Goal: Task Accomplishment & Management: Use online tool/utility

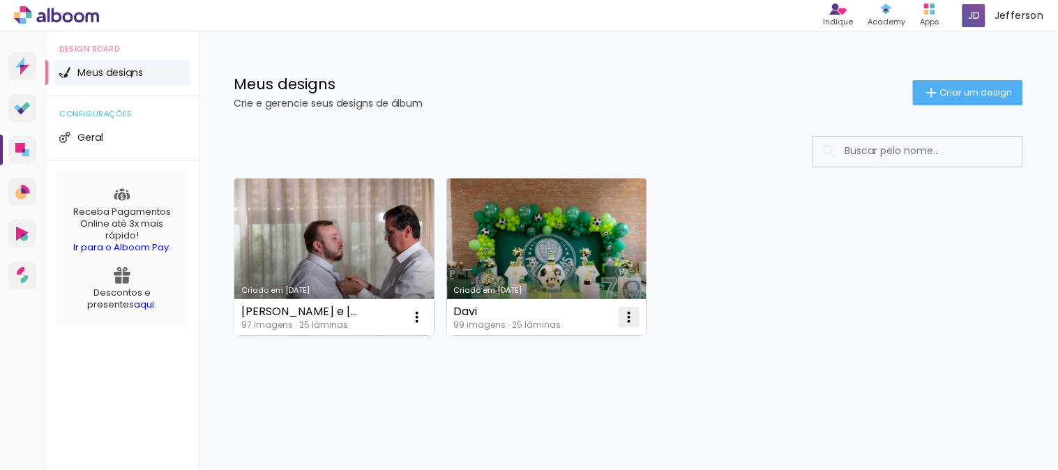
click at [624, 317] on iron-icon at bounding box center [629, 317] width 17 height 17
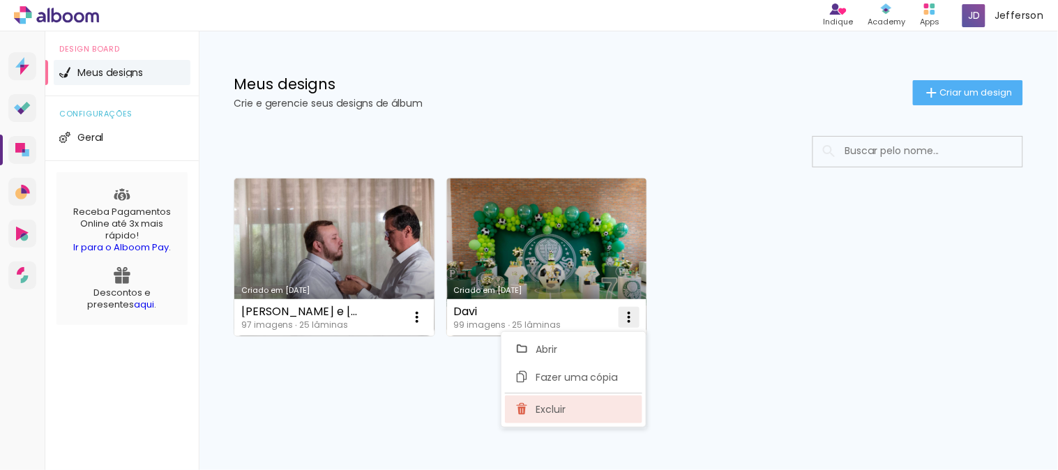
click at [572, 410] on paper-item "Excluir" at bounding box center [573, 409] width 137 height 28
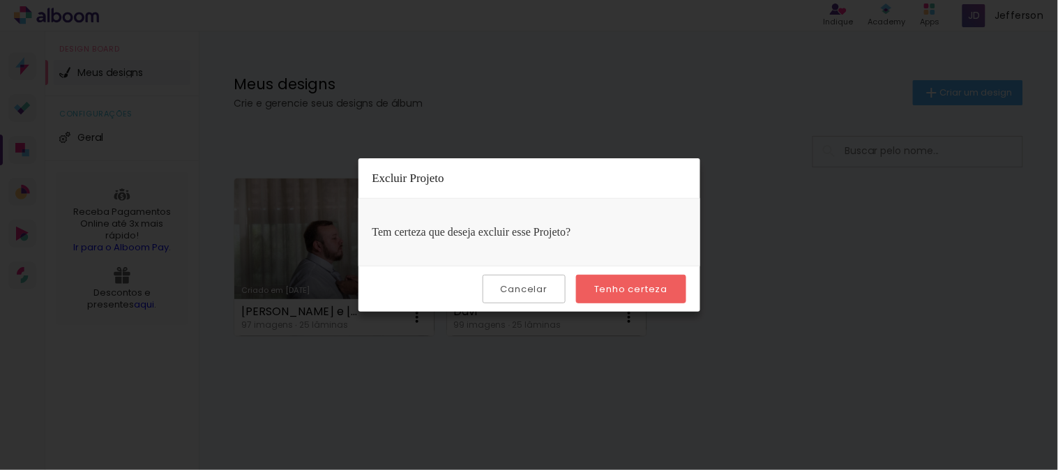
click at [639, 296] on paper-button "Tenho certeza" at bounding box center [630, 289] width 109 height 29
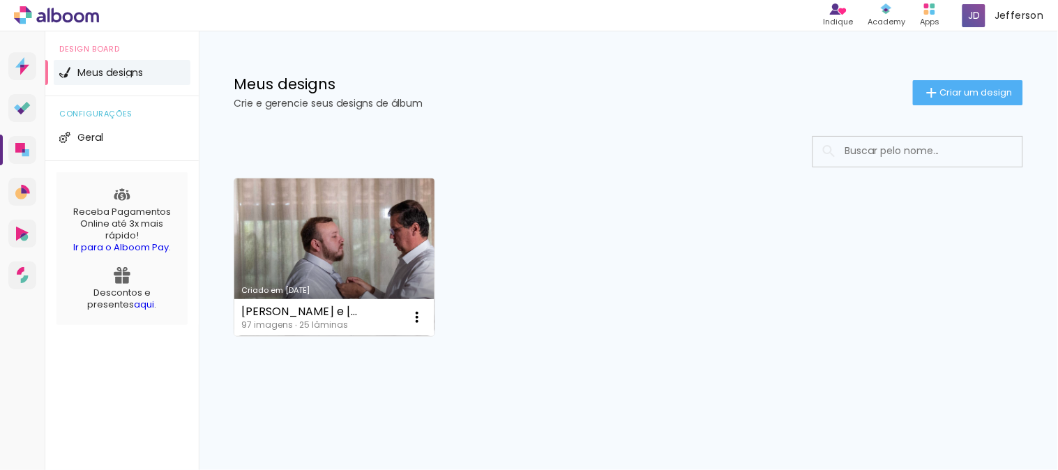
click at [360, 241] on link "Criado em [DATE]" at bounding box center [334, 257] width 200 height 158
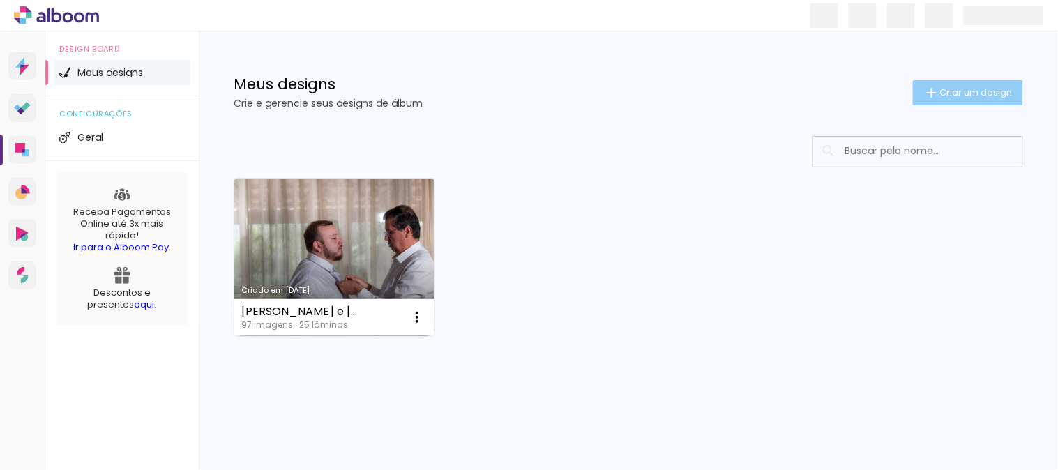
click at [931, 95] on iron-icon at bounding box center [931, 92] width 17 height 17
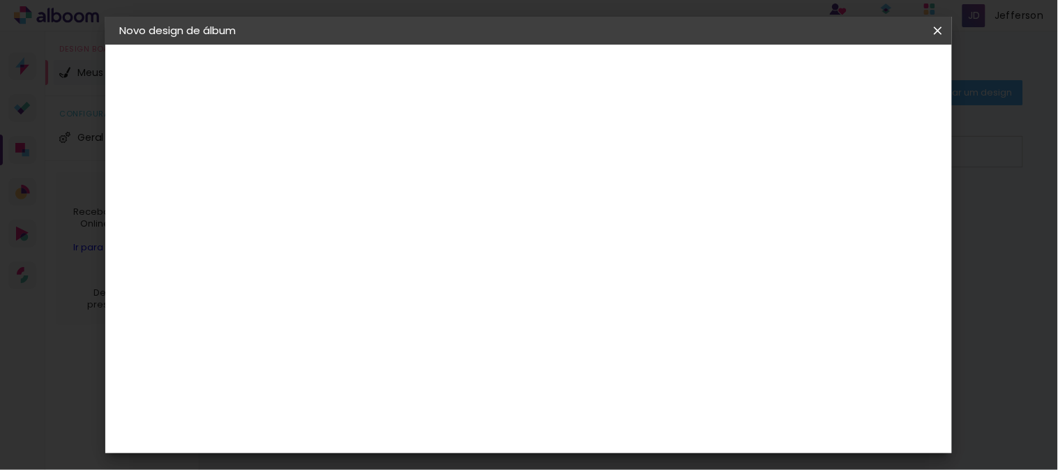
click at [347, 189] on input at bounding box center [347, 187] width 0 height 22
type input "Mônica &"
type paper-input "Mônica &"
type input "Mônica & [PERSON_NAME]"
type paper-input "Mônica & [PERSON_NAME]"
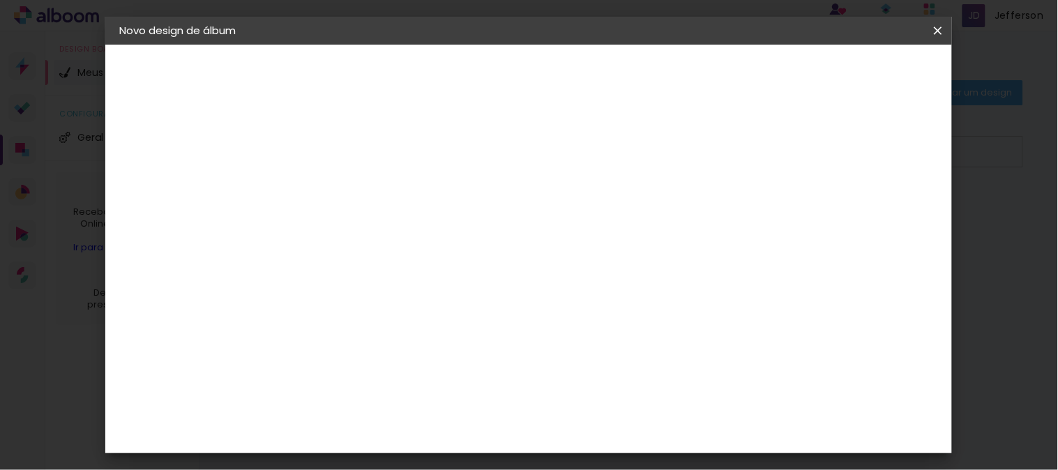
click at [0, 0] on slot "Avançar" at bounding box center [0, 0] width 0 height 0
click at [360, 261] on input at bounding box center [382, 265] width 141 height 17
type input "drea"
type paper-input "drea"
click at [391, 310] on div "DreambooksPro" at bounding box center [383, 315] width 91 height 11
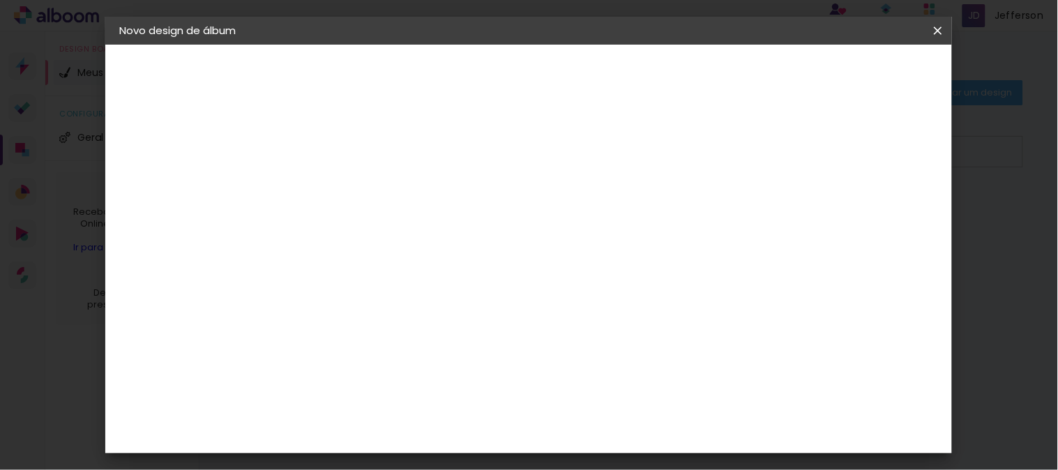
click at [0, 0] on slot "Avançar" at bounding box center [0, 0] width 0 height 0
click at [402, 232] on input "text" at bounding box center [374, 243] width 54 height 22
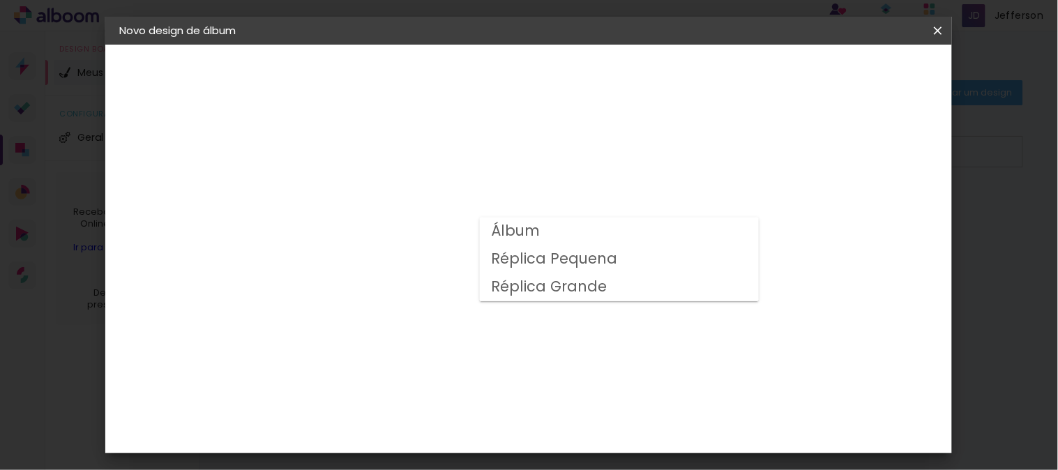
click at [600, 231] on paper-item "Álbum" at bounding box center [619, 232] width 279 height 28
type input "Álbum"
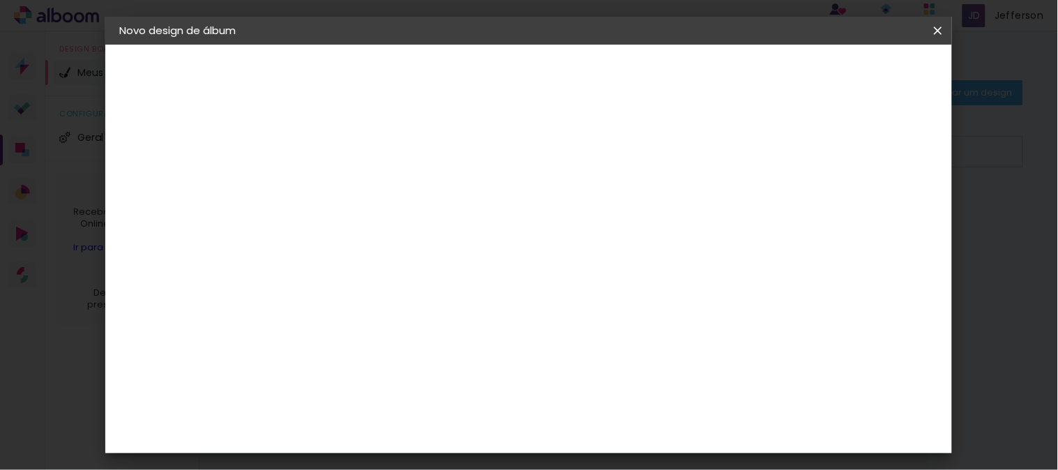
scroll to position [310, 0]
click at [441, 352] on span "30 × 30" at bounding box center [408, 366] width 65 height 29
click at [0, 0] on slot "Avançar" at bounding box center [0, 0] width 0 height 0
drag, startPoint x: 824, startPoint y: 144, endPoint x: 809, endPoint y: 144, distance: 14.6
click at [572, 144] on div at bounding box center [565, 150] width 13 height 13
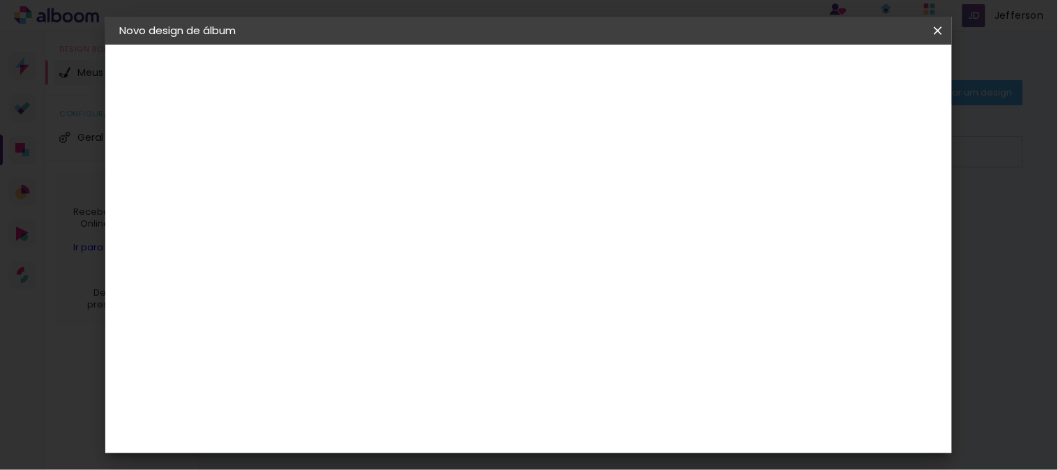
type paper-checkbox "on"
type input "1"
type paper-input "1"
click at [353, 152] on input "1" at bounding box center [336, 150] width 48 height 17
type input "2"
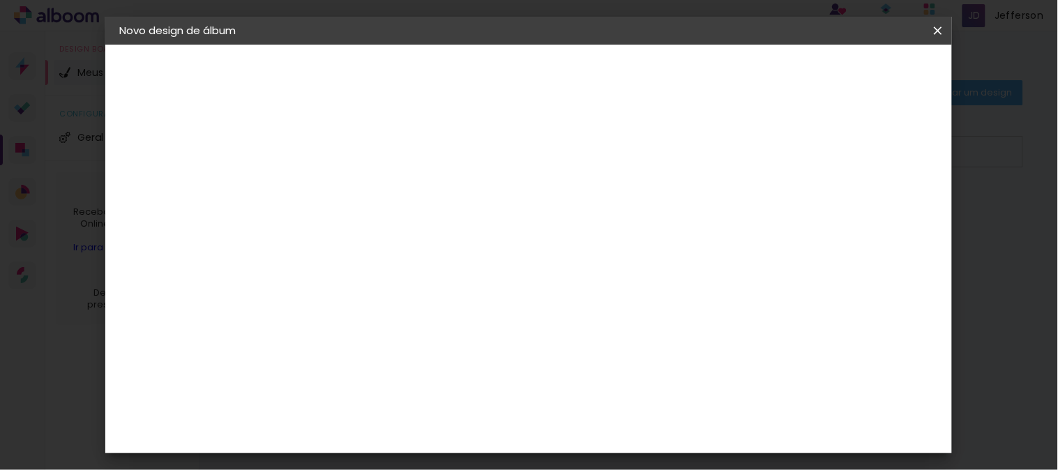
type paper-input "2"
click at [353, 144] on input "2" at bounding box center [336, 150] width 48 height 17
click at [651, 69] on span "Iniciar design" at bounding box center [625, 79] width 52 height 20
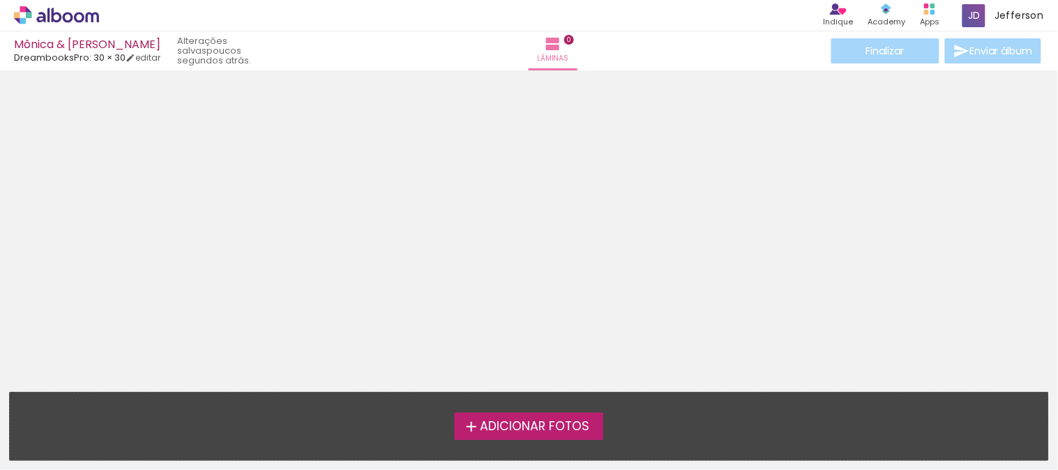
click at [482, 421] on span "Adicionar Fotos" at bounding box center [534, 426] width 109 height 13
click at [0, 0] on input "file" at bounding box center [0, 0] width 0 height 0
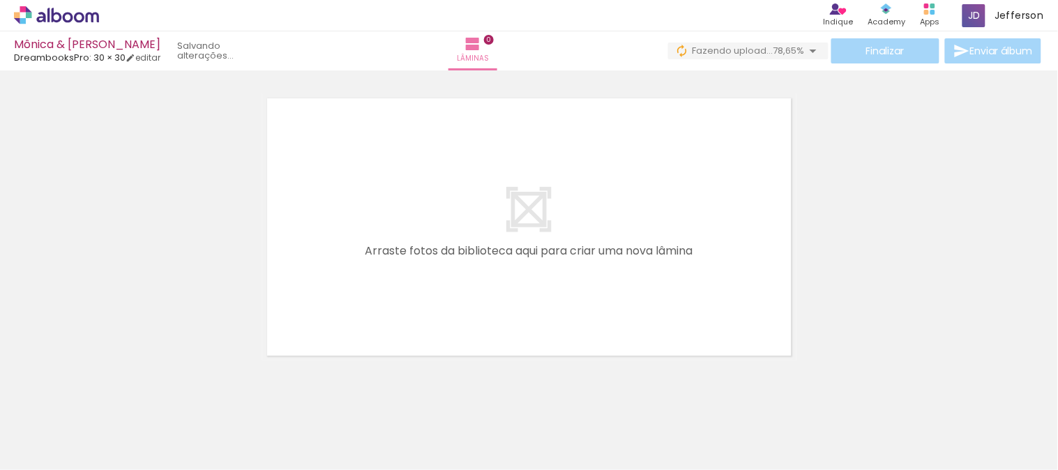
click at [791, 46] on span "78,65%" at bounding box center [788, 50] width 31 height 13
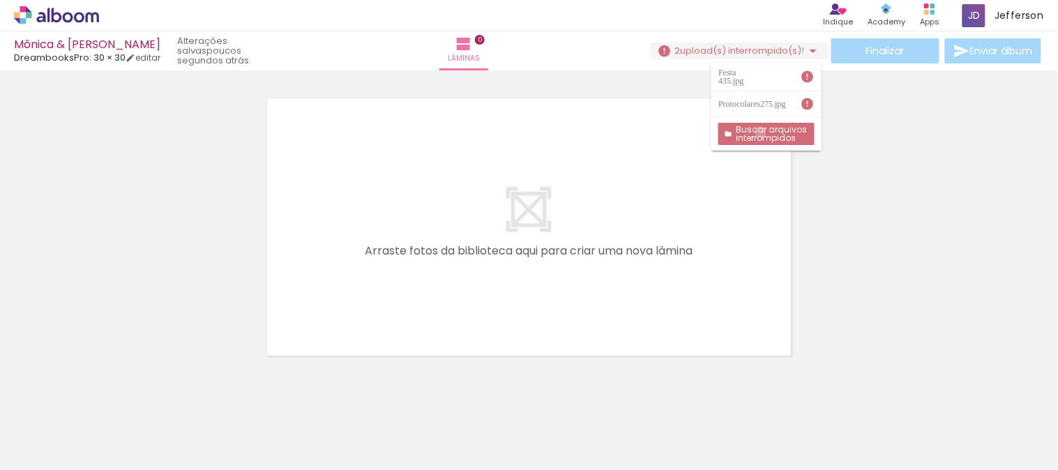
click at [0, 0] on slot "Buscar arquivos interrompidos" at bounding box center [0, 0] width 0 height 0
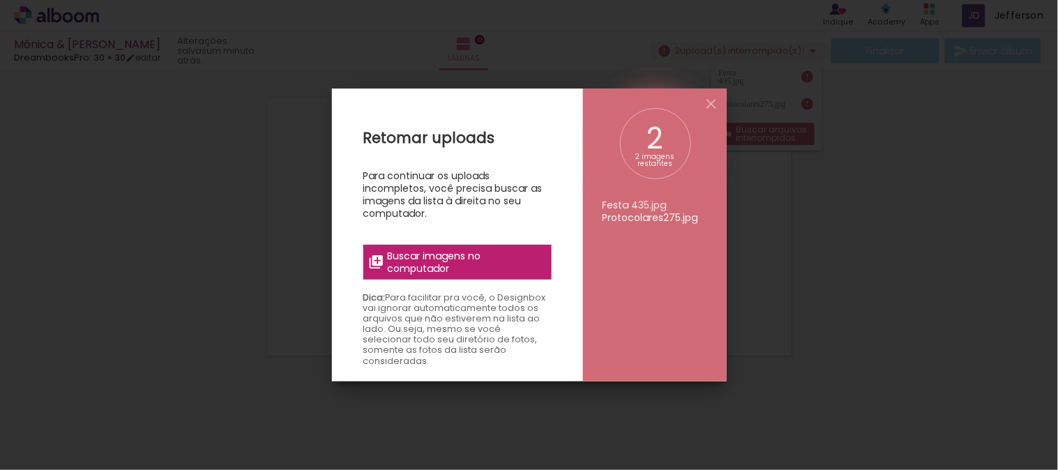
click at [472, 261] on span "Buscar imagens no computador" at bounding box center [464, 262] width 155 height 25
click at [0, 0] on input "file" at bounding box center [0, 0] width 0 height 0
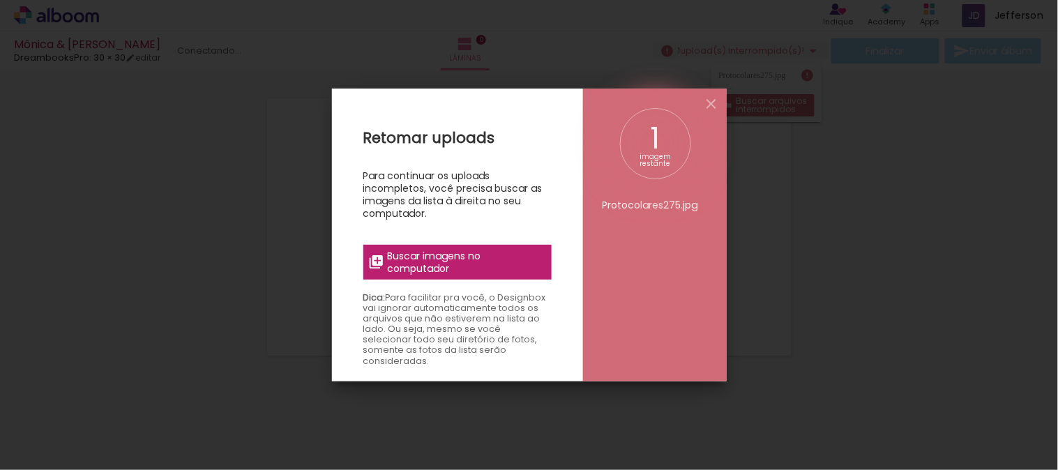
click at [464, 261] on span "Buscar imagens no computador" at bounding box center [464, 262] width 155 height 25
click at [0, 0] on input "file" at bounding box center [0, 0] width 0 height 0
click at [476, 262] on span "Buscar imagens no computador" at bounding box center [464, 262] width 155 height 25
click at [0, 0] on input "file" at bounding box center [0, 0] width 0 height 0
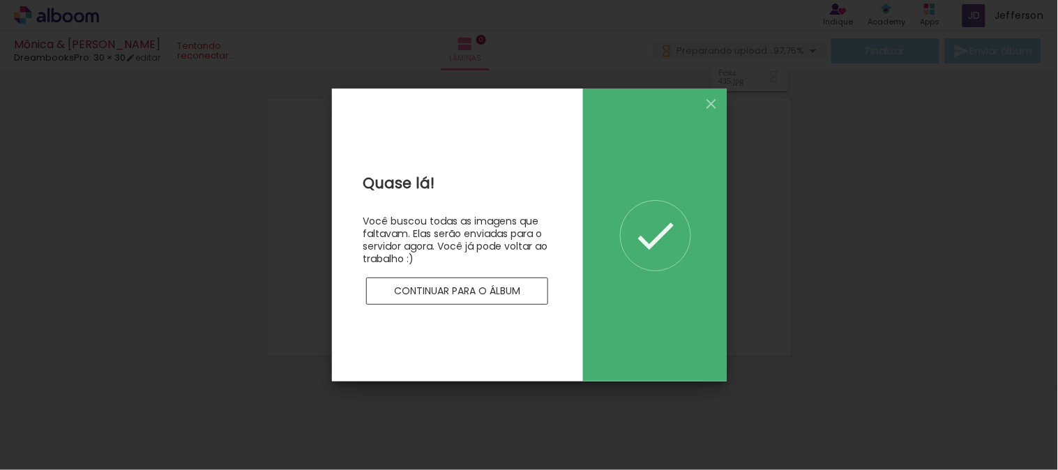
click at [0, 0] on slot "Continuar para o álbum" at bounding box center [0, 0] width 0 height 0
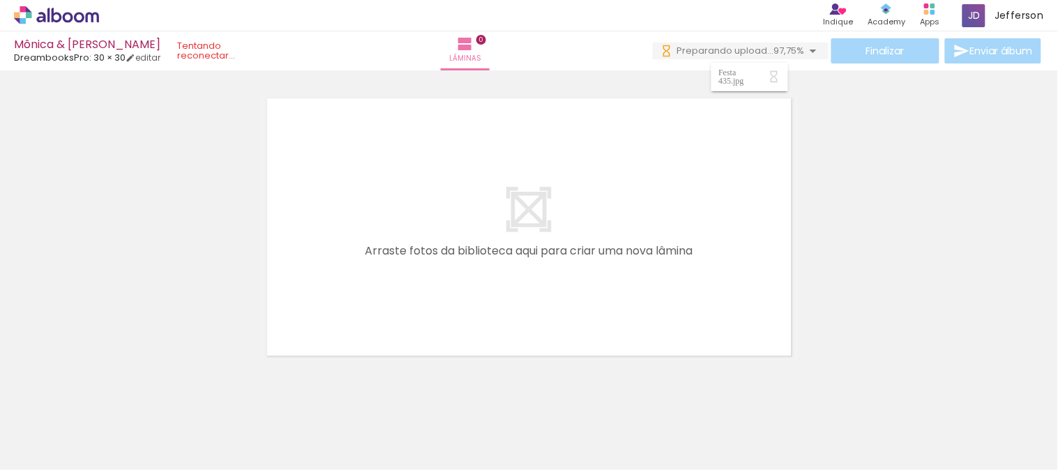
click at [747, 73] on div "Festa 435.jpg" at bounding box center [732, 76] width 29 height 17
click at [234, 45] on quentale-status at bounding box center [222, 51] width 110 height 31
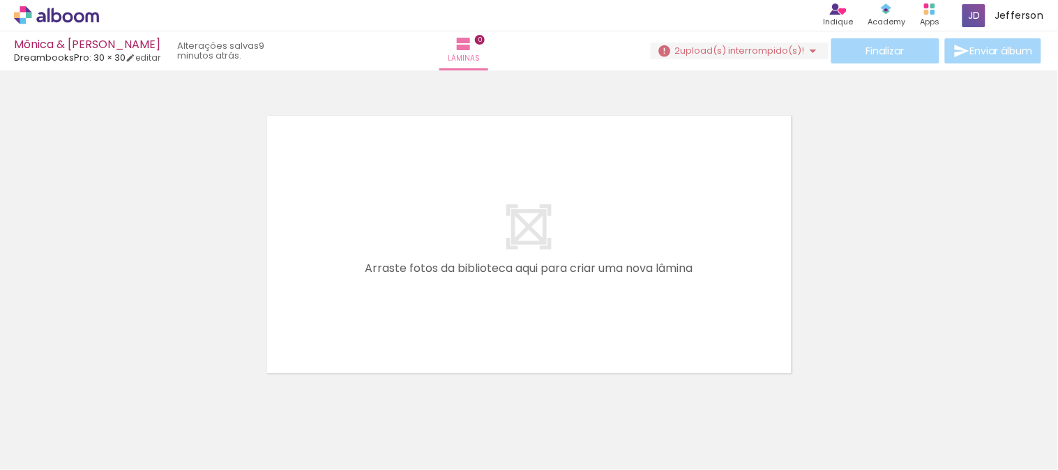
click at [772, 47] on span "upload(s) interrompido(s)!" at bounding box center [742, 50] width 124 height 13
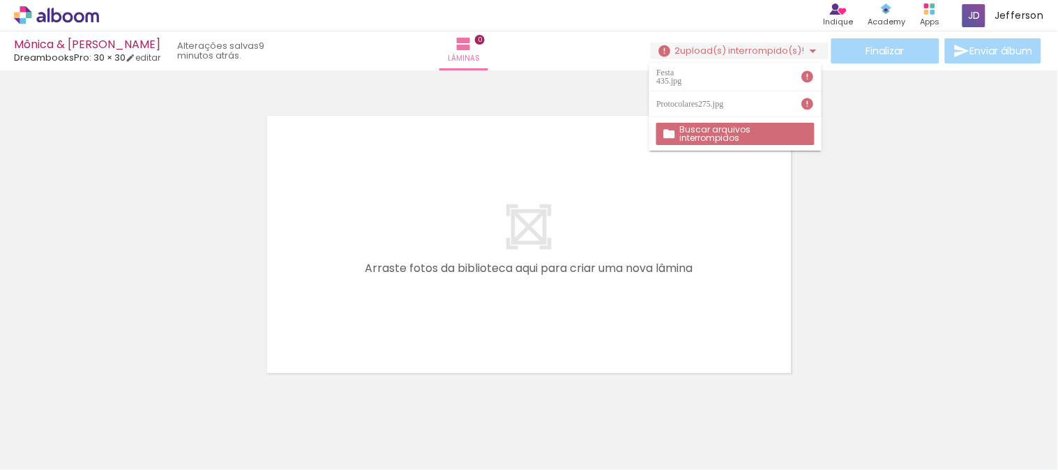
click at [0, 0] on slot "Buscar arquivos interrompidos" at bounding box center [0, 0] width 0 height 0
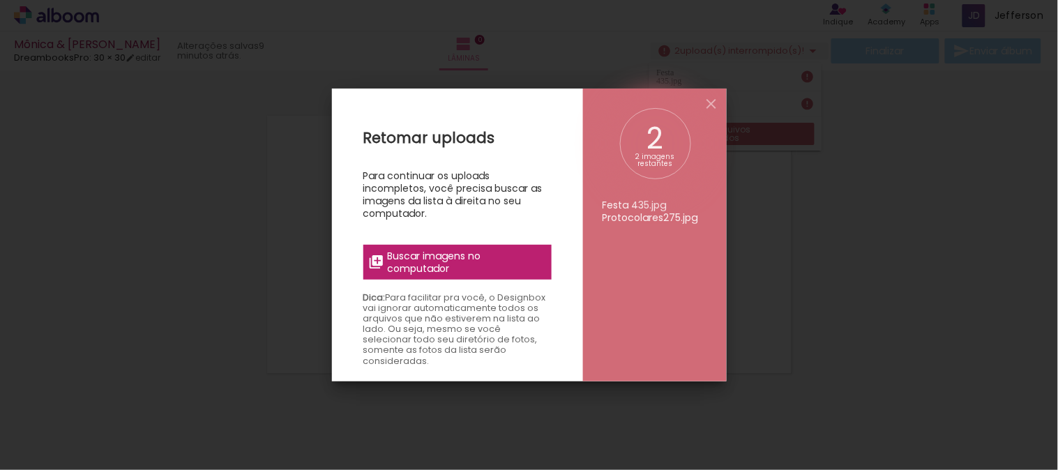
click at [466, 261] on span "Buscar imagens no computador" at bounding box center [464, 262] width 155 height 25
click at [0, 0] on input "file" at bounding box center [0, 0] width 0 height 0
click at [464, 255] on span "Buscar imagens no computador" at bounding box center [464, 262] width 155 height 25
click at [0, 0] on input "file" at bounding box center [0, 0] width 0 height 0
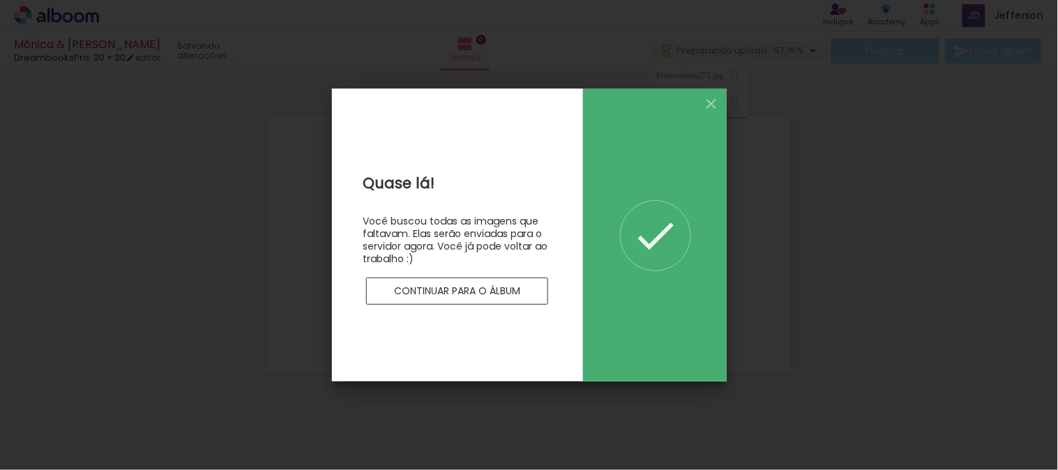
click at [0, 0] on slot "Continuar para o álbum" at bounding box center [0, 0] width 0 height 0
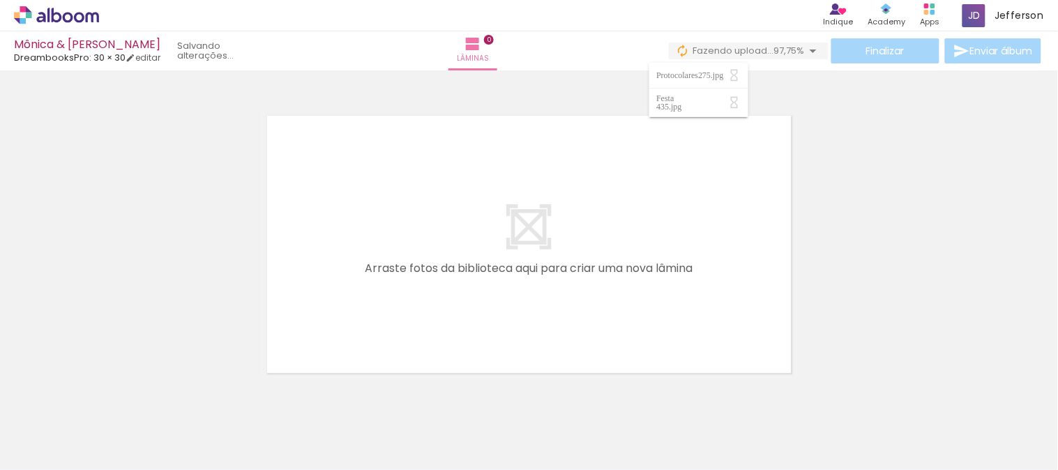
click at [726, 79] on div "Protocolares275.jpg" at bounding box center [691, 75] width 70 height 8
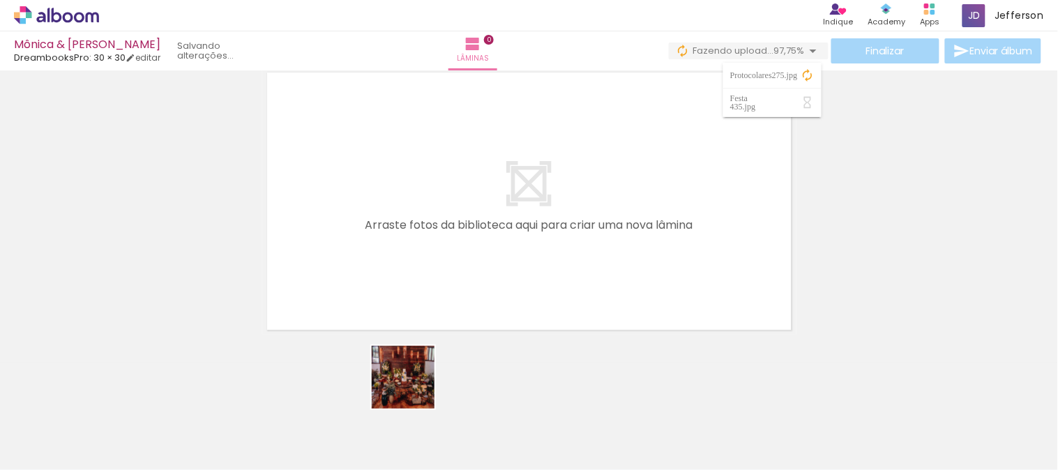
drag, startPoint x: 412, startPoint y: 396, endPoint x: 459, endPoint y: 442, distance: 65.6
click at [440, 249] on quentale-workspace at bounding box center [529, 235] width 1058 height 470
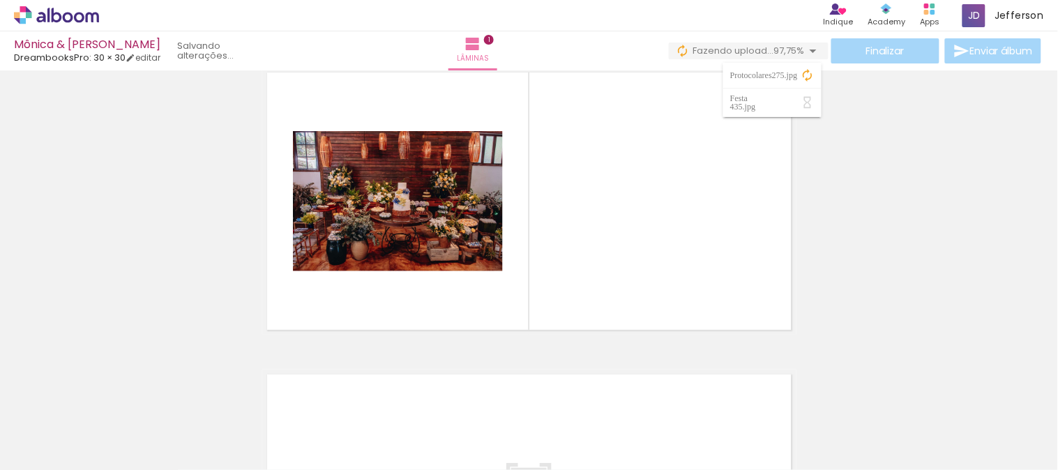
scroll to position [17, 0]
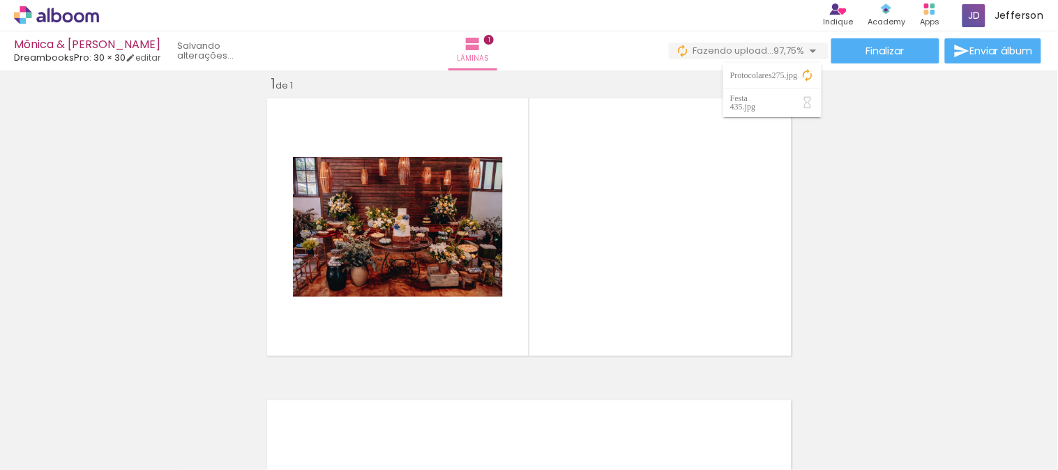
click at [61, 425] on input "Todas as fotos" at bounding box center [39, 428] width 53 height 12
click at [0, 0] on slot "Não utilizadas" at bounding box center [0, 0] width 0 height 0
type input "Não utilizadas"
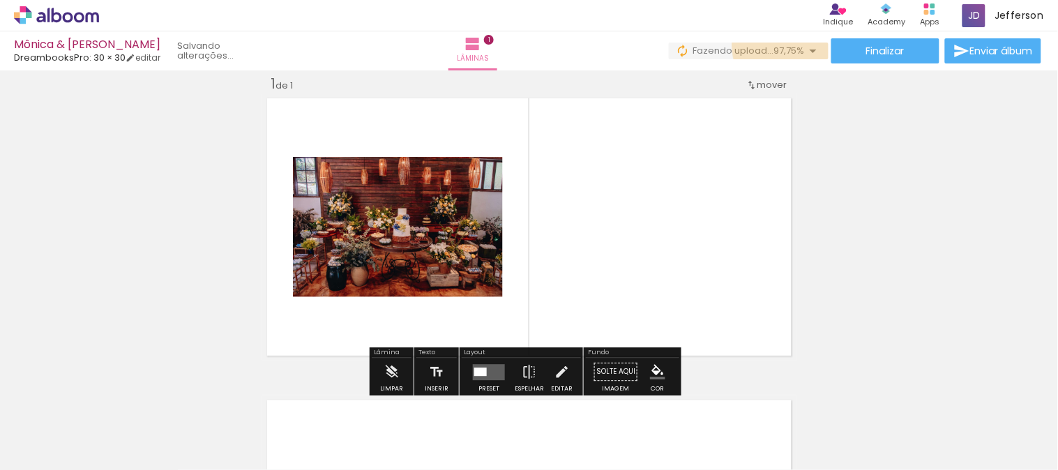
click at [791, 45] on span "97,75%" at bounding box center [789, 50] width 31 height 13
click at [858, 216] on div "Inserir lâmina 1 de 1" at bounding box center [529, 360] width 1058 height 604
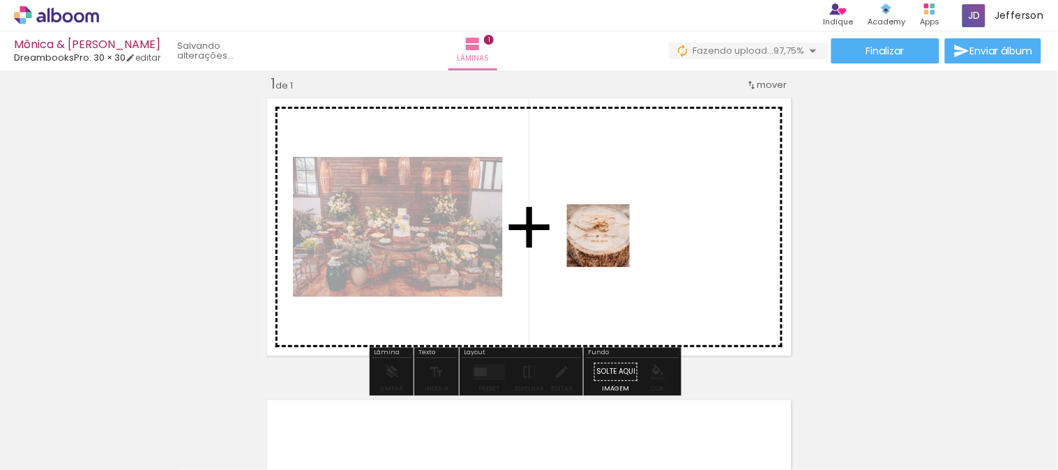
drag, startPoint x: 591, startPoint y: 256, endPoint x: 465, endPoint y: 469, distance: 247.9
click at [616, 242] on quentale-workspace at bounding box center [529, 235] width 1058 height 470
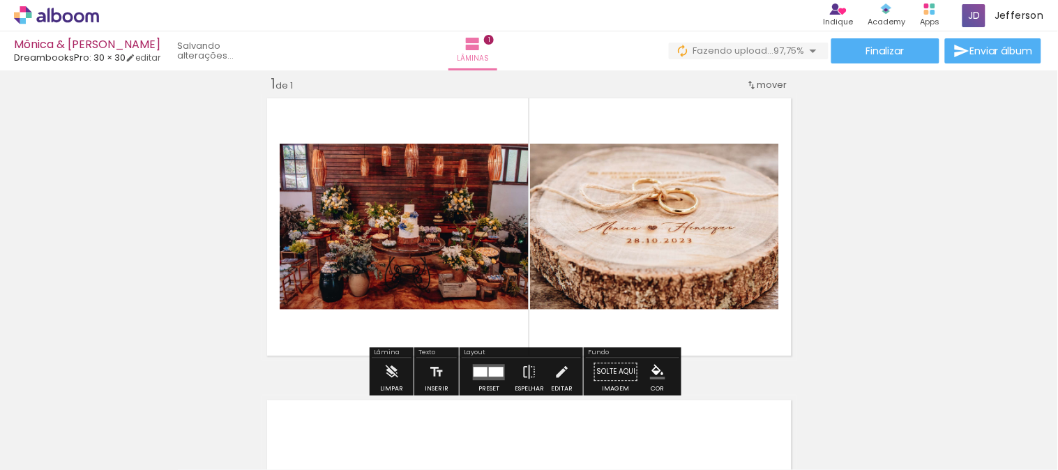
click at [503, 271] on quentale-workspace at bounding box center [529, 235] width 1058 height 470
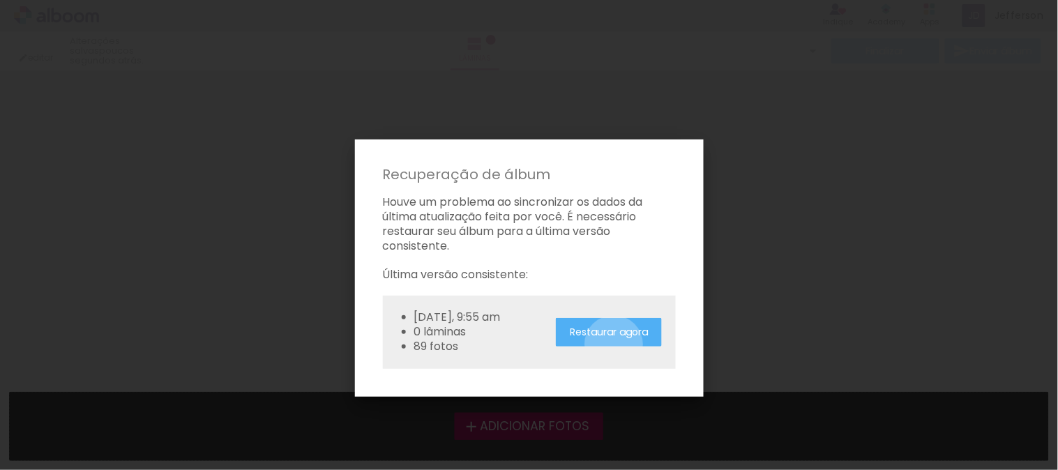
click at [614, 344] on paper-button "Restaurar agora" at bounding box center [609, 332] width 106 height 29
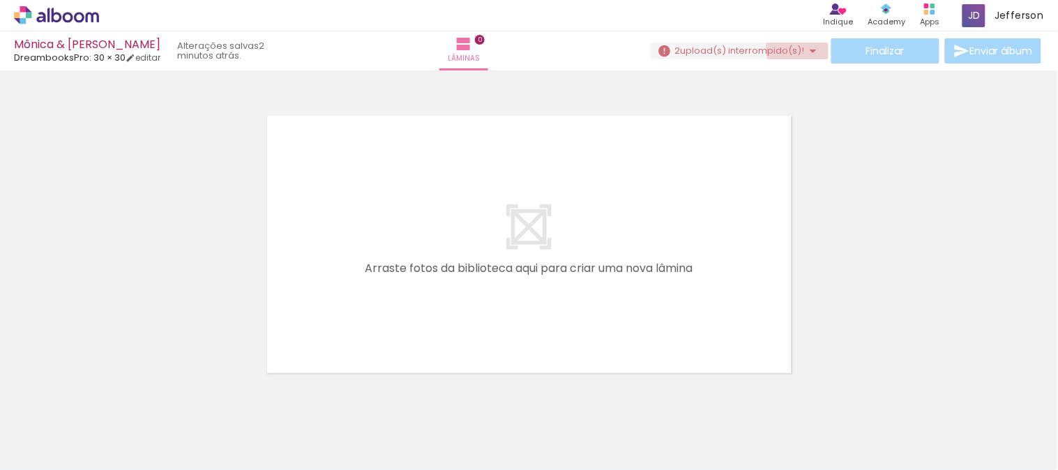
click at [793, 49] on span "upload(s) interrompido(s)!" at bounding box center [742, 50] width 124 height 13
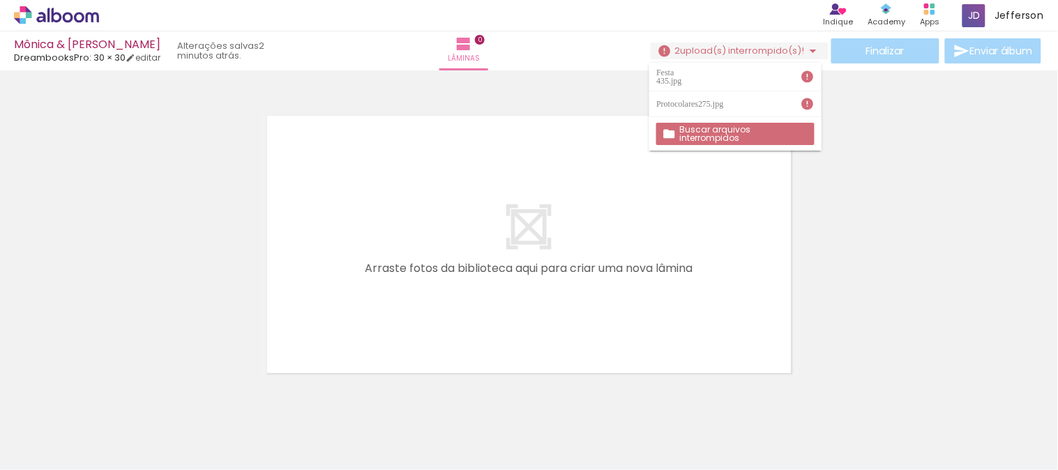
click at [0, 0] on slot "Buscar arquivos interrompidos" at bounding box center [0, 0] width 0 height 0
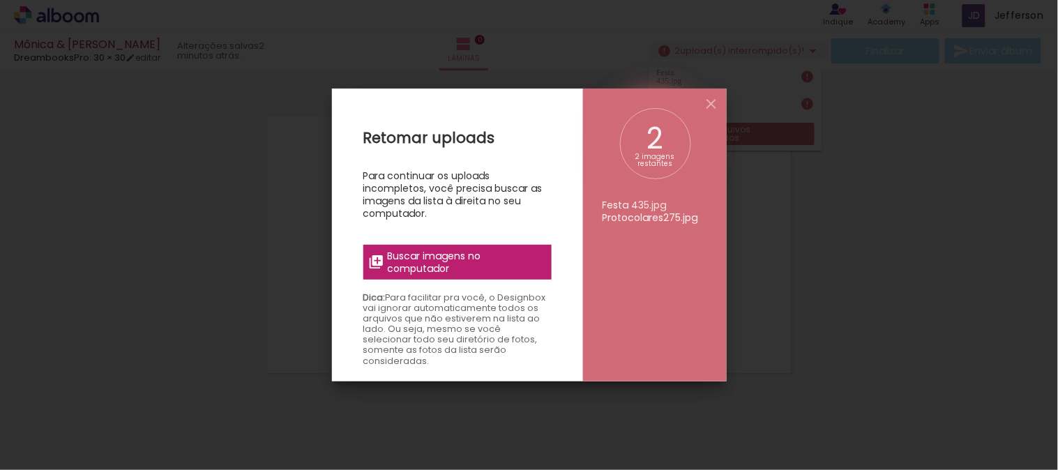
click at [489, 261] on span "Buscar imagens no computador" at bounding box center [464, 262] width 155 height 25
click at [0, 0] on input "file" at bounding box center [0, 0] width 0 height 0
click at [459, 265] on span "Buscar imagens no computador" at bounding box center [464, 262] width 155 height 25
click at [0, 0] on input "file" at bounding box center [0, 0] width 0 height 0
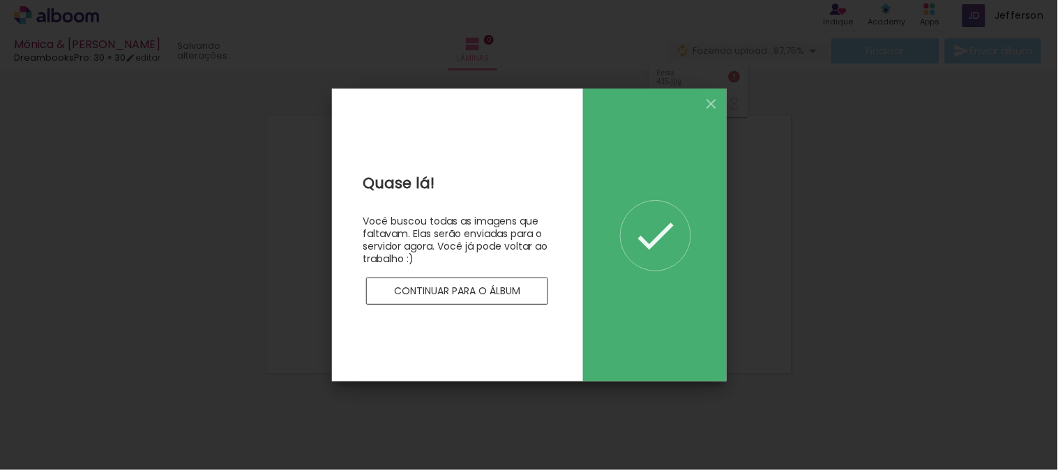
click at [416, 297] on paper-button "Continuar para o álbum" at bounding box center [457, 291] width 183 height 28
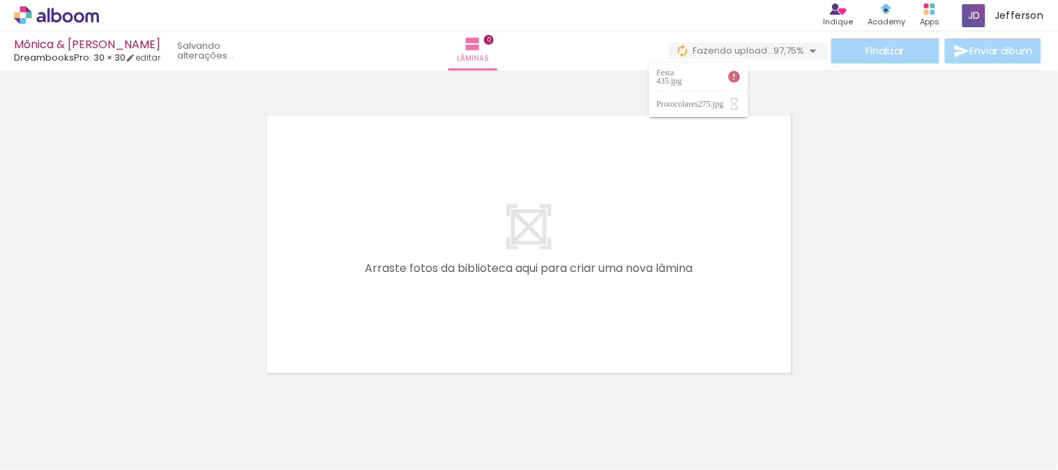
scroll to position [0, 1472]
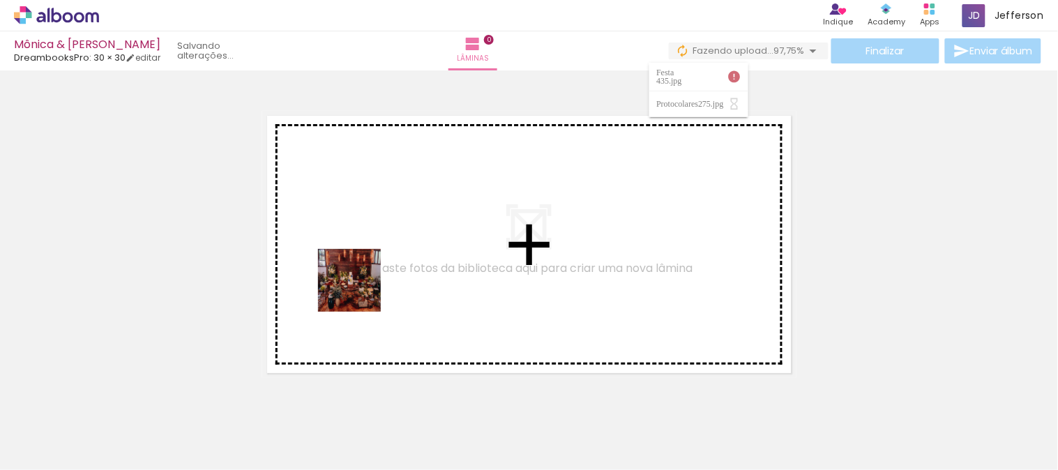
drag, startPoint x: 307, startPoint y: 434, endPoint x: 380, endPoint y: 344, distance: 115.5
click at [360, 288] on quentale-workspace at bounding box center [529, 235] width 1058 height 470
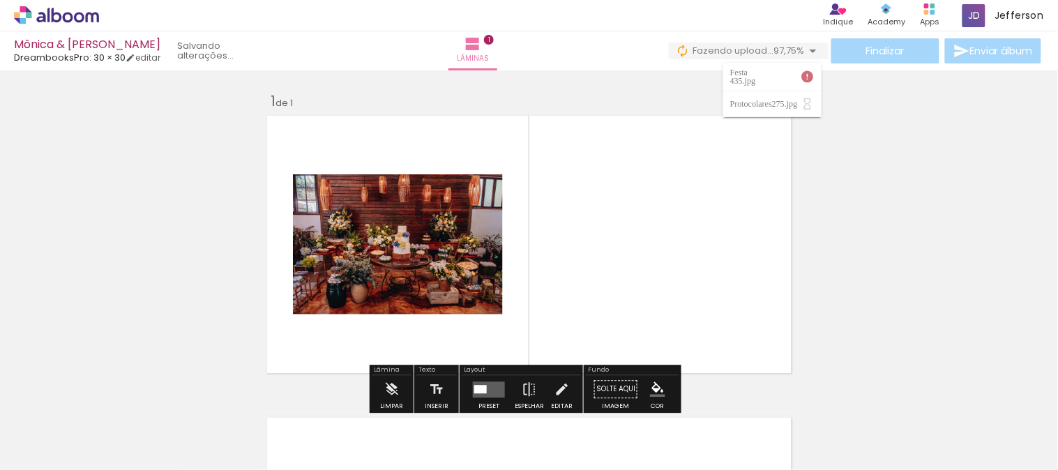
scroll to position [17, 0]
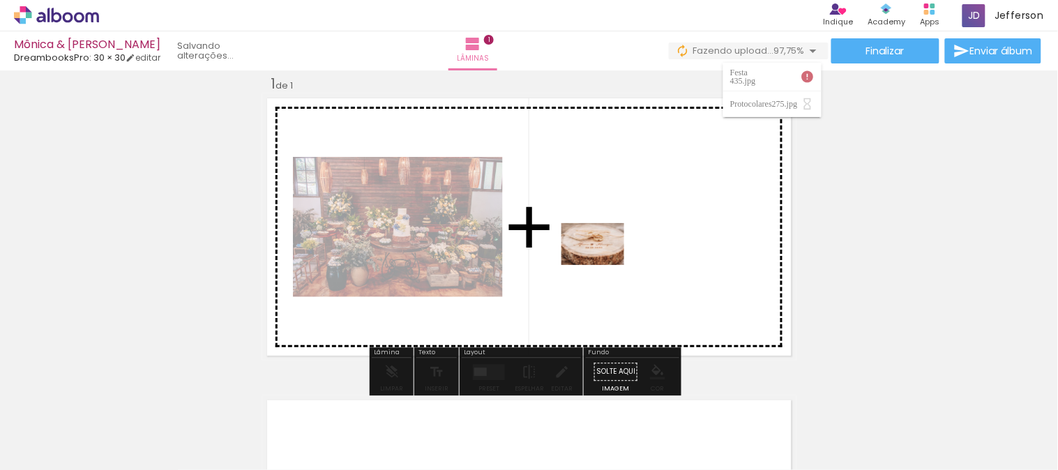
drag, startPoint x: 412, startPoint y: 420, endPoint x: 616, endPoint y: 257, distance: 261.3
click at [616, 257] on quentale-workspace at bounding box center [529, 235] width 1058 height 470
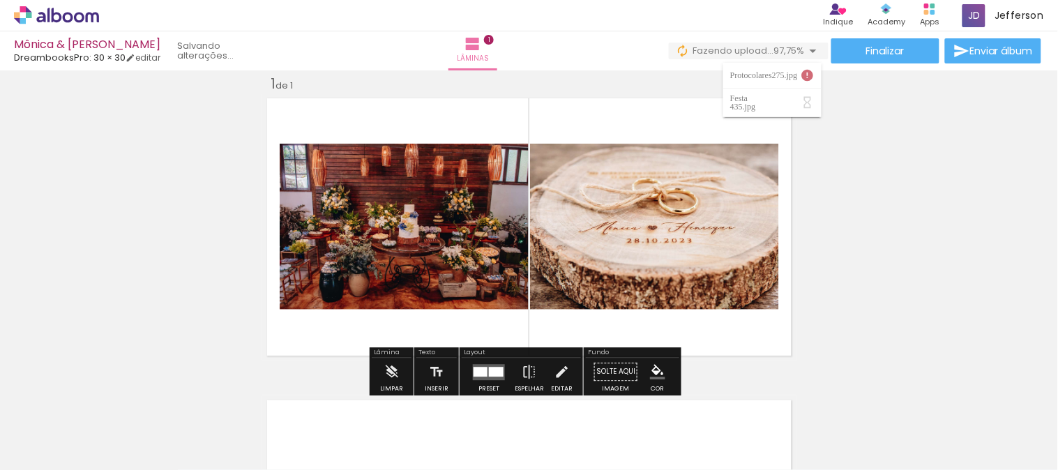
click at [67, 422] on div "Filtro Todas as fotos" at bounding box center [45, 428] width 64 height 12
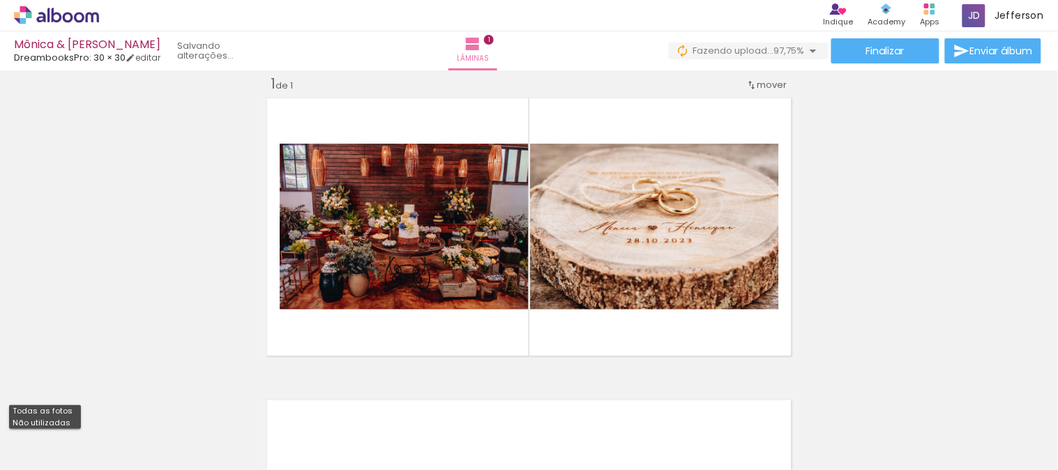
click at [66, 421] on paper-item "Não utilizadas" at bounding box center [45, 423] width 72 height 12
type input "Não utilizadas"
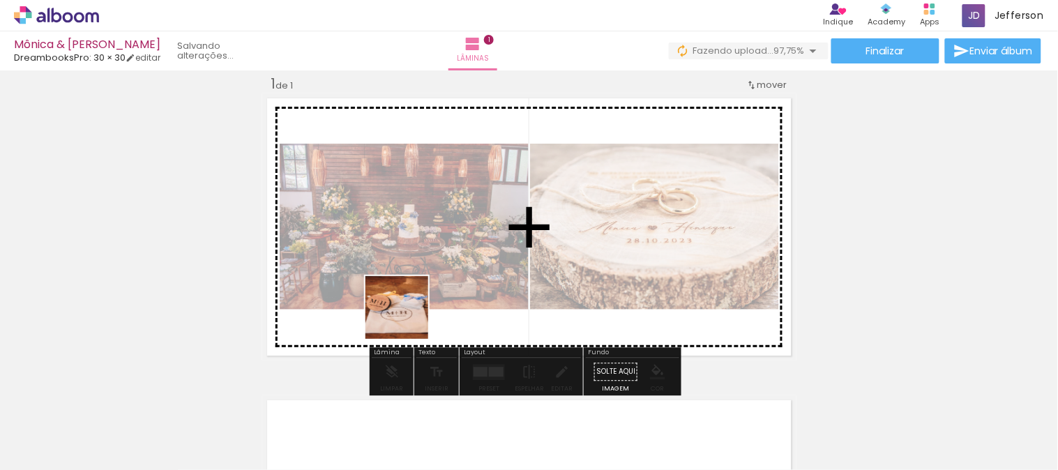
drag, startPoint x: 326, startPoint y: 442, endPoint x: 370, endPoint y: 349, distance: 103.2
click at [408, 317] on quentale-workspace at bounding box center [529, 235] width 1058 height 470
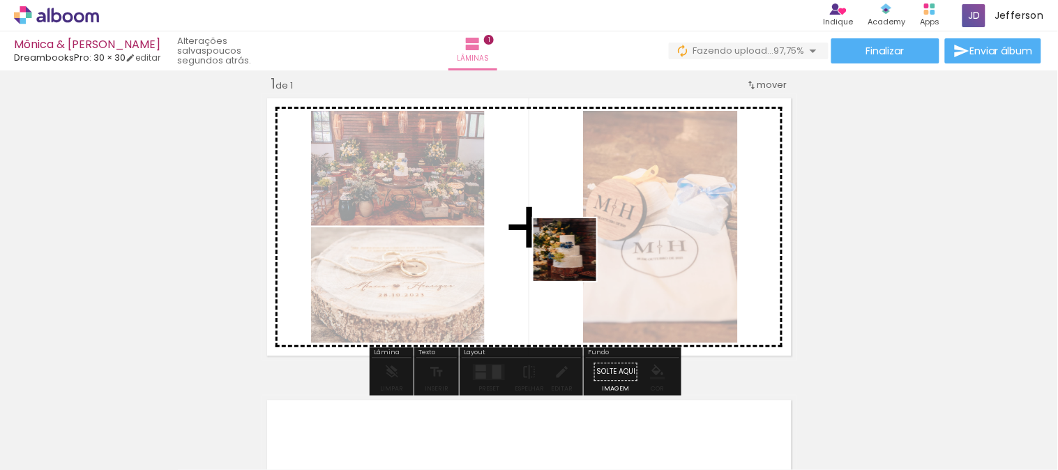
drag, startPoint x: 325, startPoint y: 428, endPoint x: 560, endPoint y: 261, distance: 288.4
click at [560, 261] on quentale-workspace at bounding box center [529, 235] width 1058 height 470
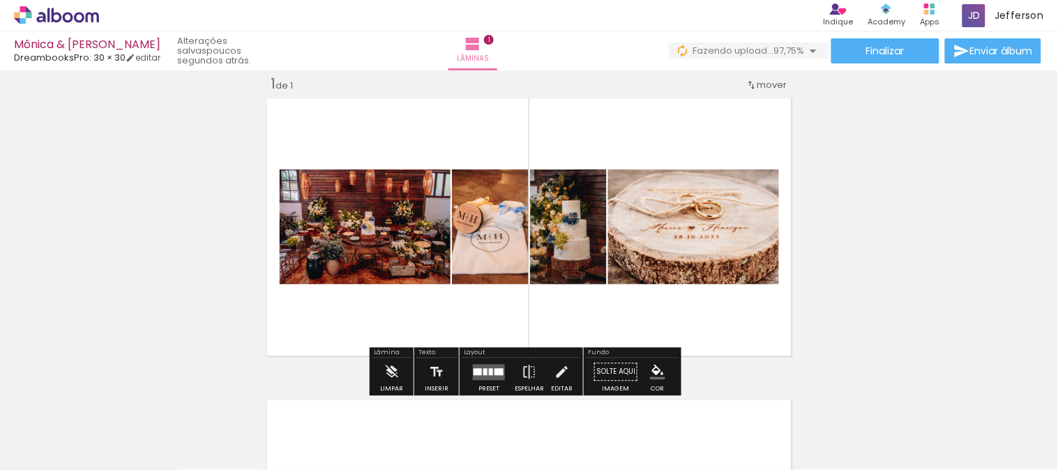
click at [494, 370] on div at bounding box center [498, 371] width 9 height 7
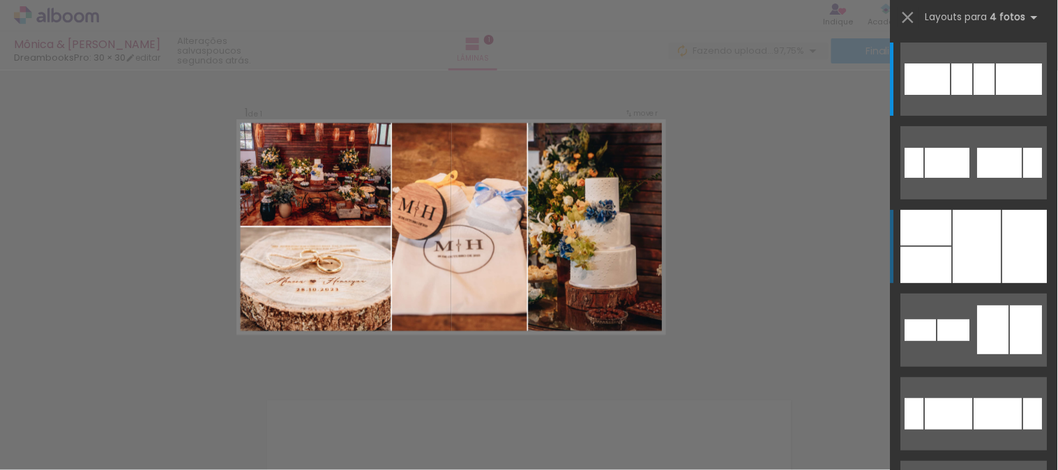
click at [970, 231] on div at bounding box center [977, 246] width 48 height 73
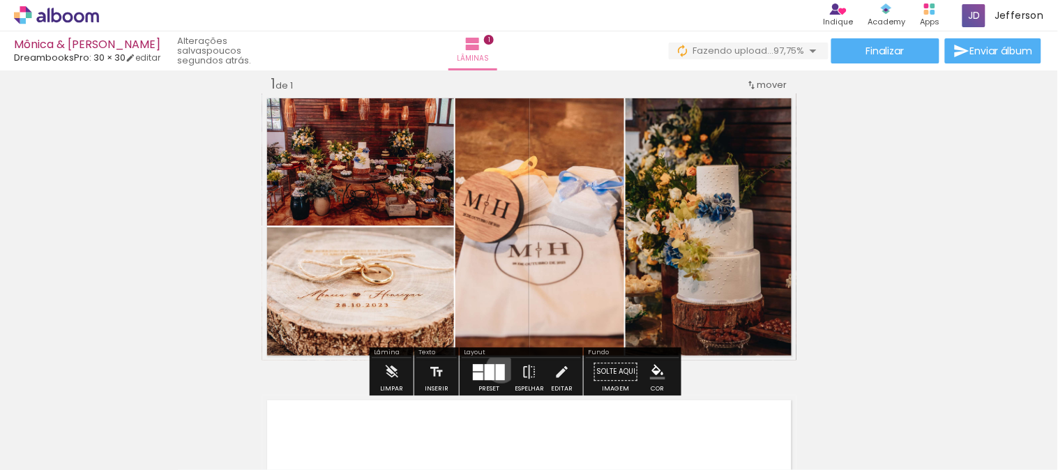
click at [498, 367] on div at bounding box center [500, 372] width 9 height 16
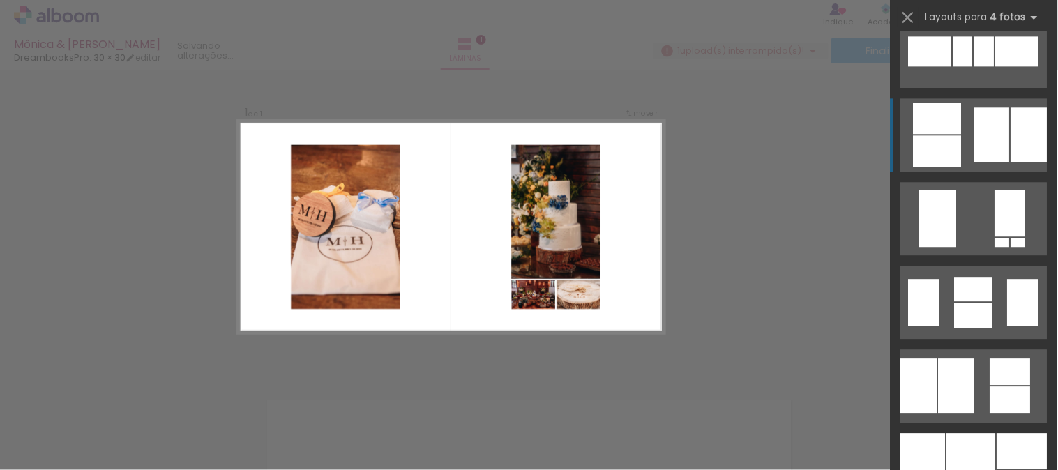
scroll to position [942, 0]
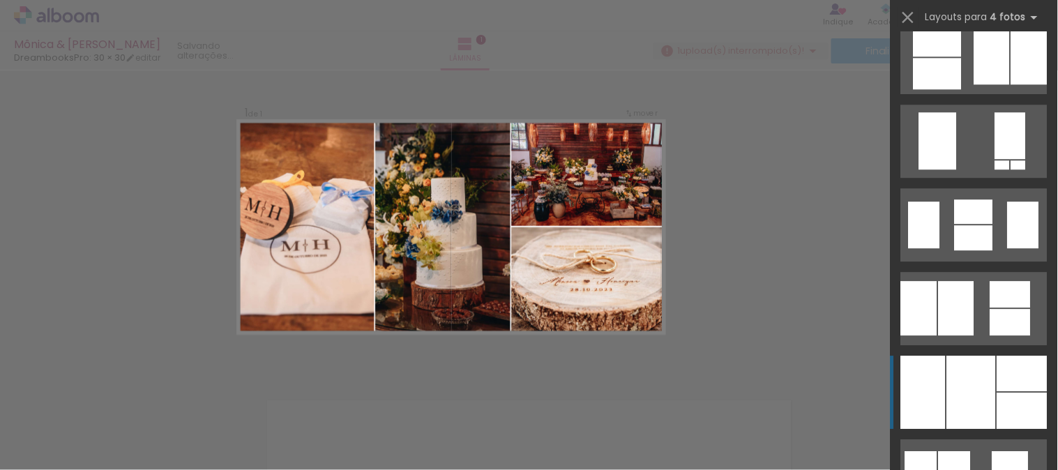
click at [964, 402] on div at bounding box center [971, 392] width 49 height 73
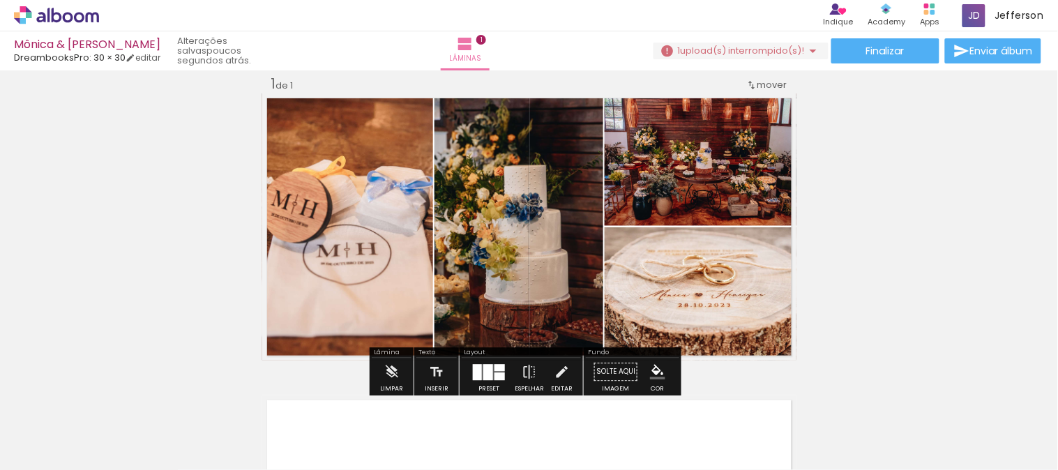
click at [489, 367] on quentale-layouter at bounding box center [489, 372] width 32 height 16
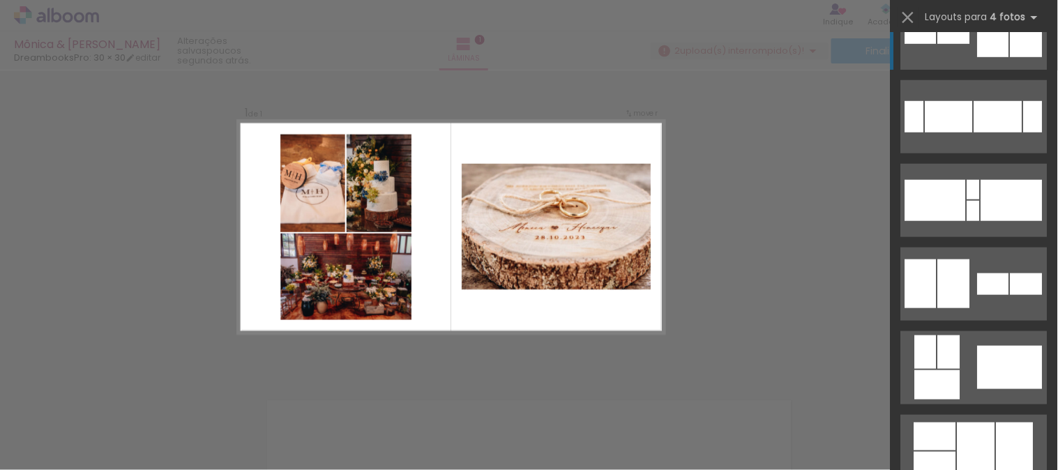
scroll to position [0, 0]
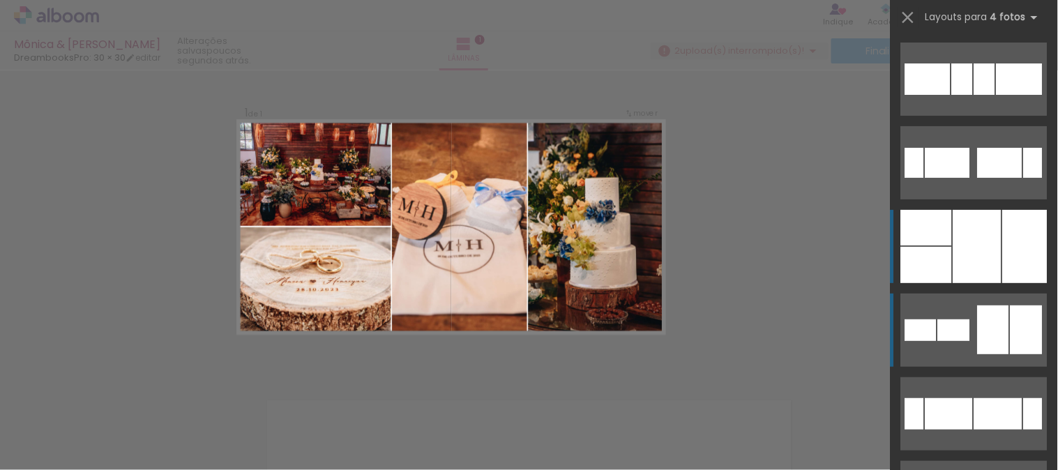
click at [991, 259] on div at bounding box center [977, 246] width 48 height 73
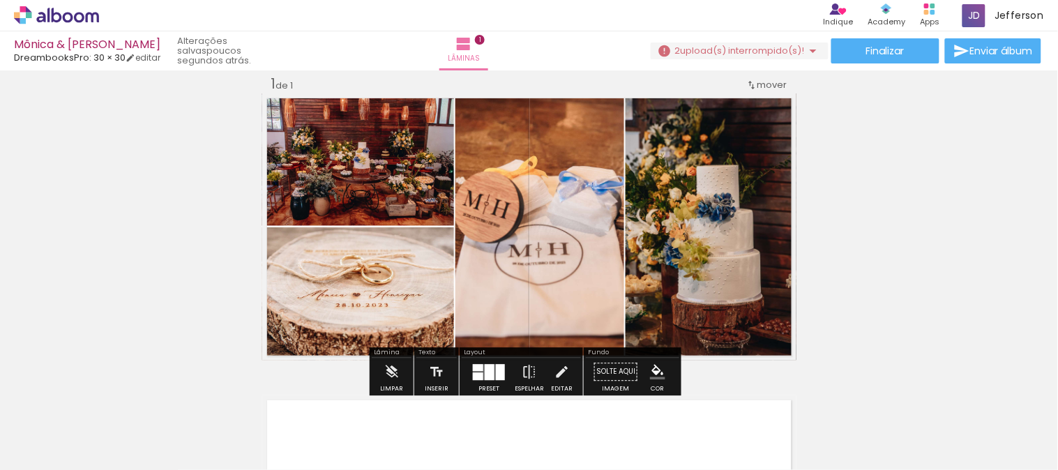
click at [479, 388] on quentale-thumb at bounding box center [463, 423] width 78 height 80
click at [488, 377] on div at bounding box center [490, 372] width 10 height 16
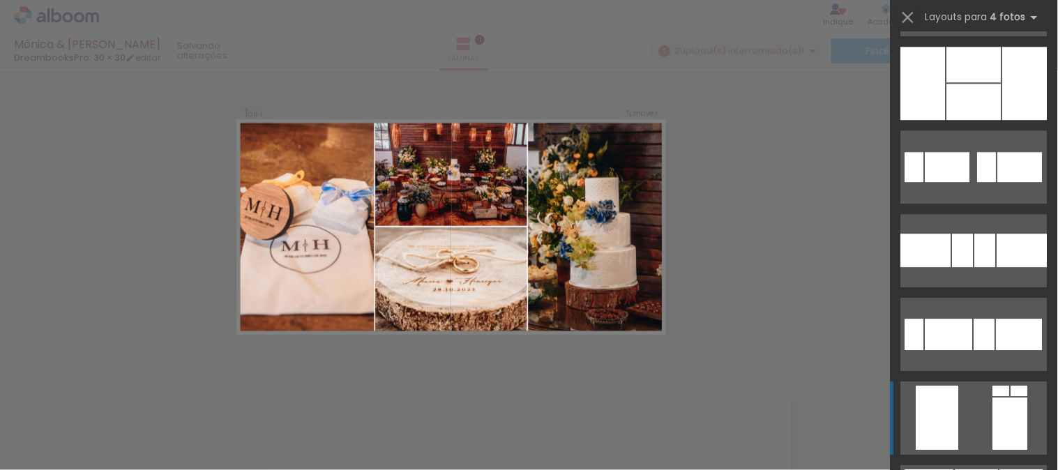
scroll to position [2103, 0]
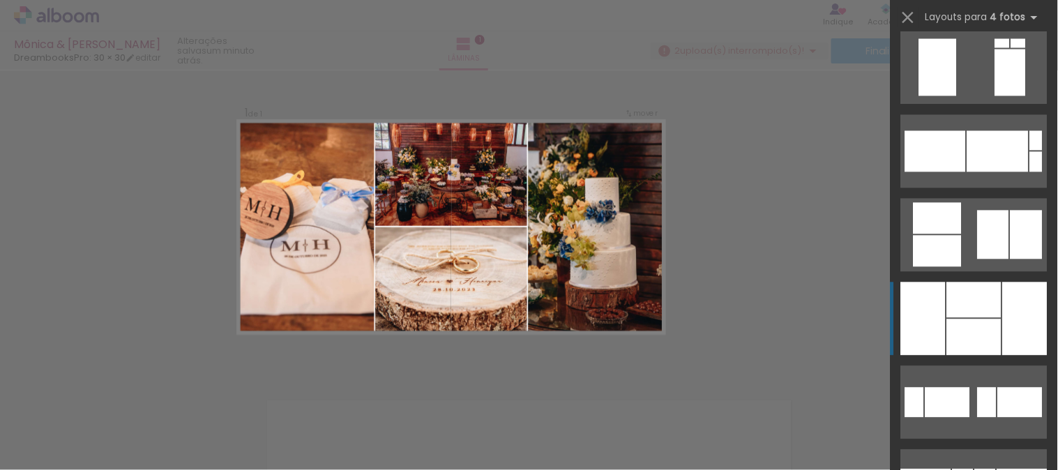
click at [976, 286] on div at bounding box center [974, 300] width 54 height 36
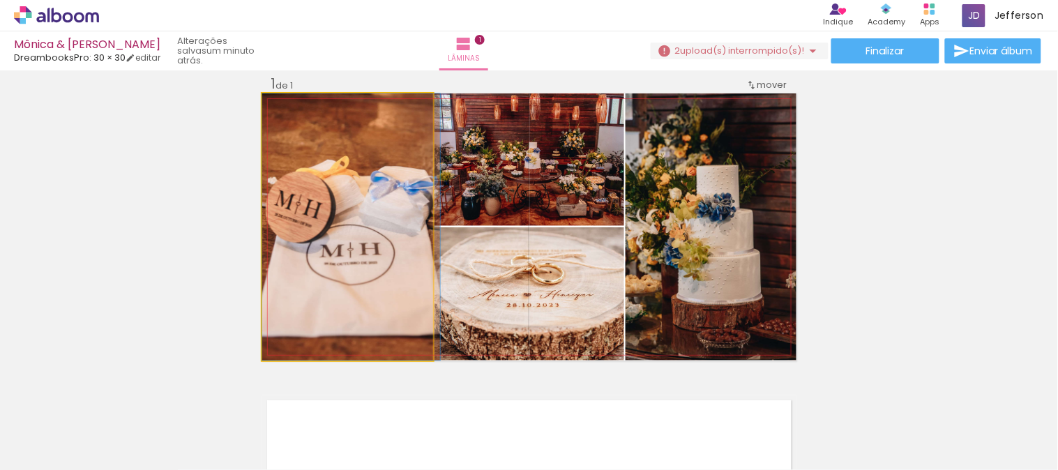
drag, startPoint x: 347, startPoint y: 243, endPoint x: 366, endPoint y: 238, distance: 20.0
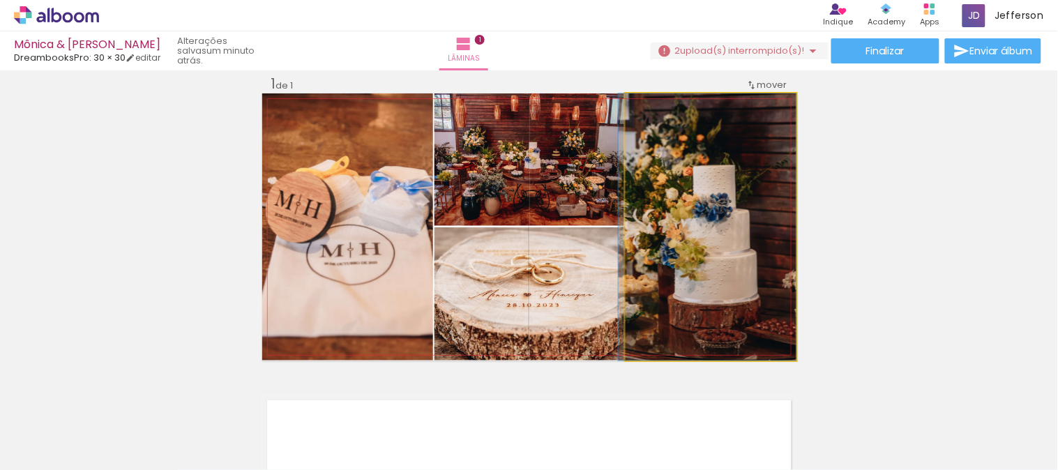
drag, startPoint x: 718, startPoint y: 238, endPoint x: 708, endPoint y: 235, distance: 11.0
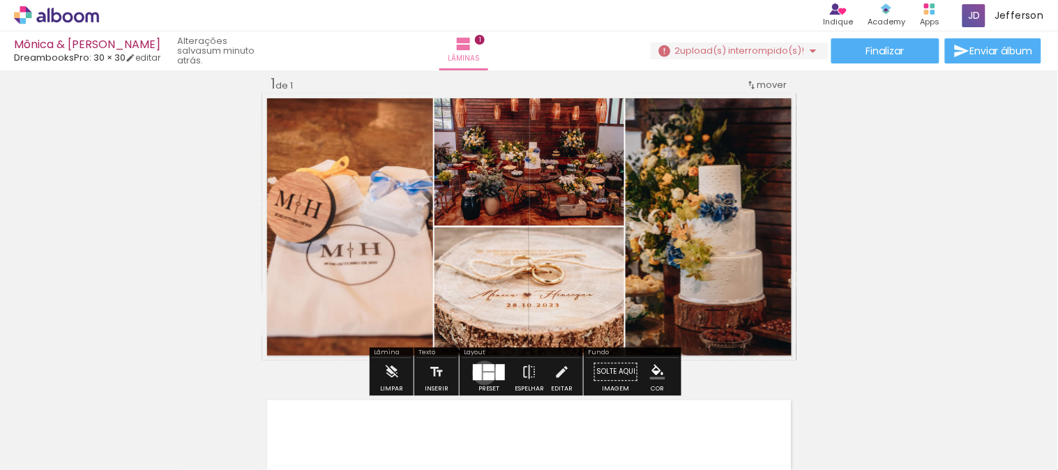
click at [483, 372] on div at bounding box center [488, 376] width 11 height 8
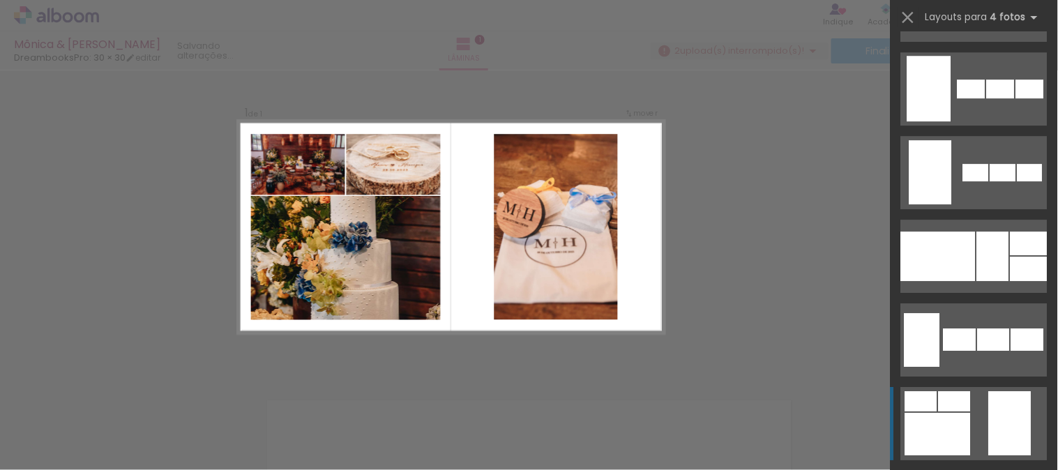
scroll to position [12103, 0]
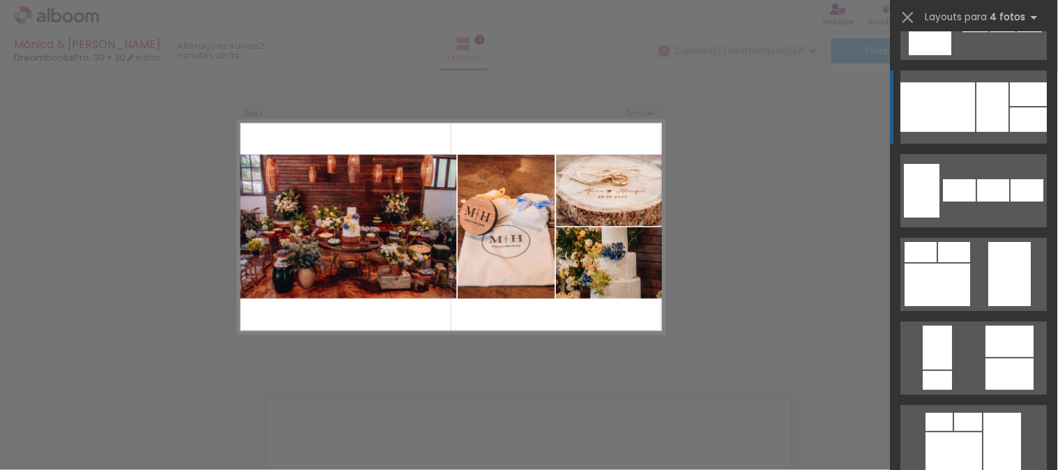
click at [969, 102] on div at bounding box center [938, 107] width 75 height 50
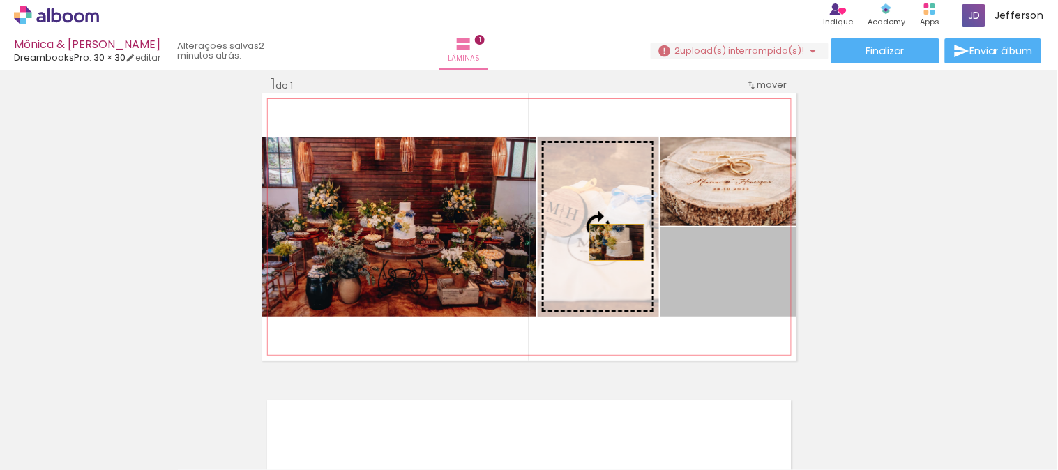
drag, startPoint x: 740, startPoint y: 291, endPoint x: 588, endPoint y: 238, distance: 161.0
click at [0, 0] on slot at bounding box center [0, 0] width 0 height 0
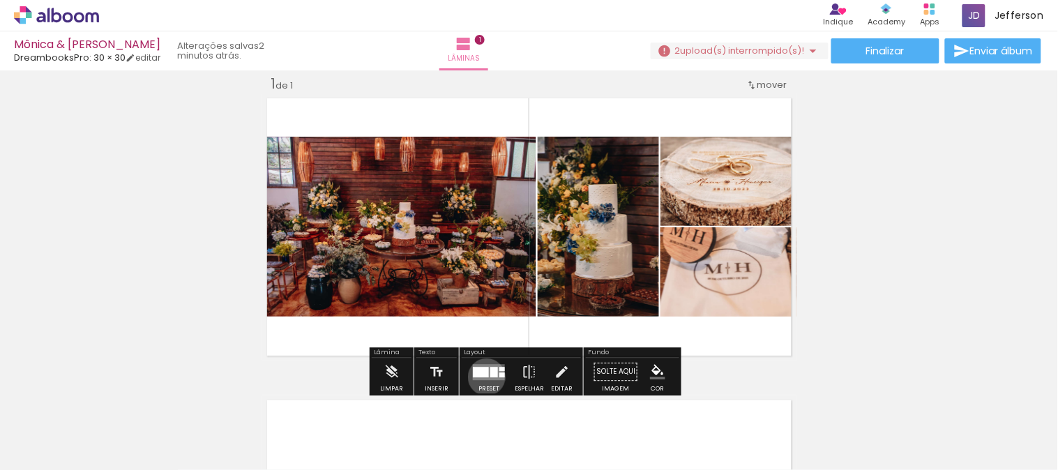
click at [483, 376] on div at bounding box center [481, 372] width 16 height 10
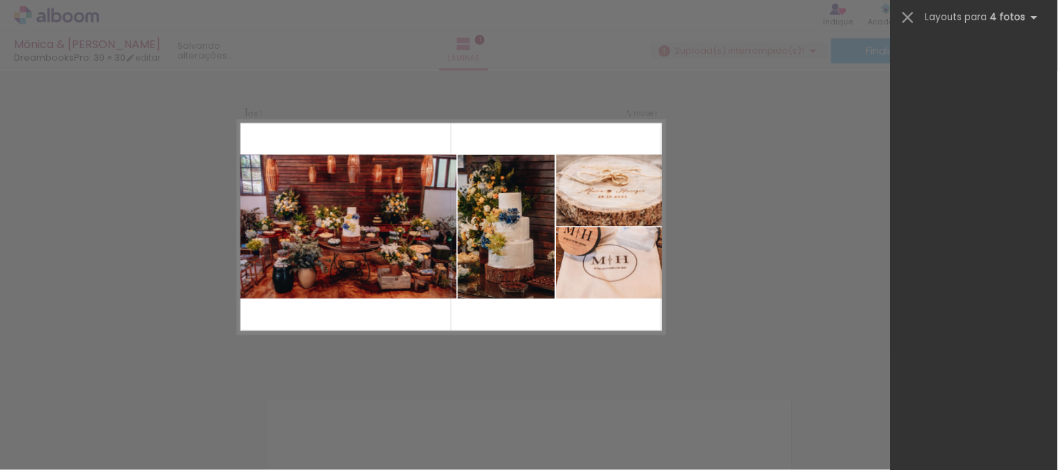
scroll to position [0, 0]
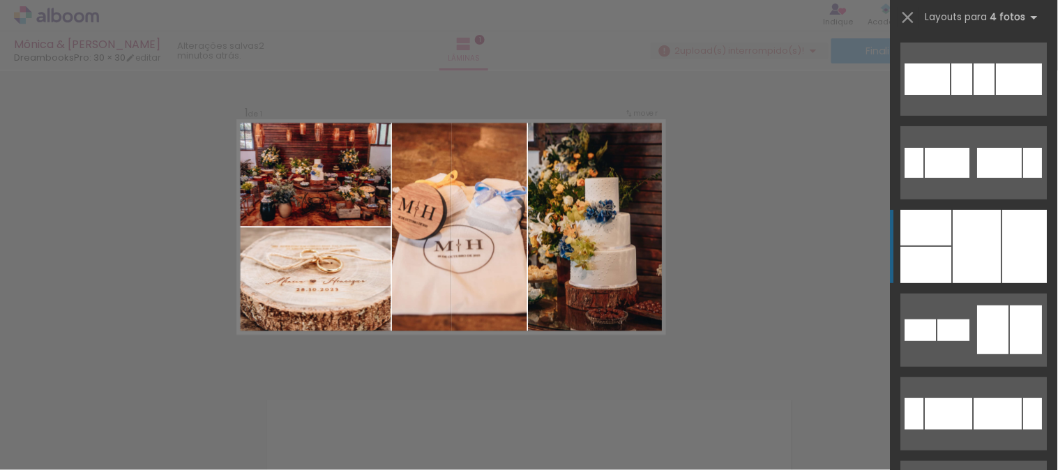
click at [991, 231] on div at bounding box center [977, 246] width 48 height 73
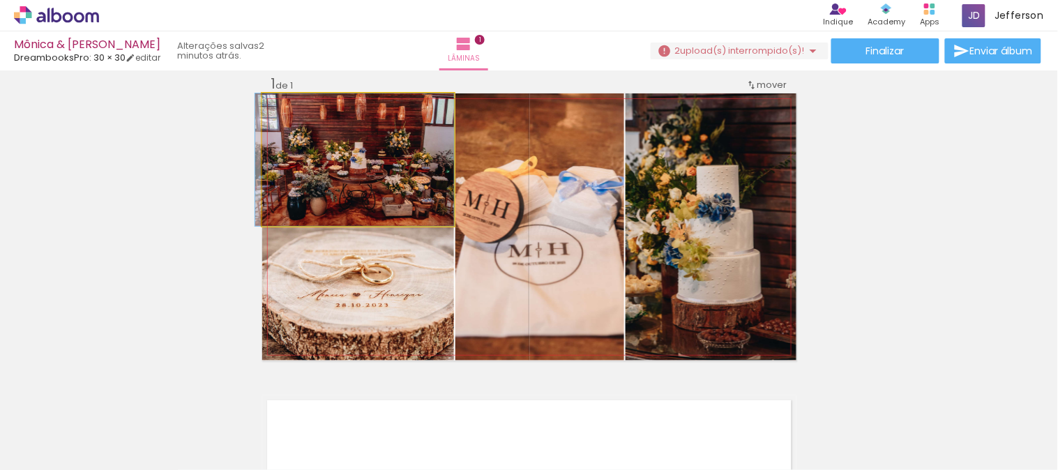
drag, startPoint x: 365, startPoint y: 169, endPoint x: 353, endPoint y: 150, distance: 22.2
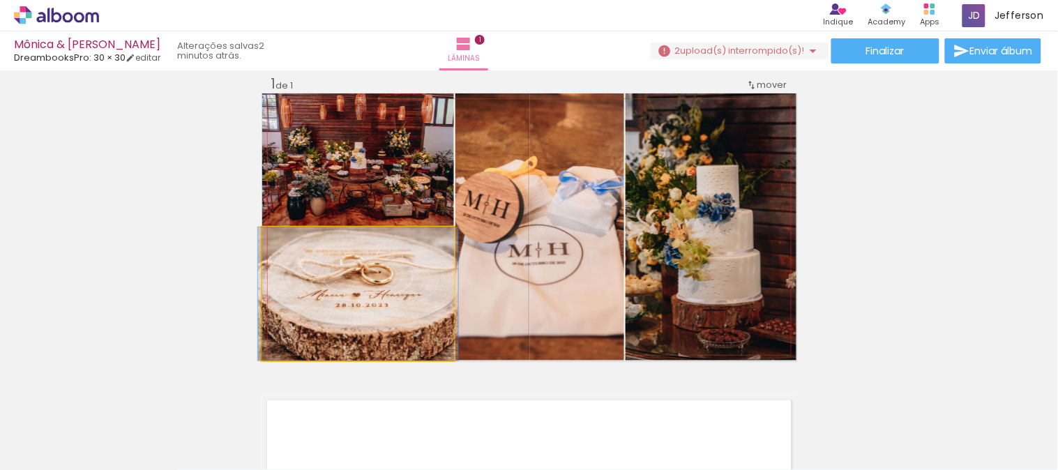
drag, startPoint x: 361, startPoint y: 293, endPoint x: 360, endPoint y: 275, distance: 17.4
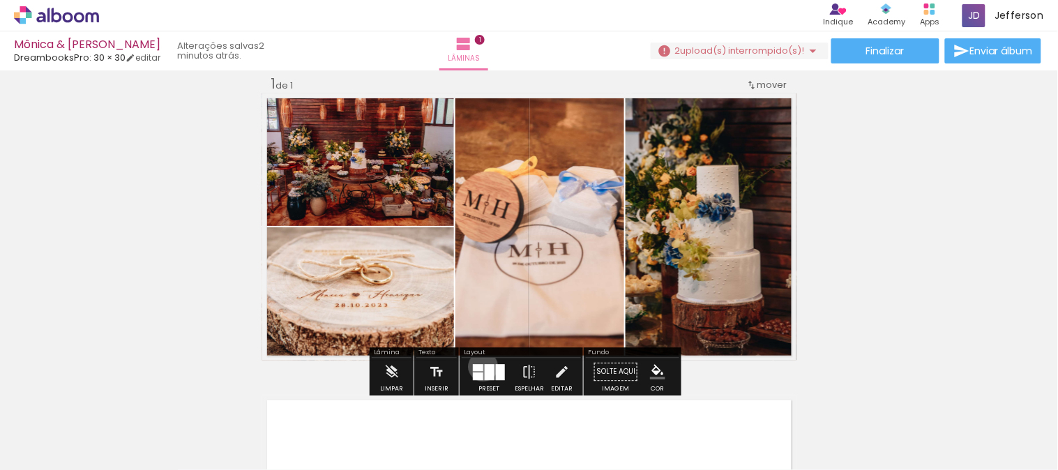
click at [480, 366] on quentale-layouter at bounding box center [489, 372] width 32 height 16
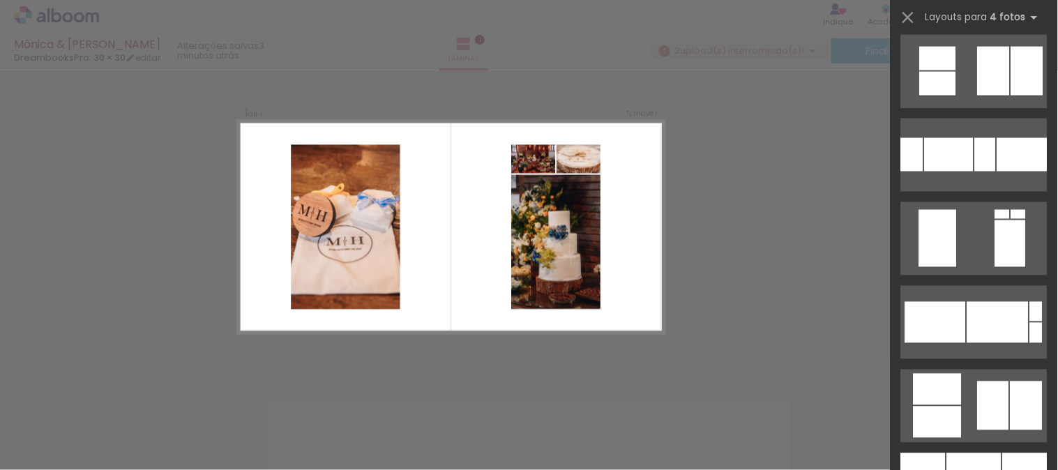
scroll to position [2026, 0]
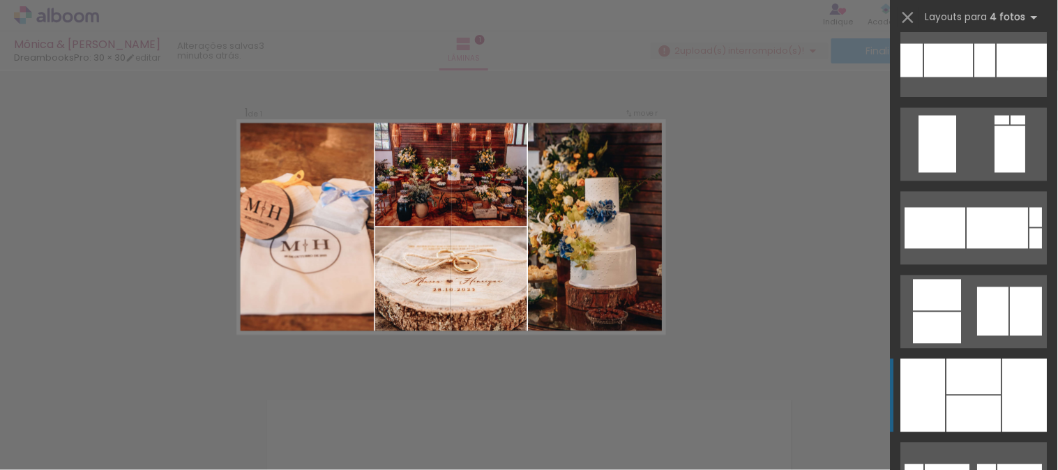
click at [963, 393] on div at bounding box center [974, 377] width 54 height 36
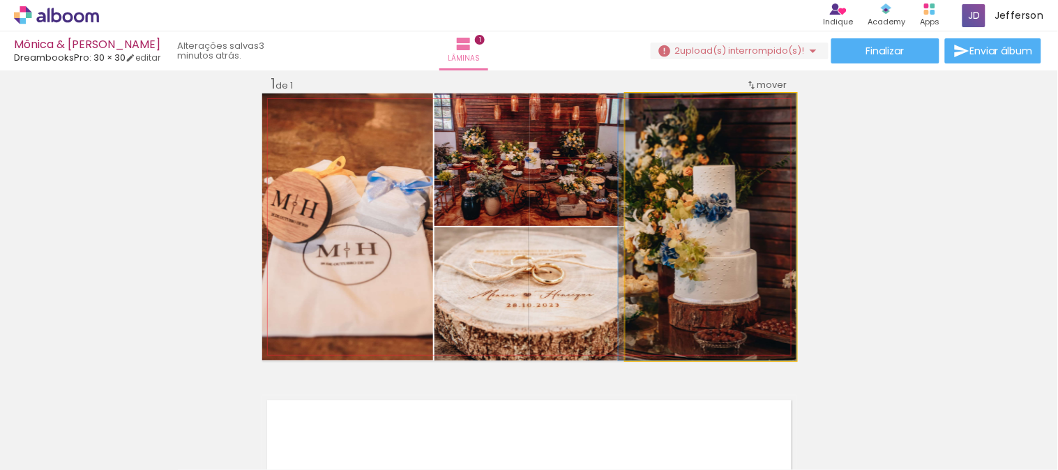
drag, startPoint x: 720, startPoint y: 252, endPoint x: 701, endPoint y: 226, distance: 31.9
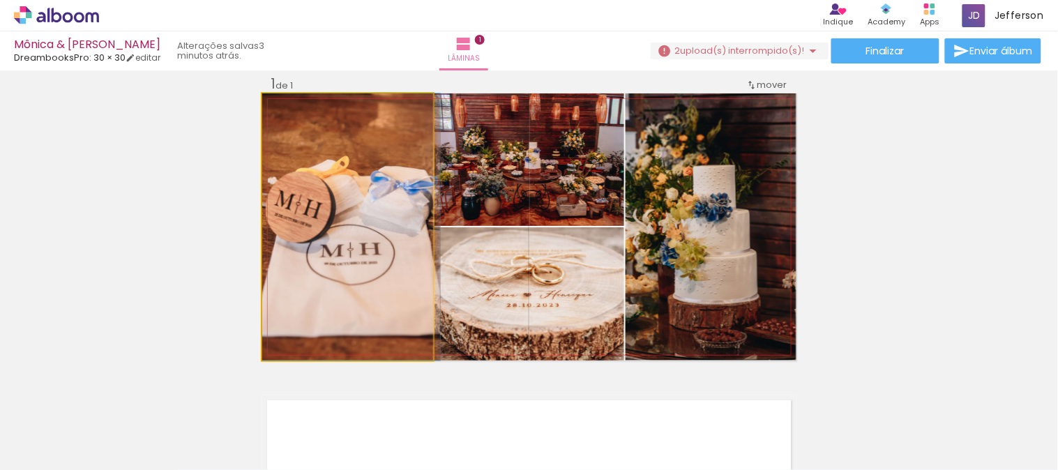
drag, startPoint x: 311, startPoint y: 280, endPoint x: 326, endPoint y: 280, distance: 15.4
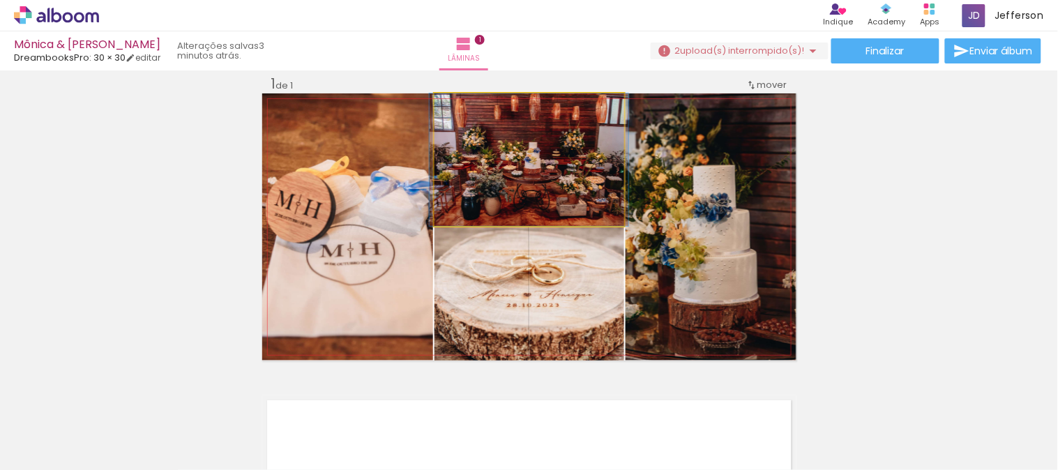
drag, startPoint x: 566, startPoint y: 170, endPoint x: 566, endPoint y: 159, distance: 11.2
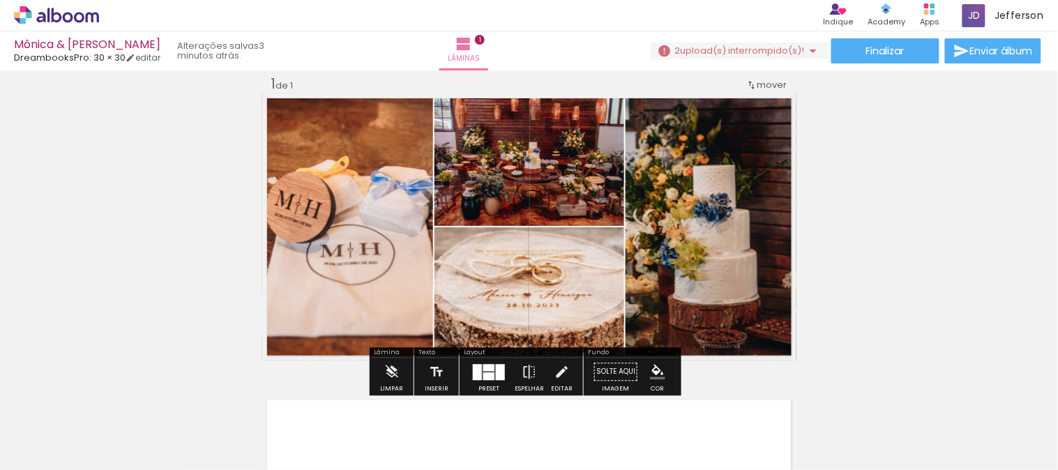
click at [747, 46] on span "upload(s) interrompido(s)!" at bounding box center [742, 50] width 124 height 13
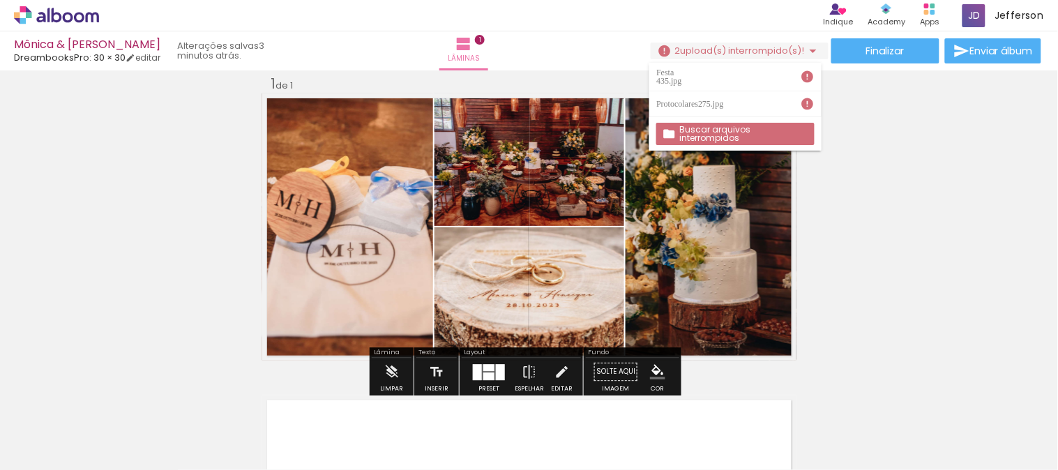
click at [0, 0] on slot "Buscar arquivos interrompidos" at bounding box center [0, 0] width 0 height 0
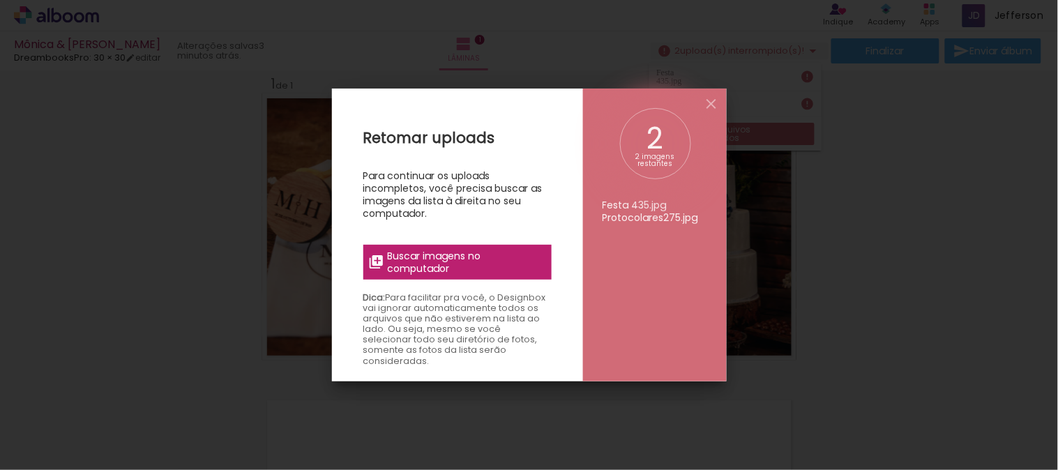
click at [481, 252] on span "Buscar imagens no computador" at bounding box center [464, 262] width 155 height 25
click at [0, 0] on input "file" at bounding box center [0, 0] width 0 height 0
click at [504, 253] on span "Buscar imagens no computador" at bounding box center [464, 262] width 155 height 25
click at [0, 0] on input "file" at bounding box center [0, 0] width 0 height 0
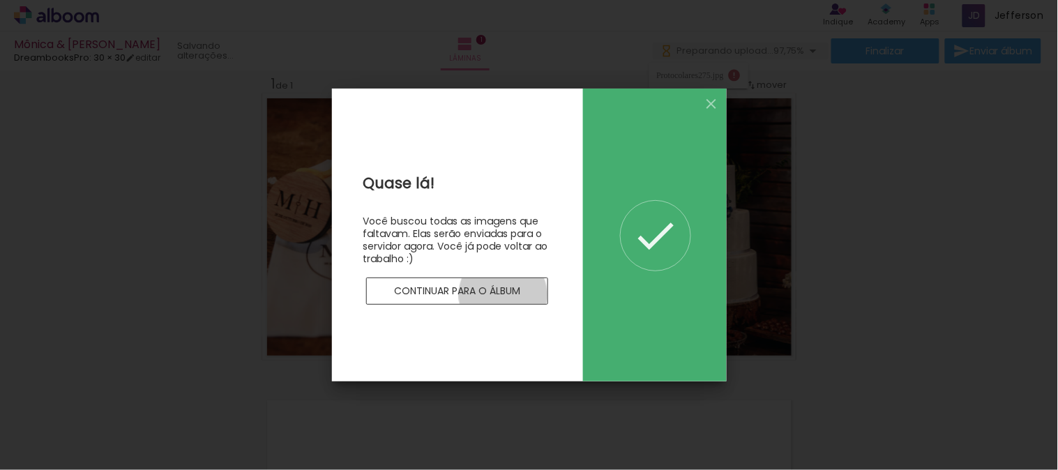
click at [0, 0] on slot "Continuar para o álbum" at bounding box center [0, 0] width 0 height 0
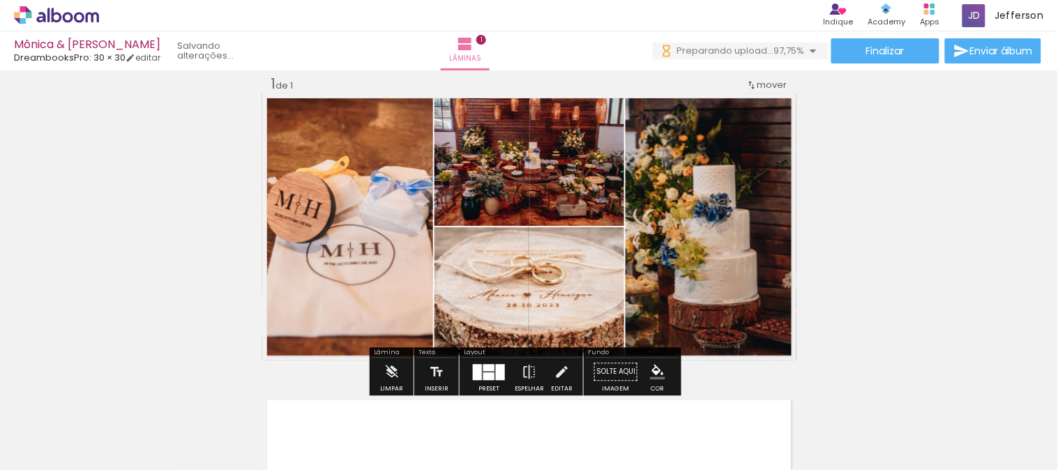
click at [805, 53] on iron-icon at bounding box center [813, 51] width 17 height 17
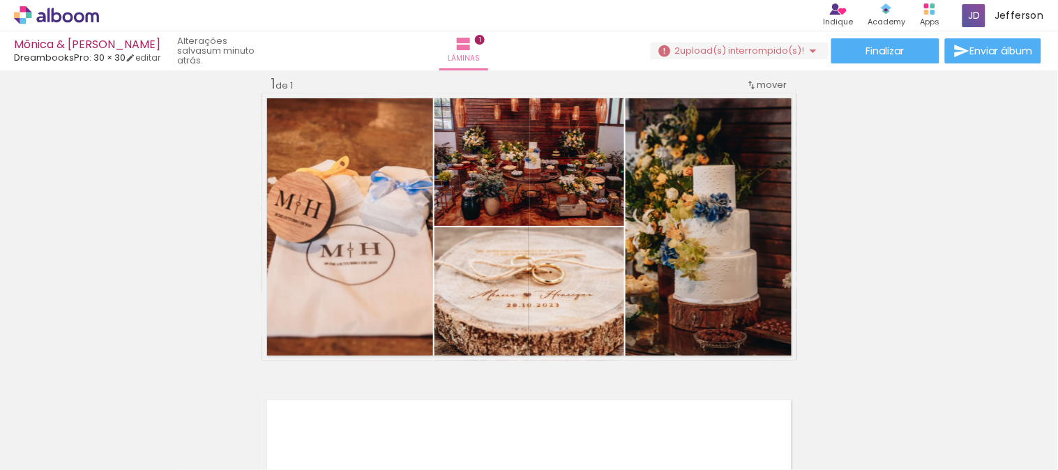
click at [805, 53] on iron-icon at bounding box center [813, 51] width 17 height 17
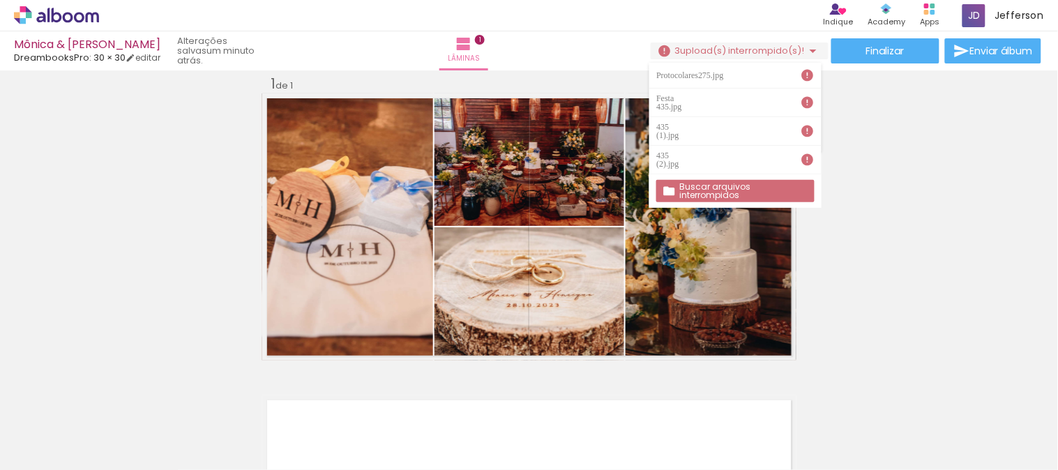
click at [809, 77] on iron-icon at bounding box center [807, 75] width 14 height 14
click at [805, 51] on iron-icon at bounding box center [813, 51] width 17 height 17
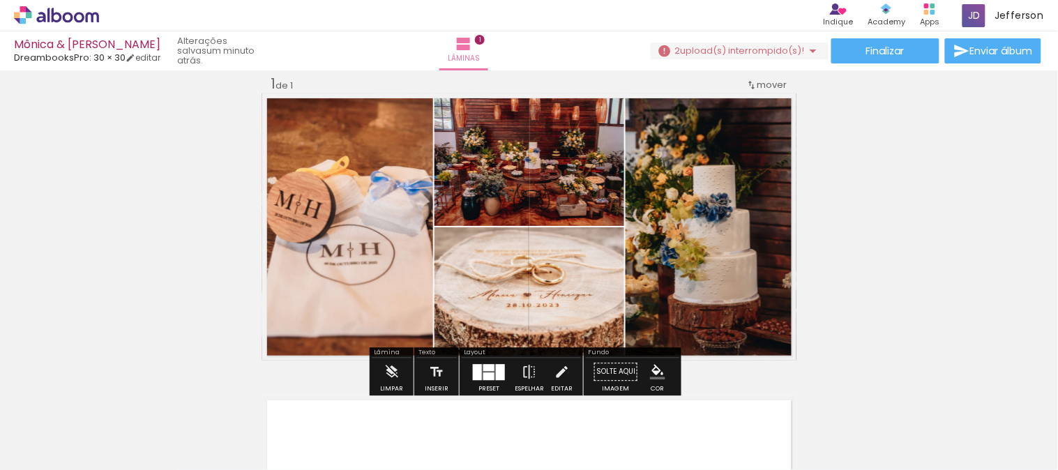
click at [807, 52] on iron-icon at bounding box center [813, 51] width 17 height 17
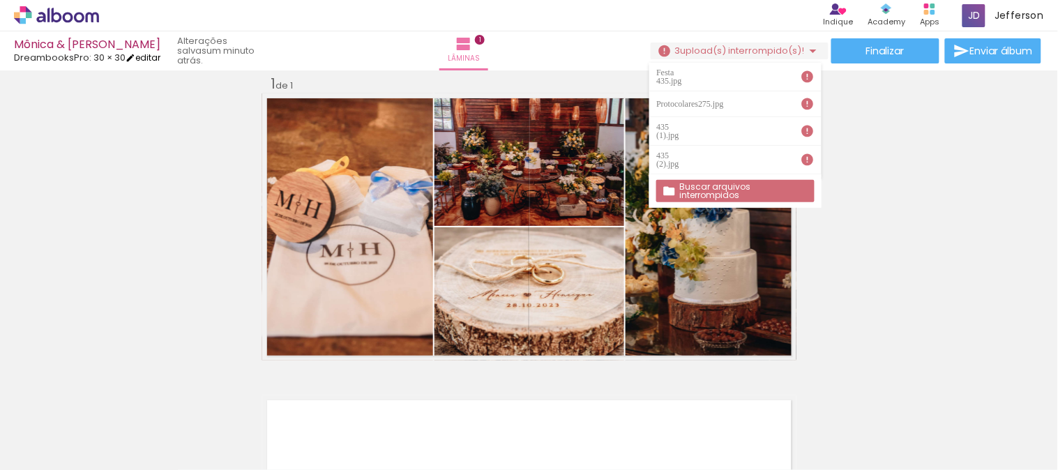
click at [135, 59] on iron-icon at bounding box center [130, 58] width 10 height 10
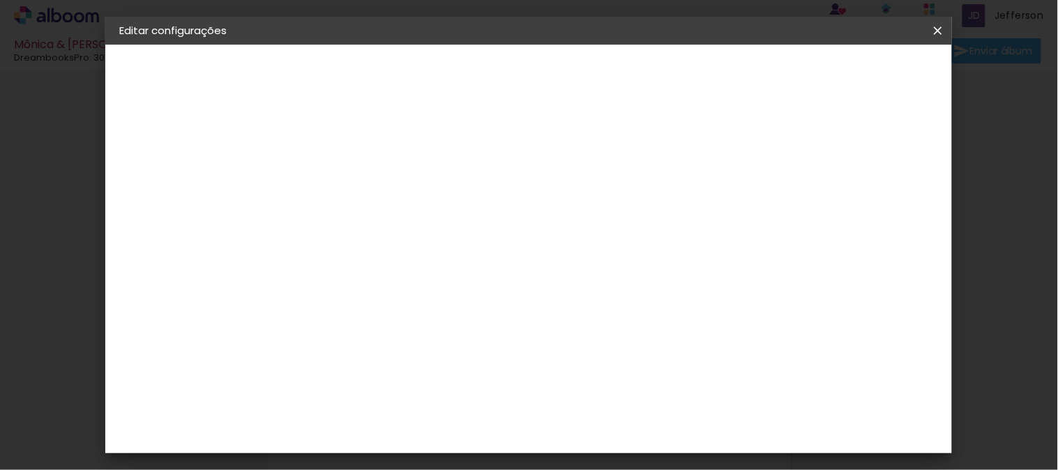
click at [0, 0] on slot "Voltar" at bounding box center [0, 0] width 0 height 0
click at [934, 36] on iron-icon at bounding box center [937, 31] width 17 height 14
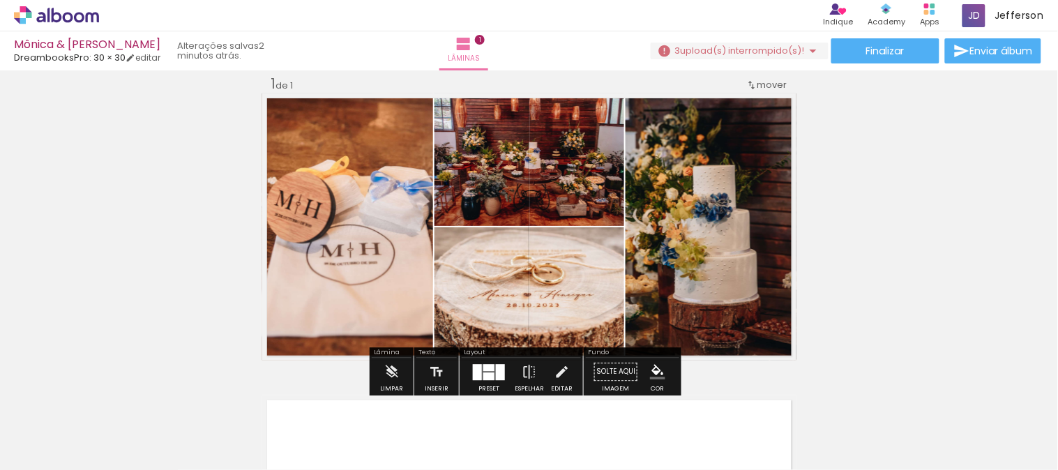
click at [763, 49] on span "upload(s) interrompido(s)!" at bounding box center [742, 50] width 124 height 13
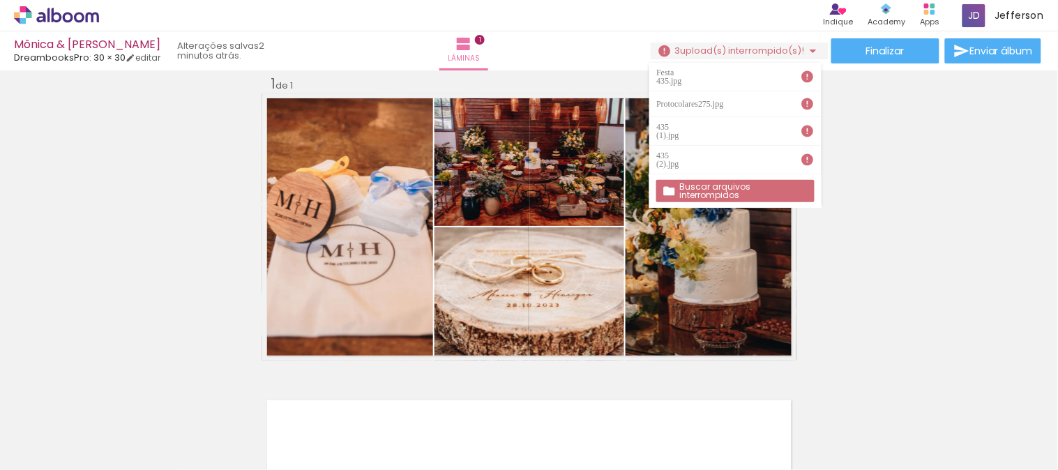
click at [874, 162] on div "Inserir lâmina 1 de 1" at bounding box center [529, 360] width 1058 height 604
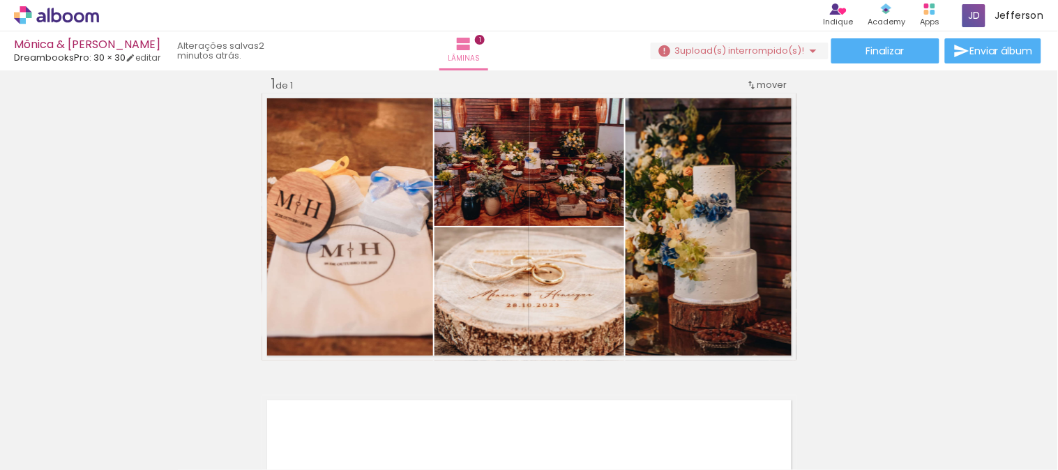
click at [68, 14] on icon at bounding box center [68, 17] width 10 height 10
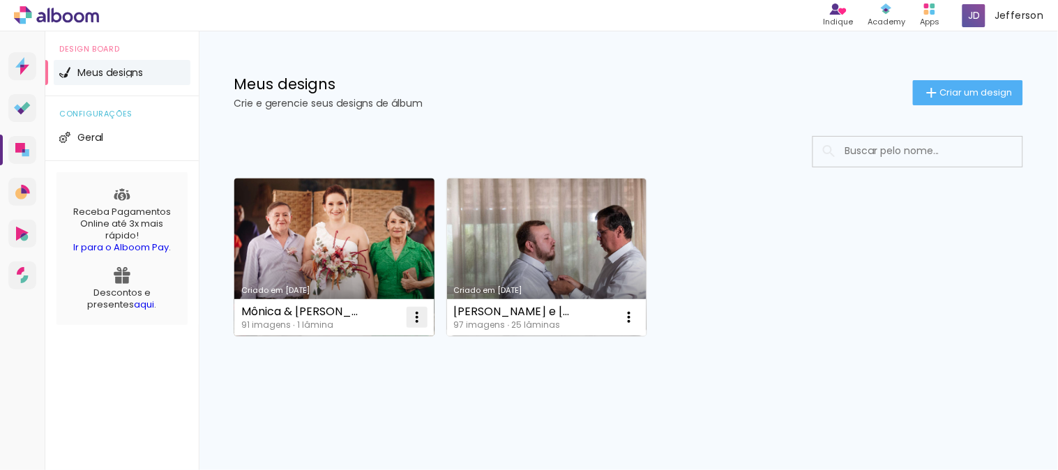
click at [418, 314] on iron-icon at bounding box center [417, 317] width 17 height 17
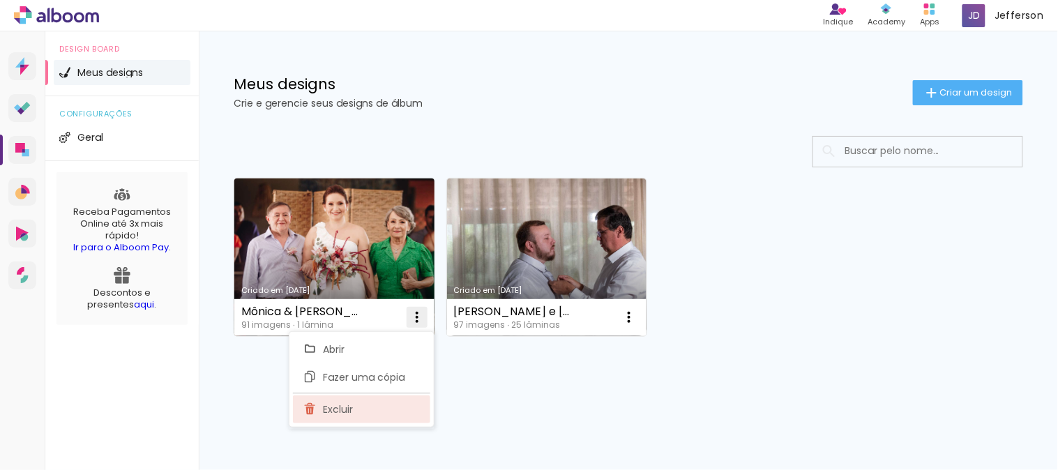
click at [353, 410] on paper-item "Excluir" at bounding box center [361, 409] width 137 height 28
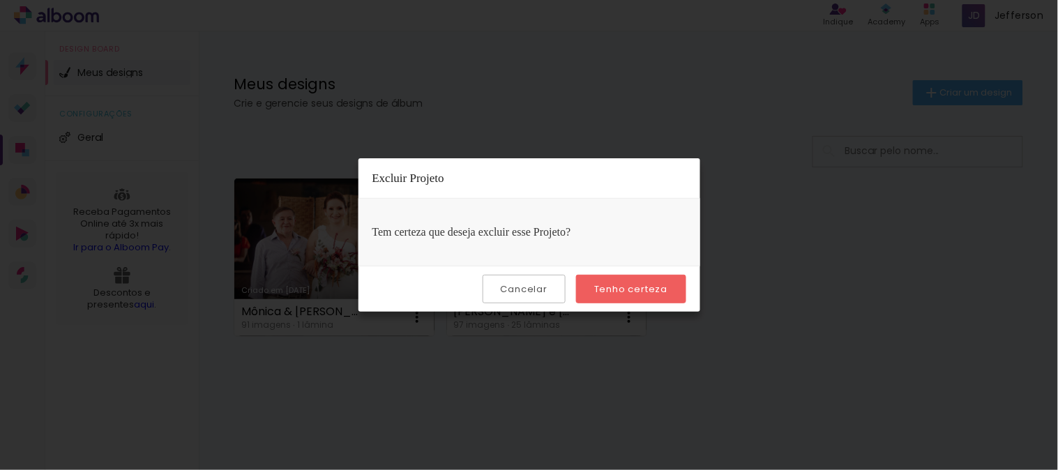
click at [0, 0] on slot "Tenho certeza" at bounding box center [0, 0] width 0 height 0
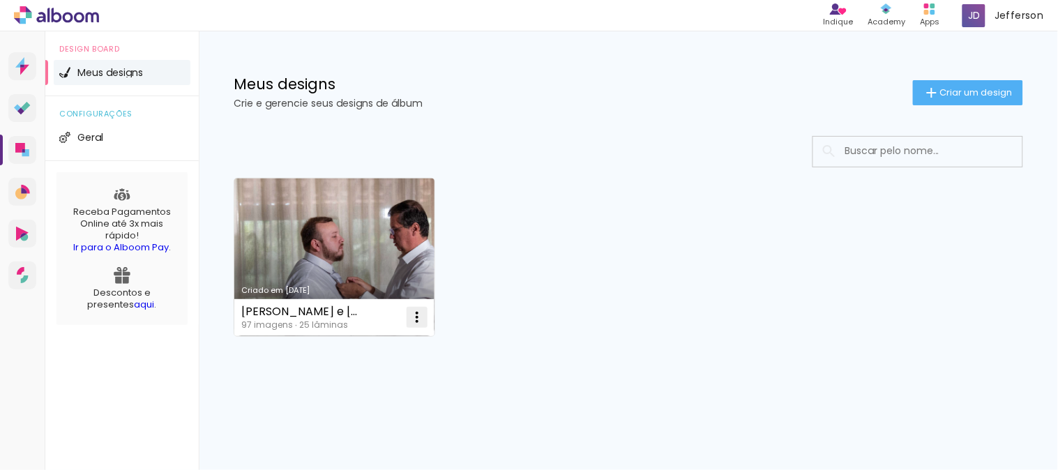
click at [416, 312] on iron-icon at bounding box center [417, 317] width 17 height 17
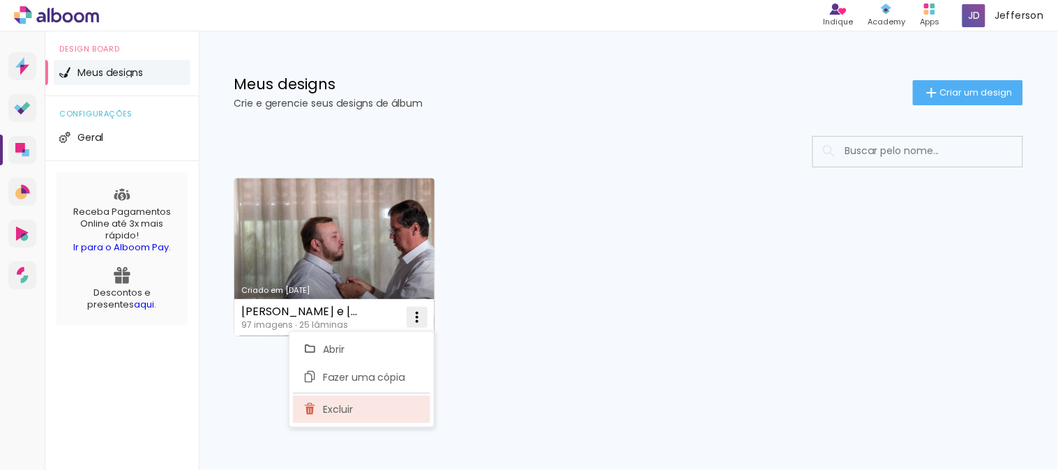
click at [349, 412] on span "Excluir" at bounding box center [338, 409] width 30 height 10
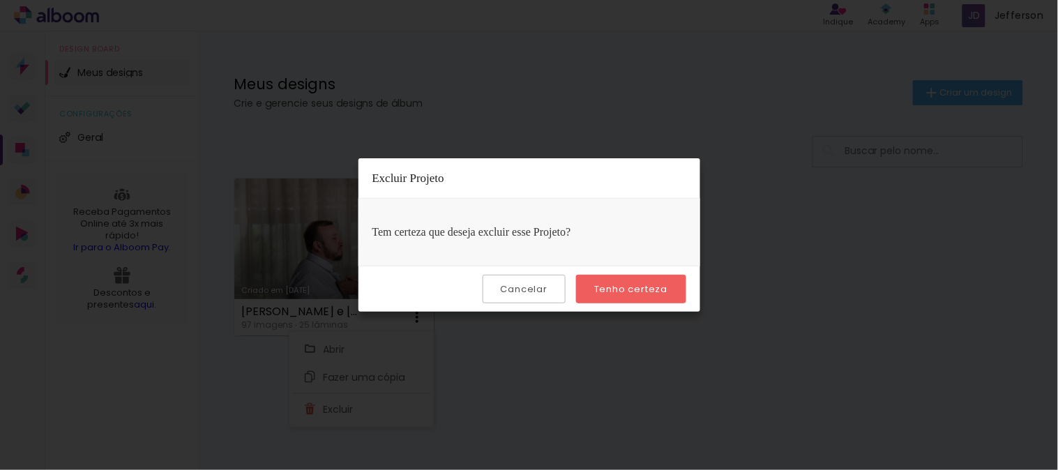
click at [0, 0] on slot "Tenho certeza" at bounding box center [0, 0] width 0 height 0
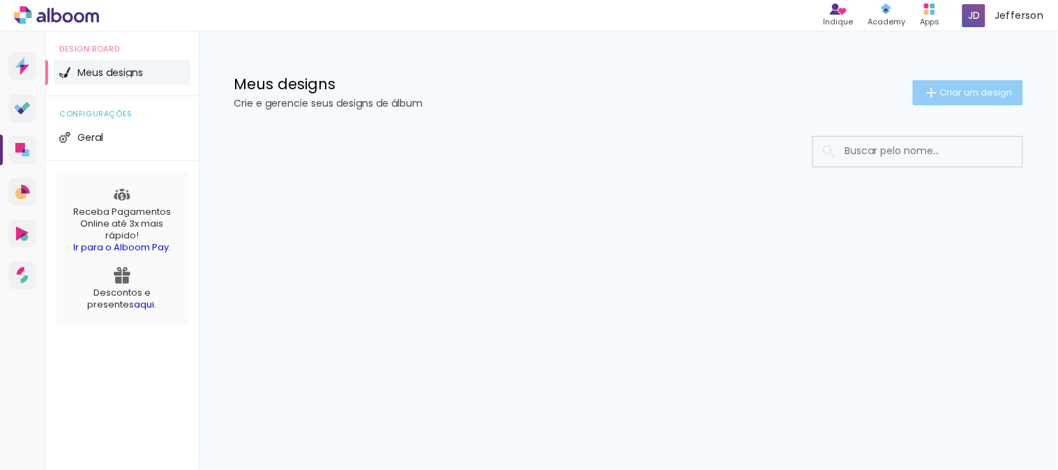
click at [993, 82] on paper-button "Criar um design" at bounding box center [968, 92] width 110 height 25
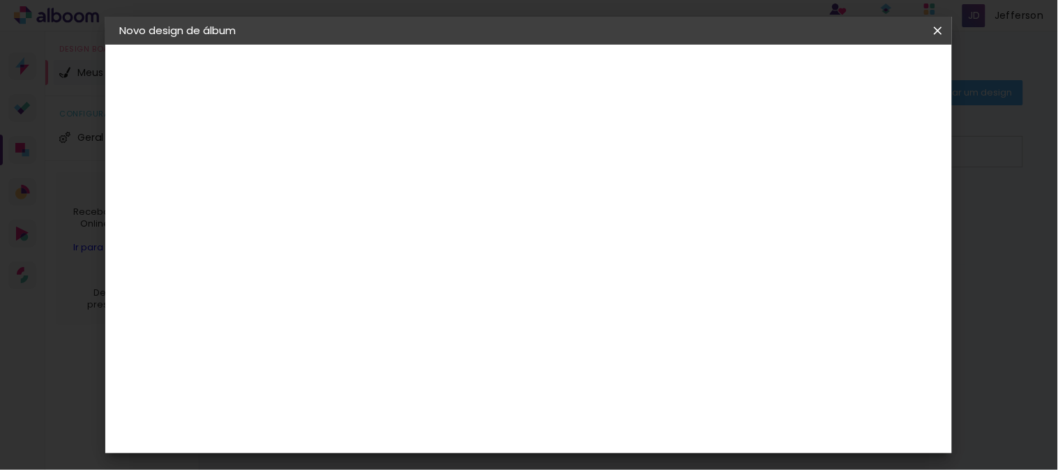
click at [347, 185] on input at bounding box center [347, 187] width 0 height 22
type input "Mônica & [PERSON_NAME]"
type paper-input "Mônica & [PERSON_NAME]"
click at [0, 0] on slot "Avançar" at bounding box center [0, 0] width 0 height 0
click at [372, 268] on input at bounding box center [382, 265] width 141 height 17
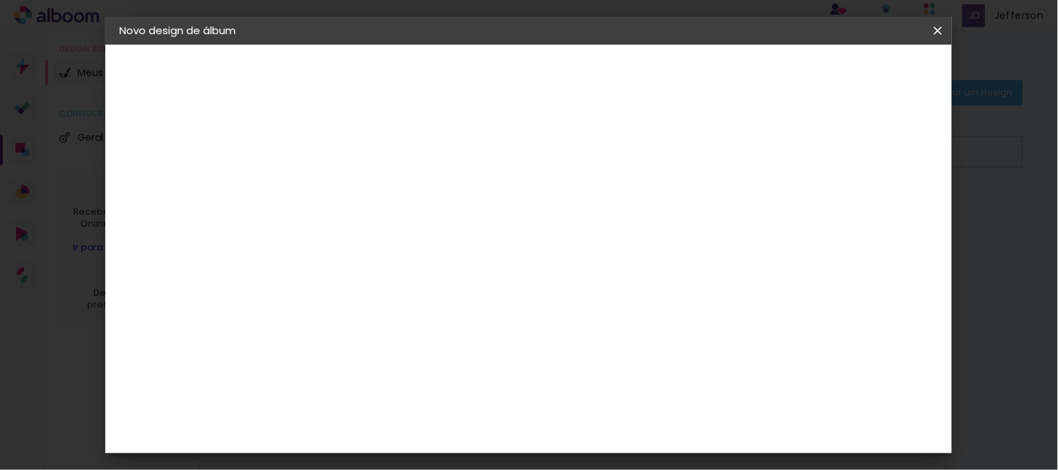
type input "dre"
type paper-input "dre"
click at [382, 321] on paper-item "DreambooksPro" at bounding box center [371, 315] width 128 height 31
click at [0, 0] on slot "Avançar" at bounding box center [0, 0] width 0 height 0
click at [402, 232] on input "text" at bounding box center [374, 243] width 54 height 22
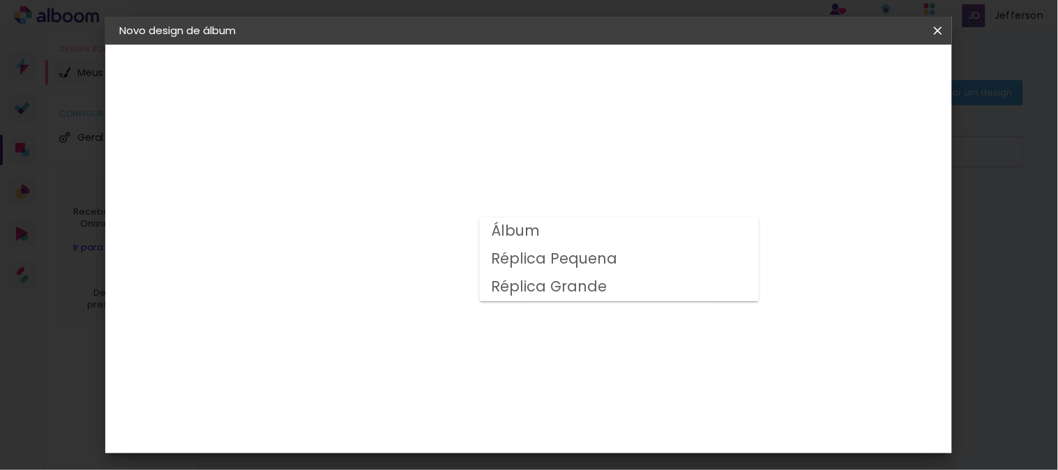
click at [539, 229] on paper-item "Álbum" at bounding box center [619, 232] width 279 height 28
type input "Álbum"
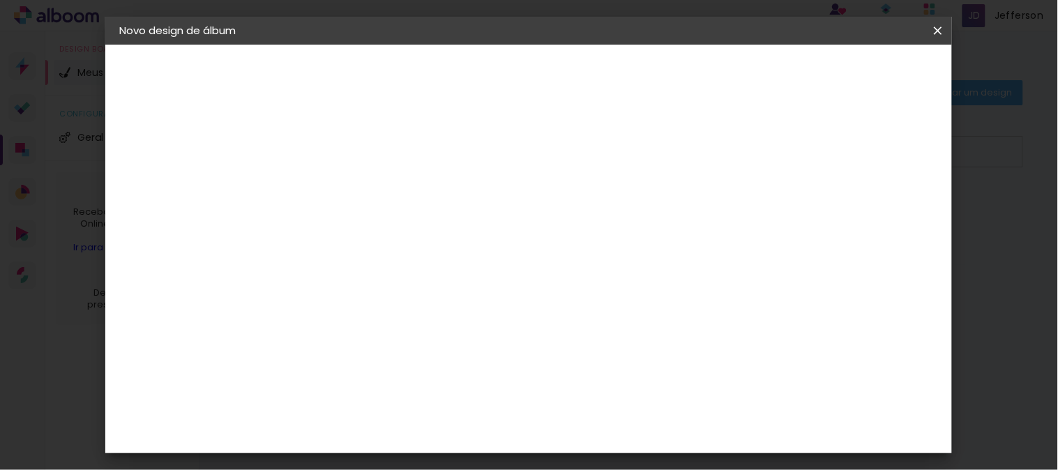
scroll to position [464, 0]
click at [441, 197] on span "30 × 30" at bounding box center [408, 211] width 65 height 29
click at [0, 0] on slot "Avançar" at bounding box center [0, 0] width 0 height 0
click at [572, 150] on div at bounding box center [565, 150] width 13 height 13
type paper-checkbox "on"
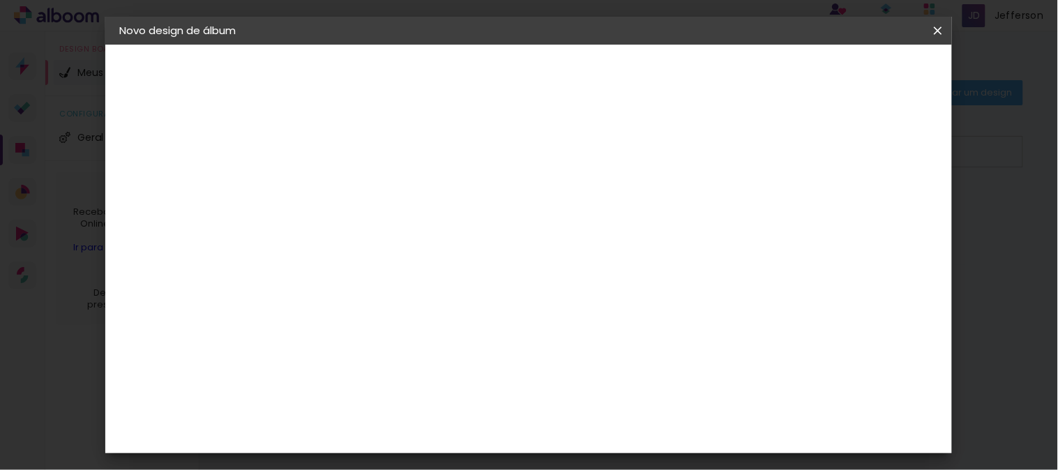
click at [651, 79] on span "Iniciar design" at bounding box center [625, 79] width 52 height 20
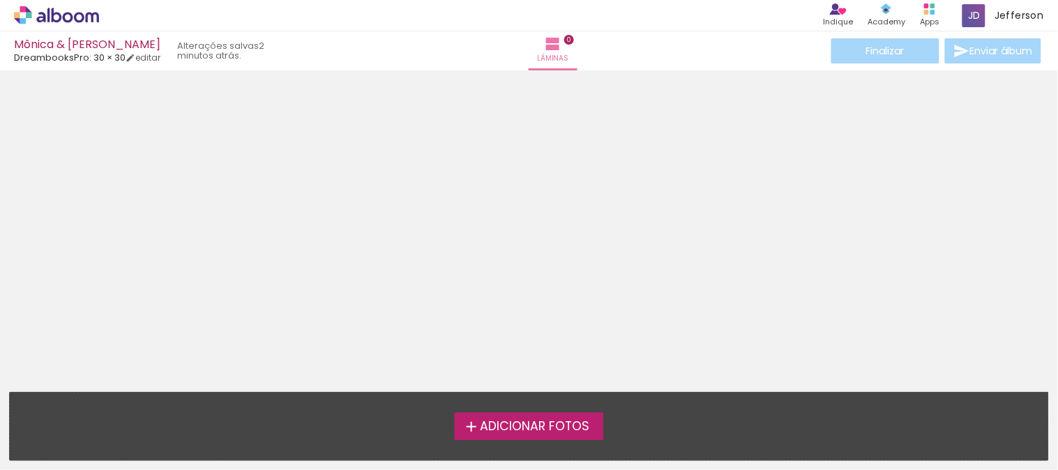
click at [502, 423] on span "Adicionar Fotos" at bounding box center [534, 426] width 109 height 13
click at [0, 0] on input "file" at bounding box center [0, 0] width 0 height 0
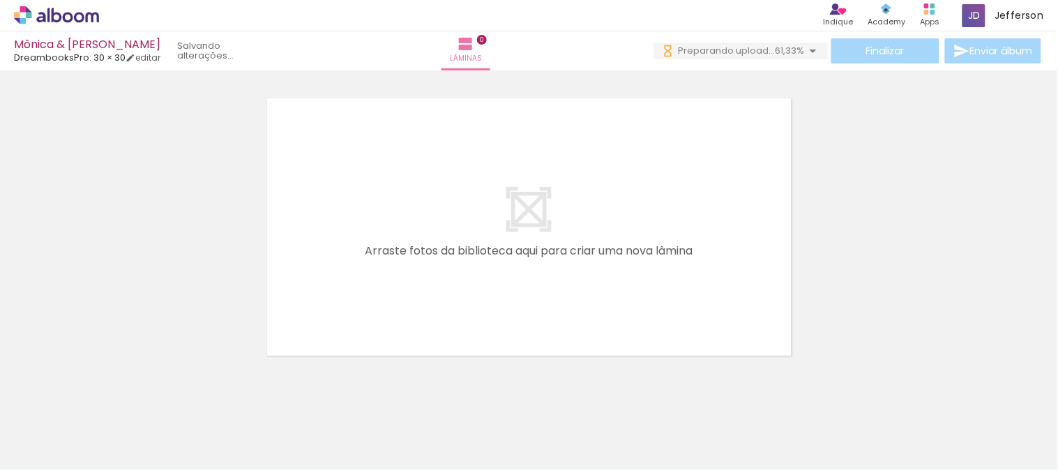
click at [793, 46] on span "61,33%" at bounding box center [789, 50] width 29 height 13
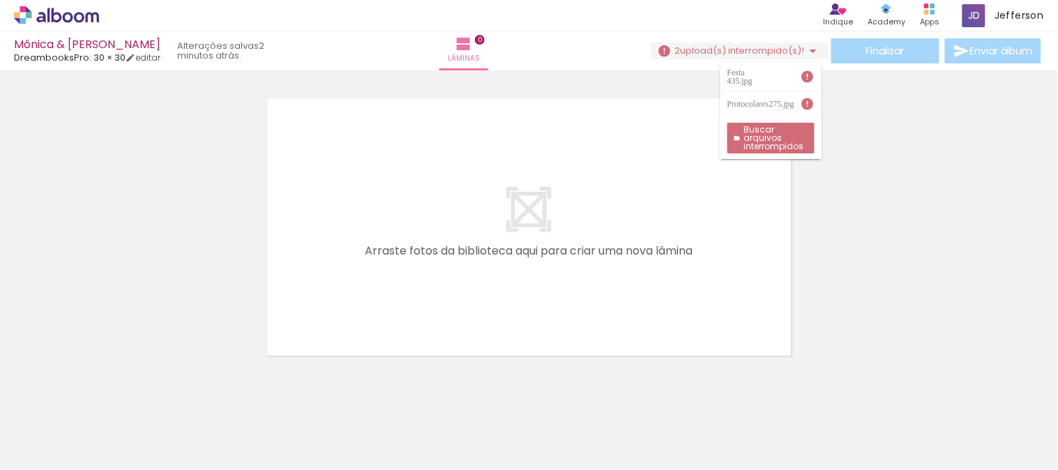
scroll to position [0, 1385]
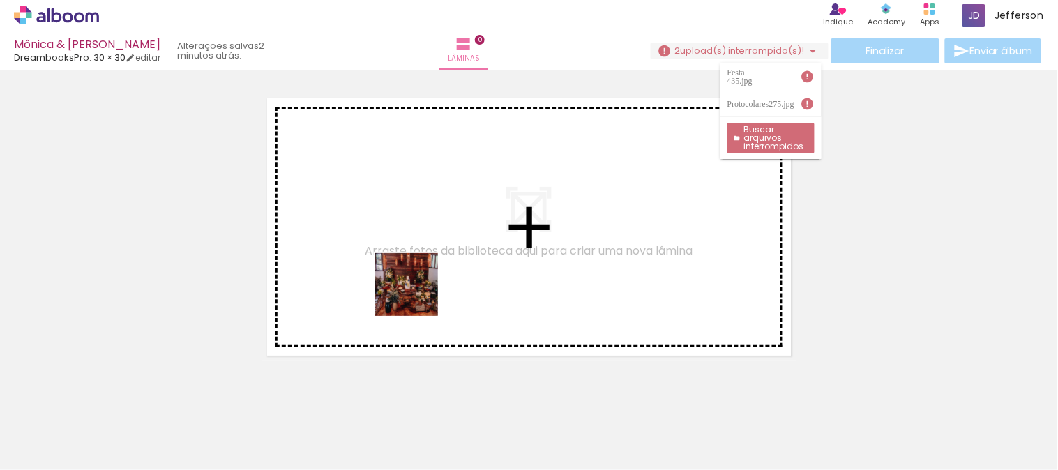
drag, startPoint x: 409, startPoint y: 423, endPoint x: 417, endPoint y: 295, distance: 128.6
click at [417, 295] on quentale-workspace at bounding box center [529, 235] width 1058 height 470
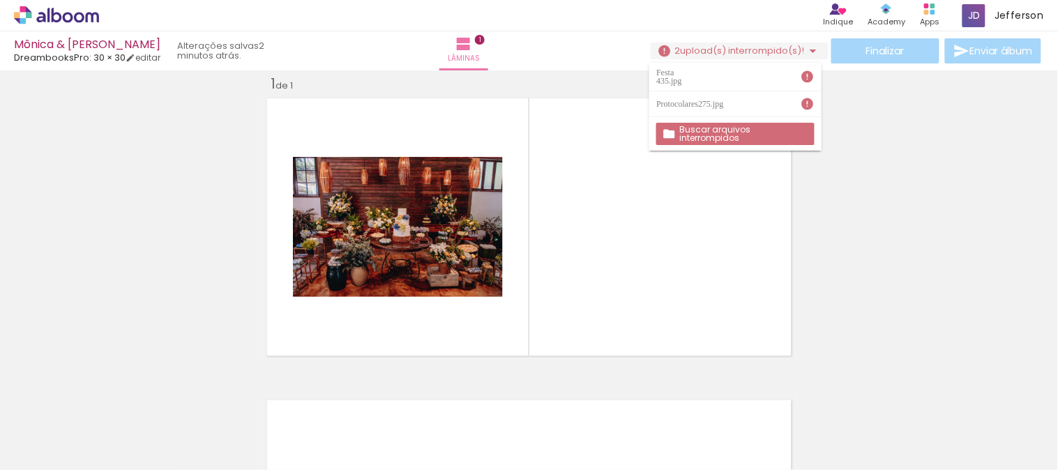
scroll to position [17, 0]
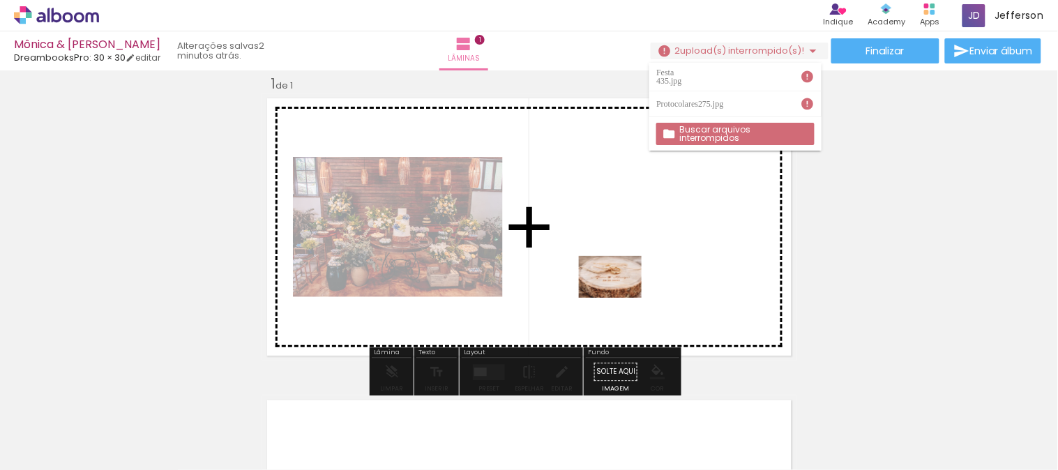
click at [621, 298] on quentale-workspace at bounding box center [529, 235] width 1058 height 470
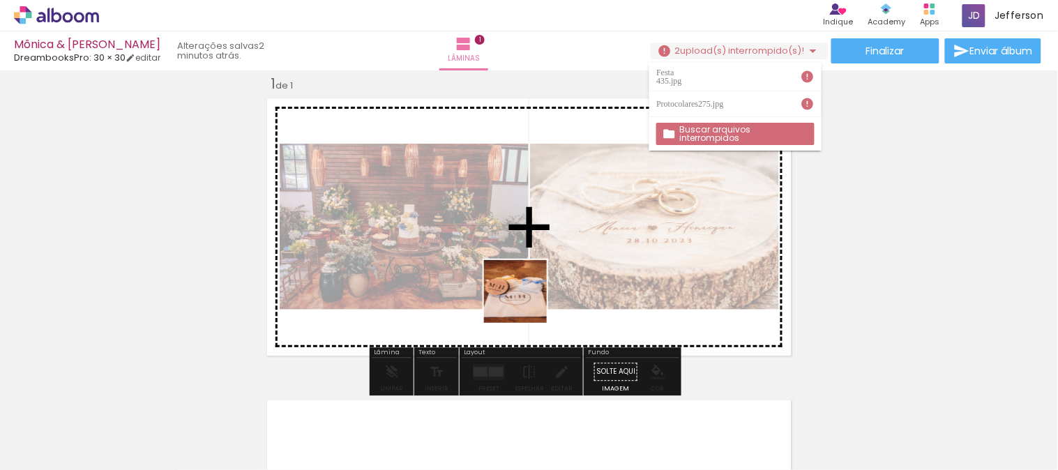
drag, startPoint x: 540, startPoint y: 429, endPoint x: 526, endPoint y: 300, distance: 130.4
click at [526, 300] on quentale-workspace at bounding box center [529, 235] width 1058 height 470
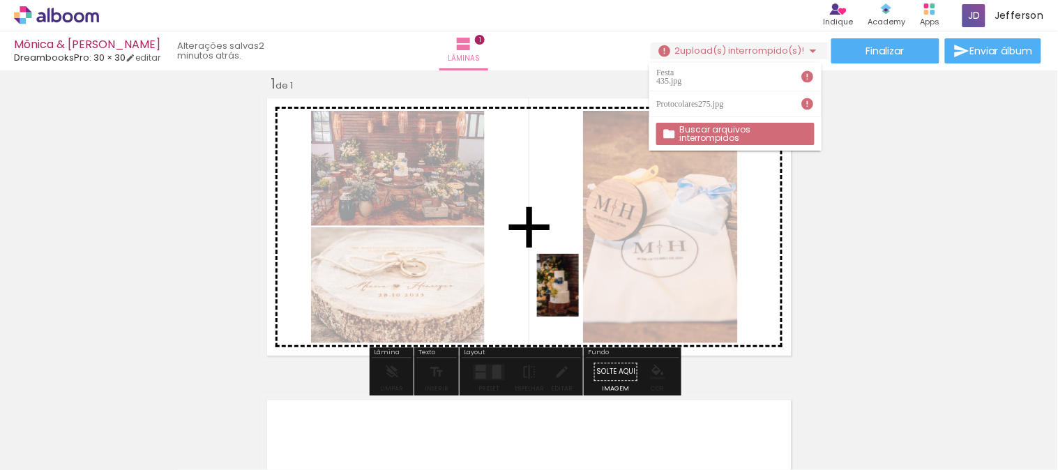
drag, startPoint x: 636, startPoint y: 436, endPoint x: 579, endPoint y: 296, distance: 152.0
click at [579, 296] on quentale-workspace at bounding box center [529, 235] width 1058 height 470
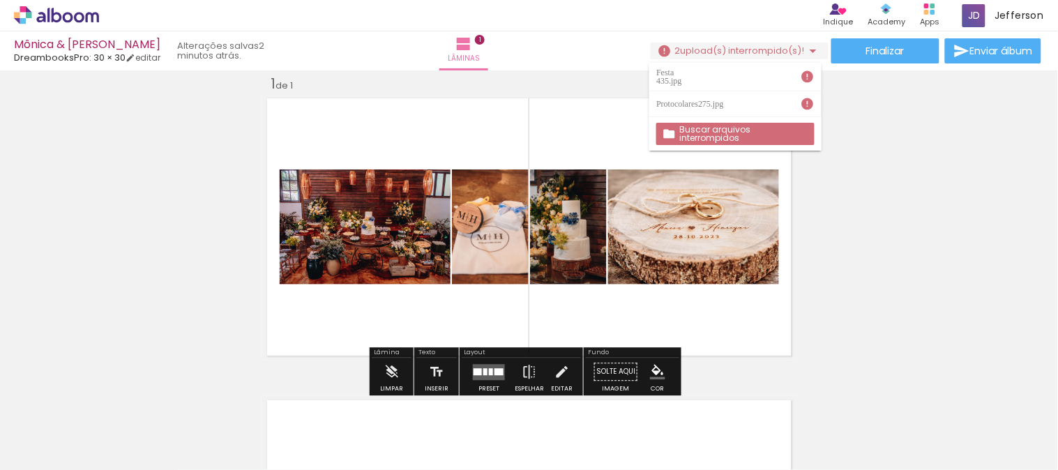
click at [52, 427] on input "Todas as fotos" at bounding box center [39, 428] width 53 height 12
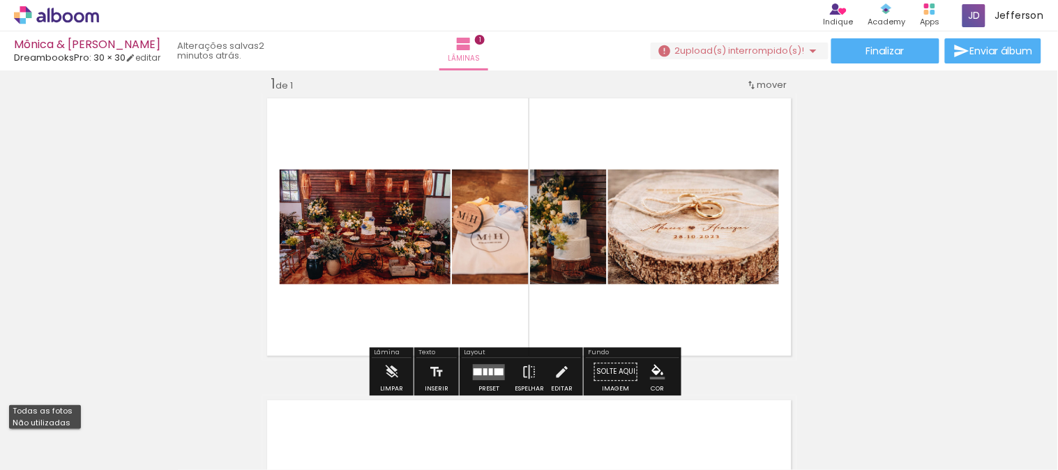
click at [0, 0] on slot "Não utilizadas" at bounding box center [0, 0] width 0 height 0
type input "Não utilizadas"
click at [489, 370] on div at bounding box center [491, 371] width 4 height 7
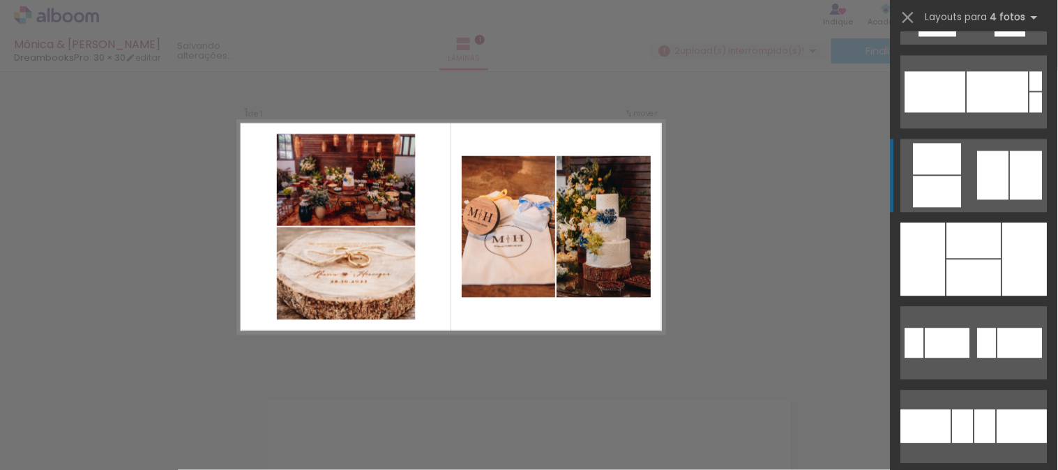
scroll to position [2169, 0]
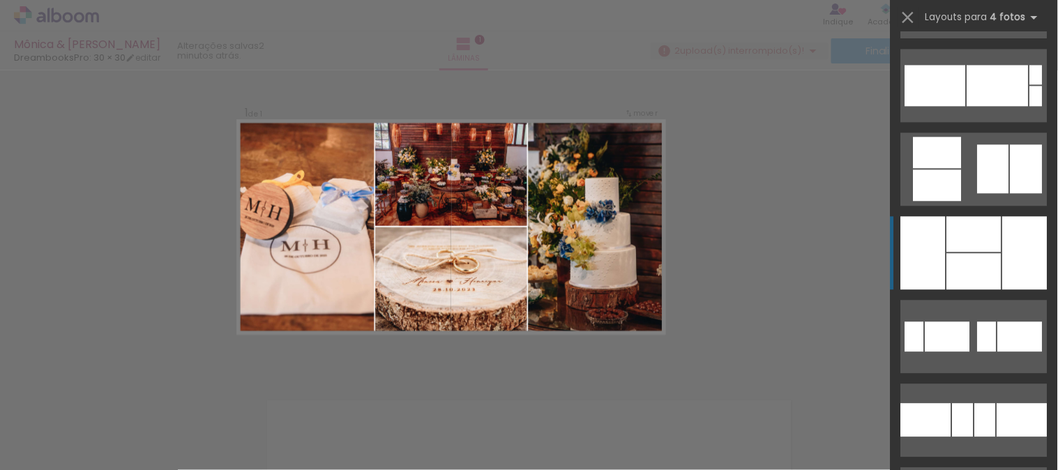
click at [977, 254] on div at bounding box center [974, 271] width 54 height 36
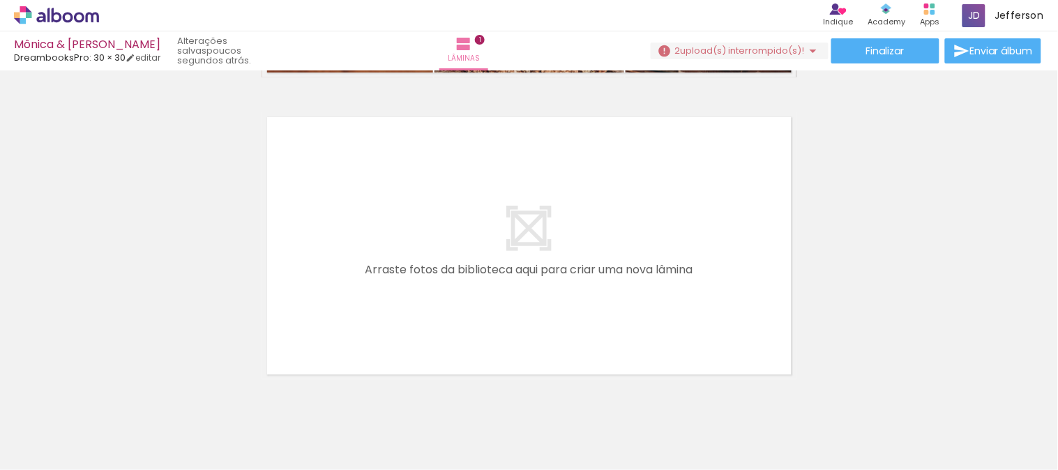
scroll to position [328, 0]
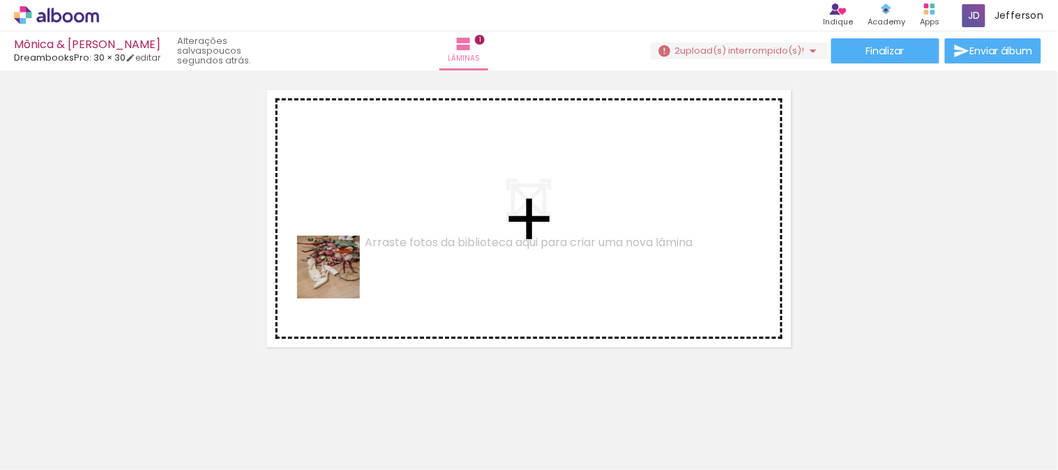
drag, startPoint x: 300, startPoint y: 435, endPoint x: 340, endPoint y: 269, distance: 170.8
click at [340, 269] on quentale-workspace at bounding box center [529, 235] width 1058 height 470
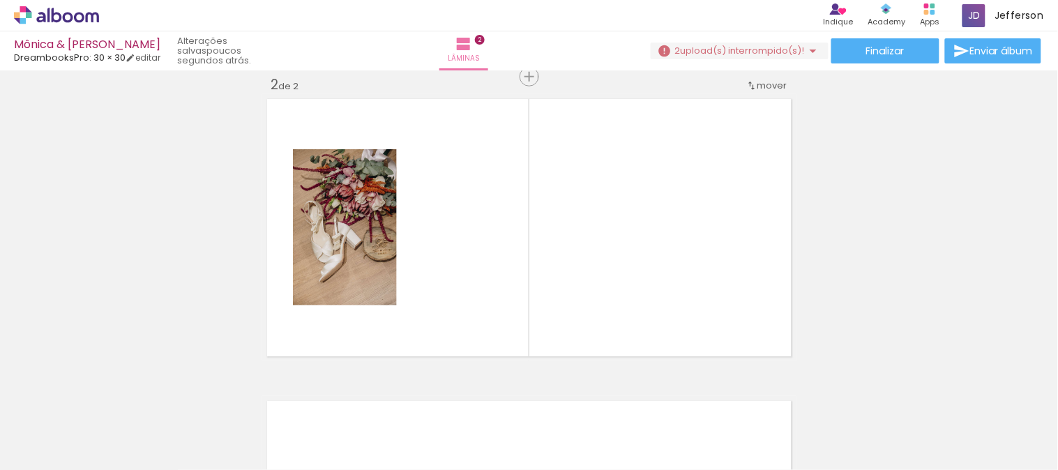
scroll to position [0, 5619]
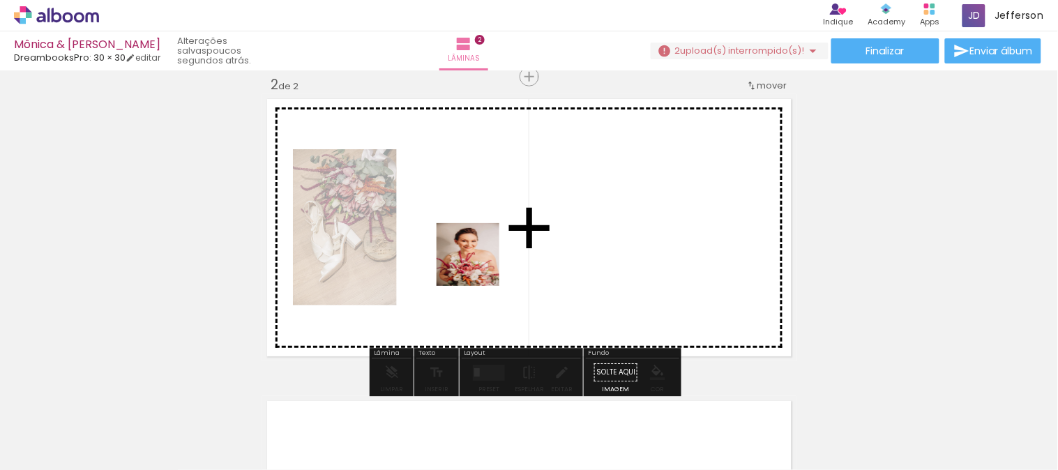
click at [478, 265] on quentale-workspace at bounding box center [529, 235] width 1058 height 470
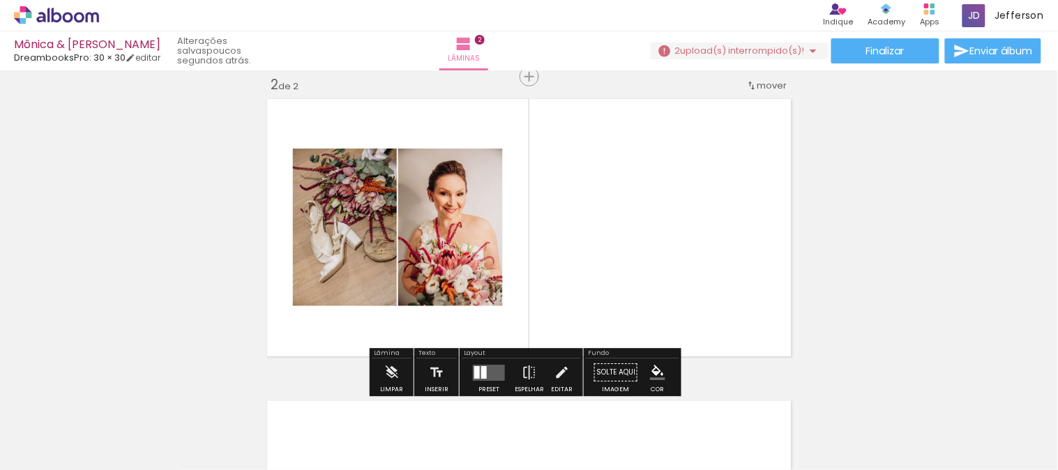
scroll to position [0, 5541]
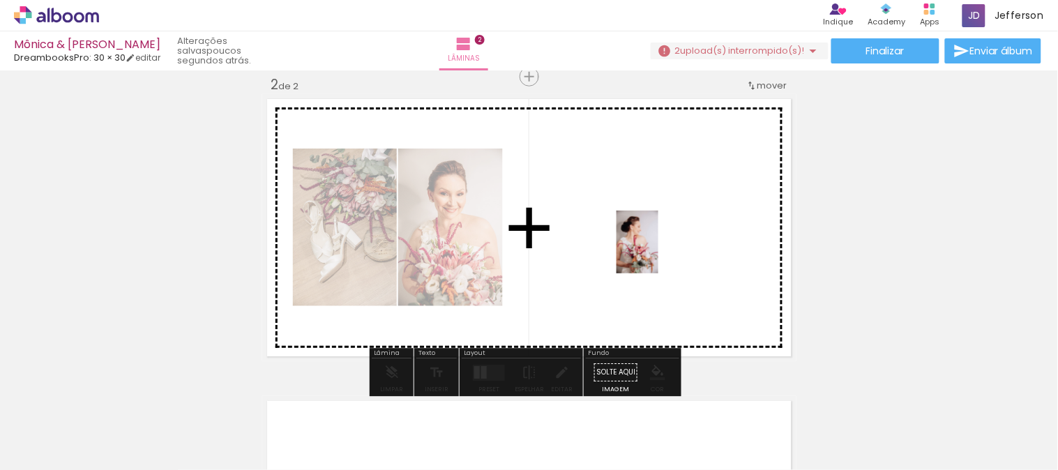
drag, startPoint x: 465, startPoint y: 422, endPoint x: 658, endPoint y: 252, distance: 257.4
click at [658, 252] on quentale-workspace at bounding box center [529, 235] width 1058 height 470
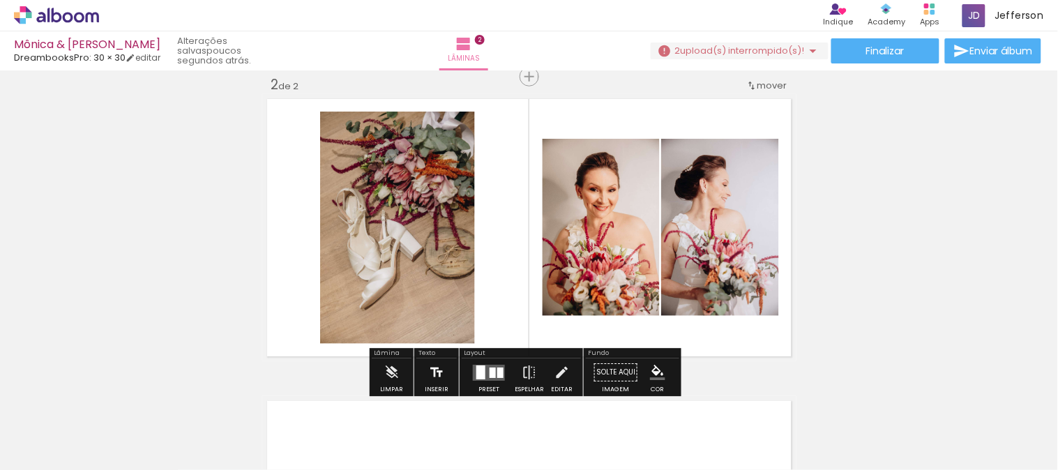
scroll to position [0, 5463]
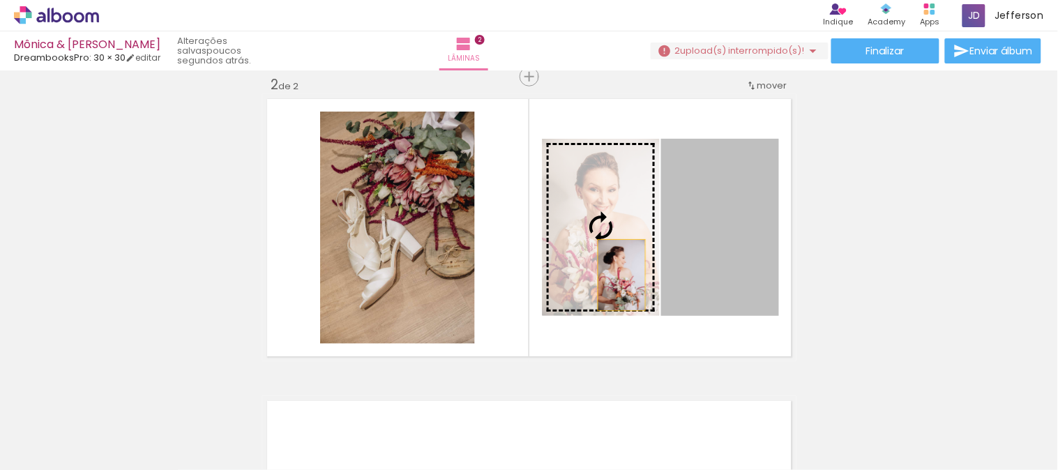
drag, startPoint x: 741, startPoint y: 286, endPoint x: 611, endPoint y: 273, distance: 131.0
click at [0, 0] on slot at bounding box center [0, 0] width 0 height 0
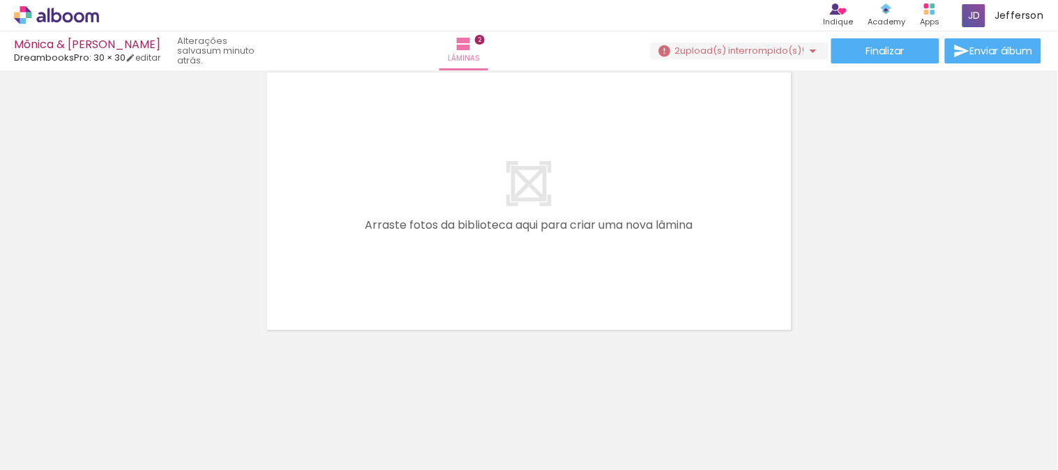
scroll to position [0, 4234]
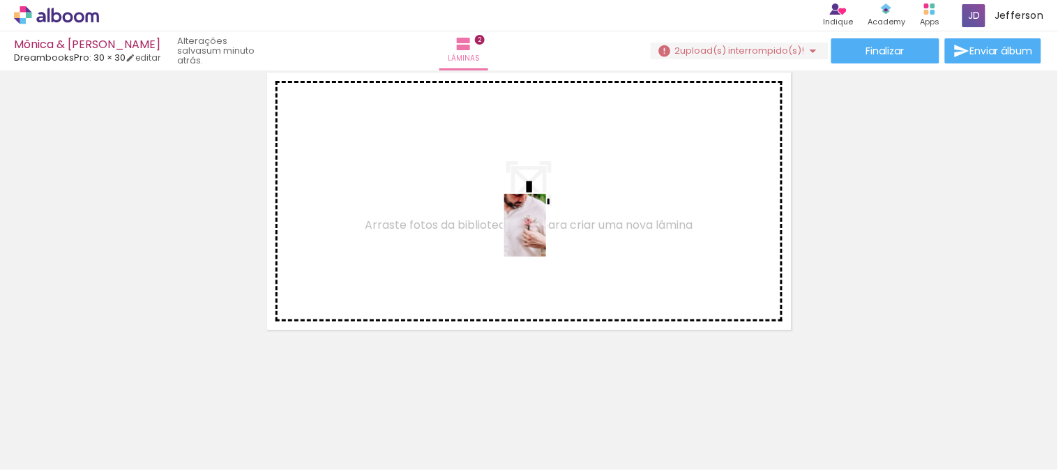
drag, startPoint x: 680, startPoint y: 437, endPoint x: 546, endPoint y: 236, distance: 242.3
click at [546, 236] on quentale-workspace at bounding box center [529, 235] width 1058 height 470
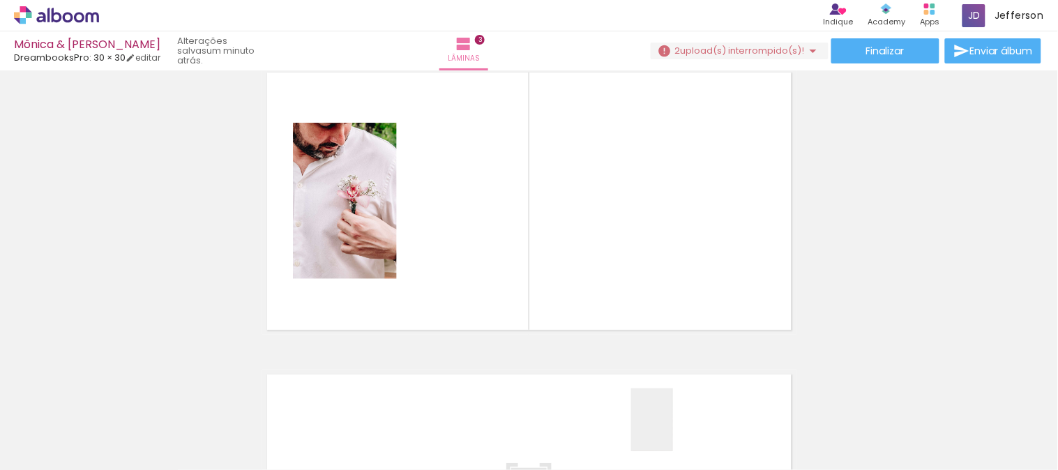
scroll to position [621, 0]
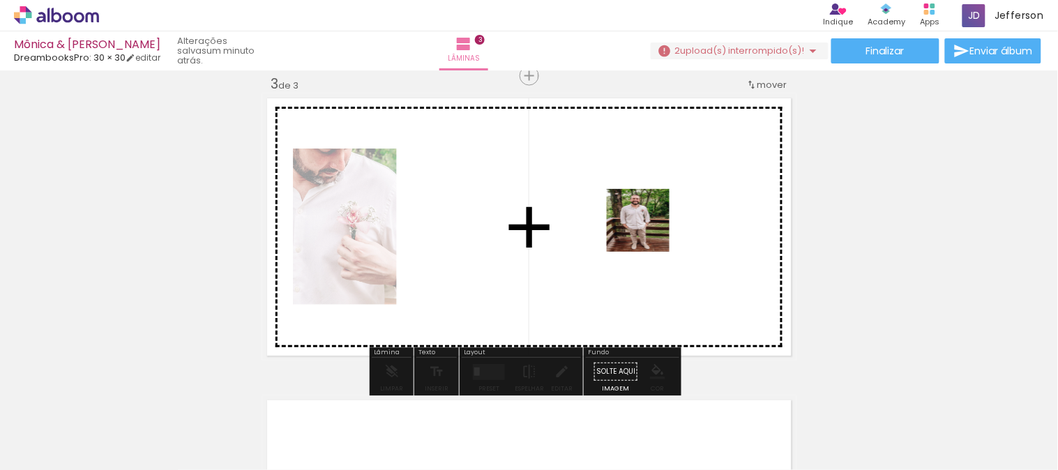
drag, startPoint x: 673, startPoint y: 430, endPoint x: 648, endPoint y: 231, distance: 200.9
click at [648, 231] on quentale-workspace at bounding box center [529, 235] width 1058 height 470
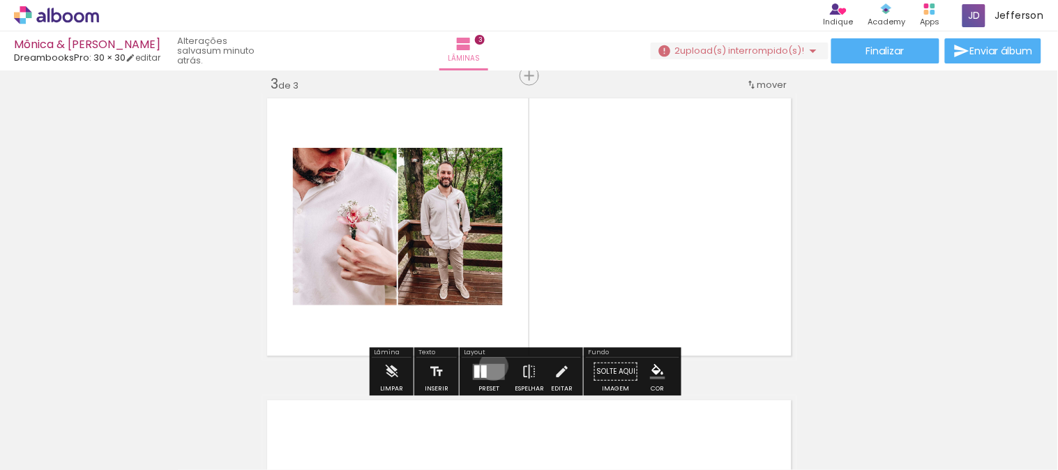
click at [490, 366] on quentale-layouter at bounding box center [489, 372] width 32 height 16
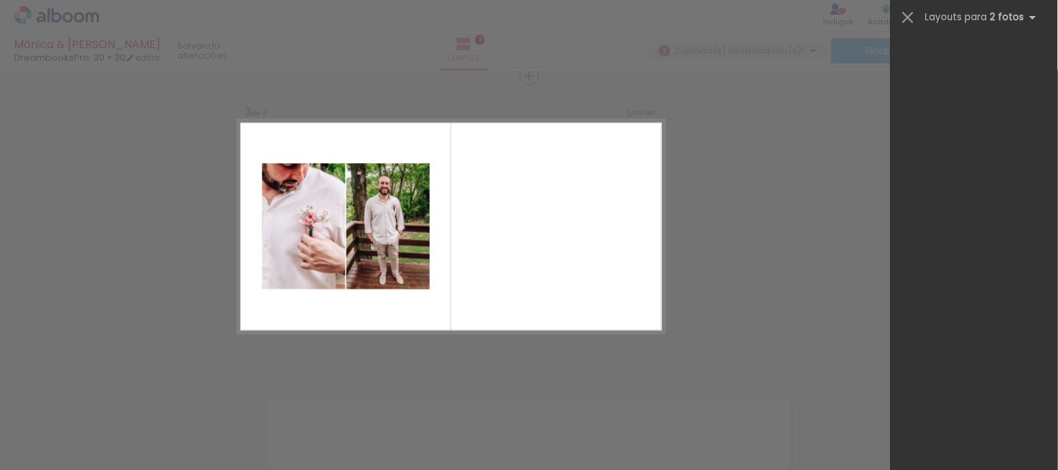
scroll to position [0, 0]
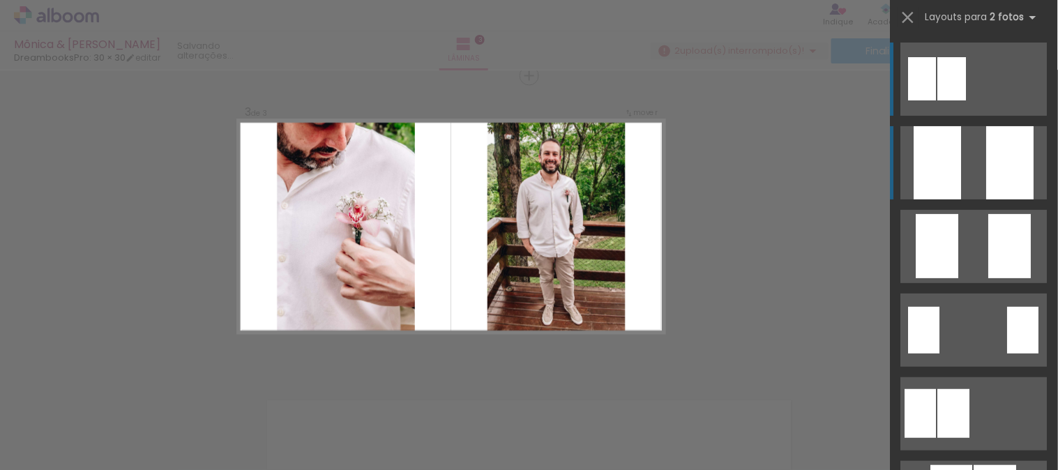
click at [991, 163] on div at bounding box center [1010, 162] width 47 height 73
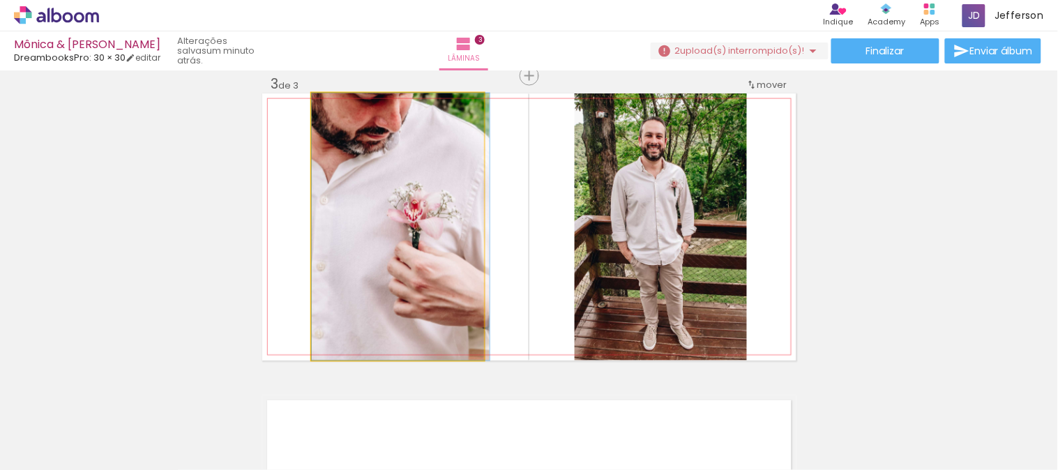
drag, startPoint x: 436, startPoint y: 259, endPoint x: 452, endPoint y: 284, distance: 29.4
drag, startPoint x: 454, startPoint y: 274, endPoint x: 461, endPoint y: 283, distance: 11.4
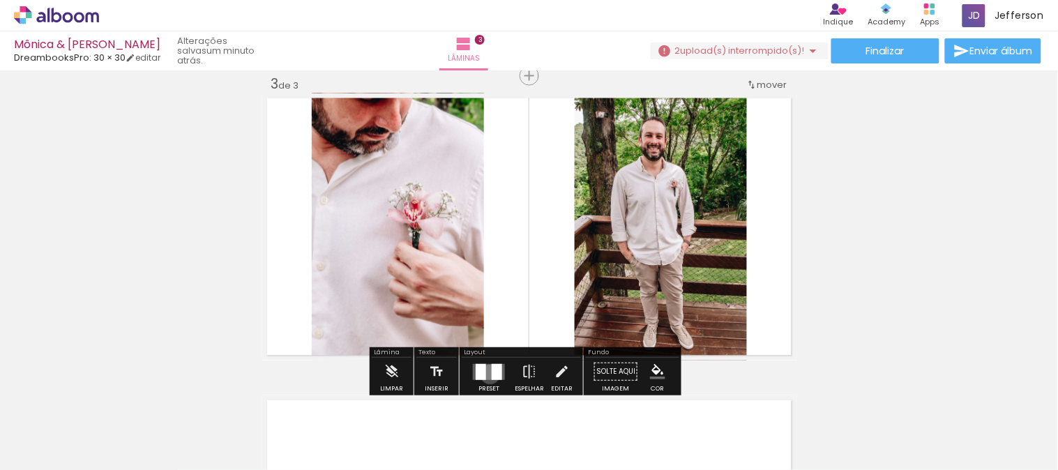
click at [487, 374] on quentale-layouter at bounding box center [489, 372] width 32 height 16
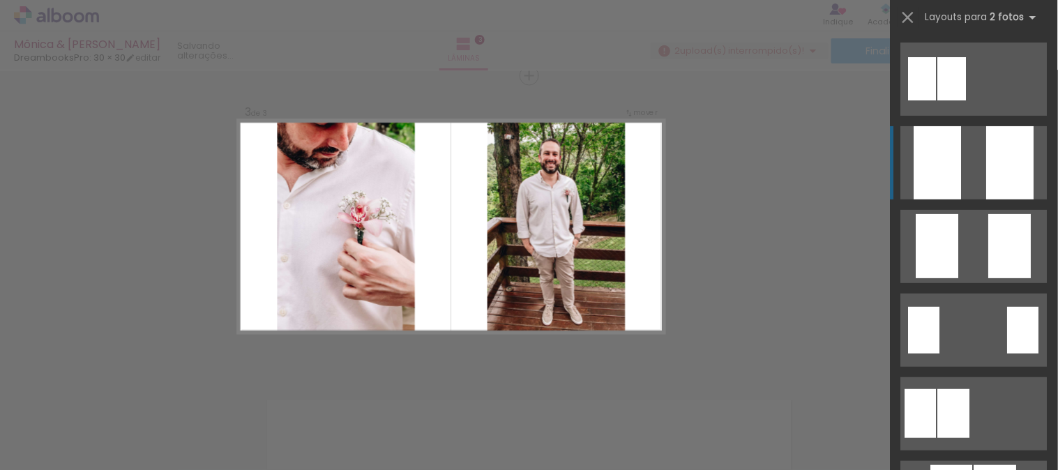
scroll to position [84, 0]
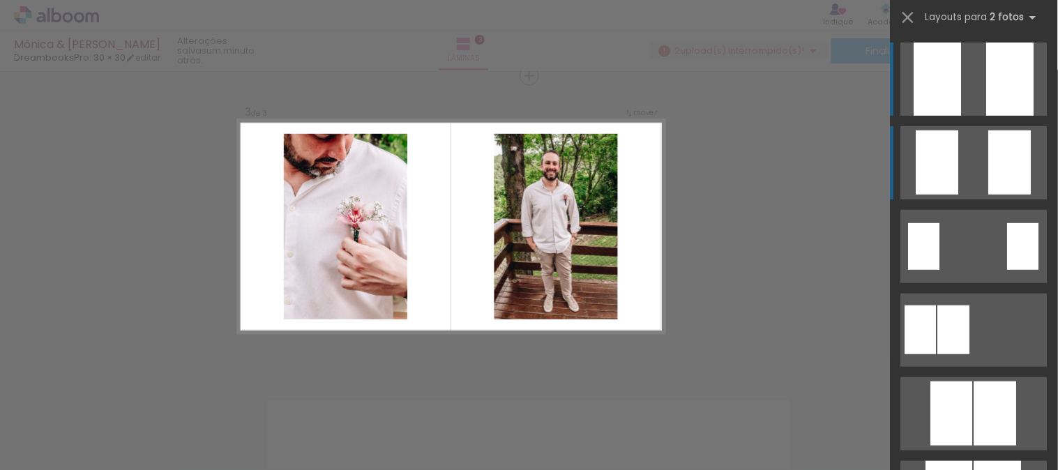
click at [964, 164] on quentale-layouter at bounding box center [974, 162] width 146 height 73
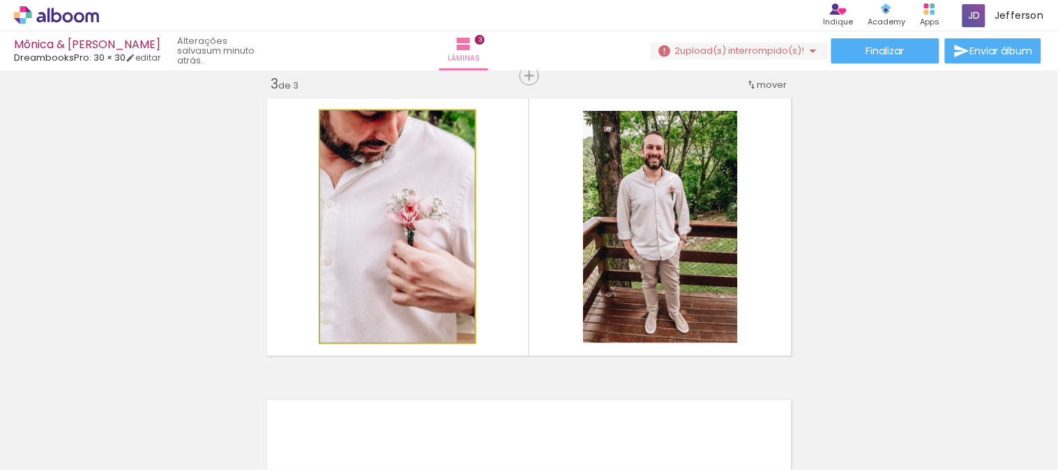
drag, startPoint x: 418, startPoint y: 172, endPoint x: 415, endPoint y: 217, distance: 45.5
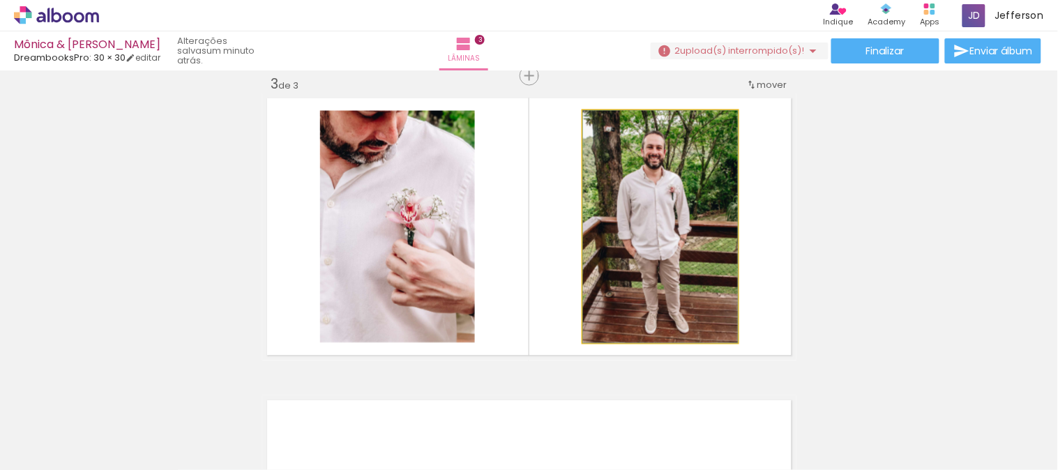
drag, startPoint x: 593, startPoint y: 249, endPoint x: 591, endPoint y: 220, distance: 28.7
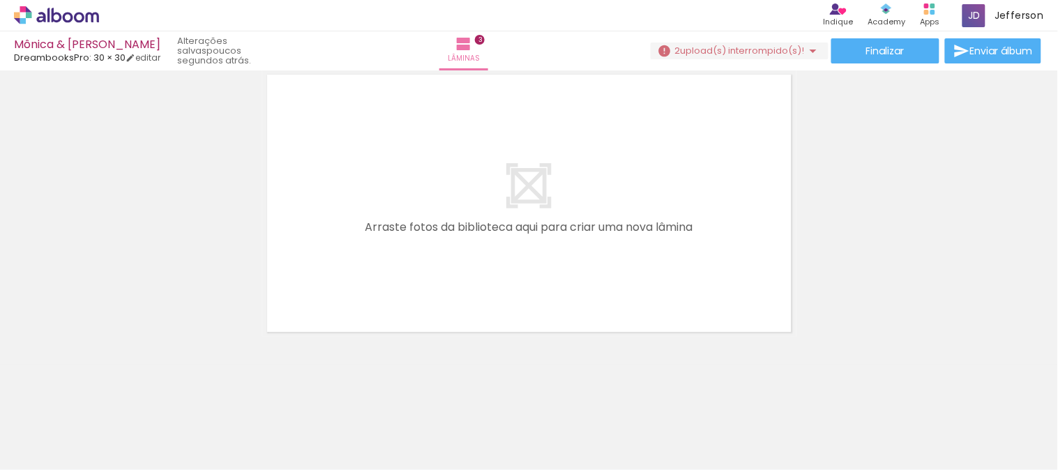
scroll to position [949, 0]
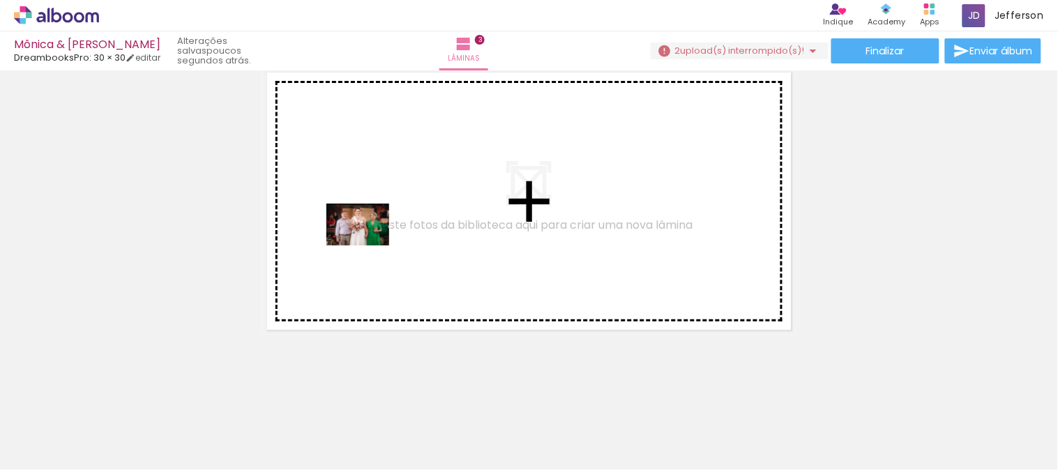
drag, startPoint x: 149, startPoint y: 422, endPoint x: 310, endPoint y: 282, distance: 213.5
click at [370, 245] on quentale-workspace at bounding box center [529, 235] width 1058 height 470
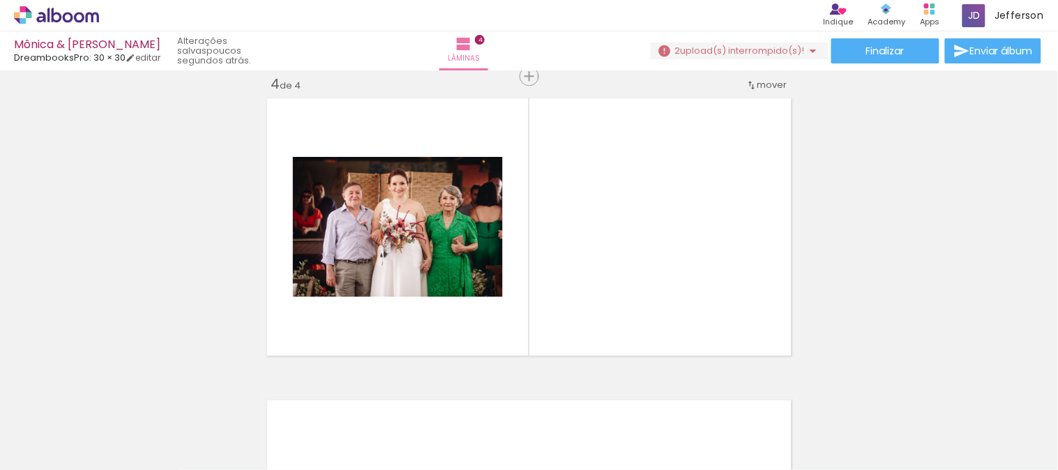
scroll to position [0, 0]
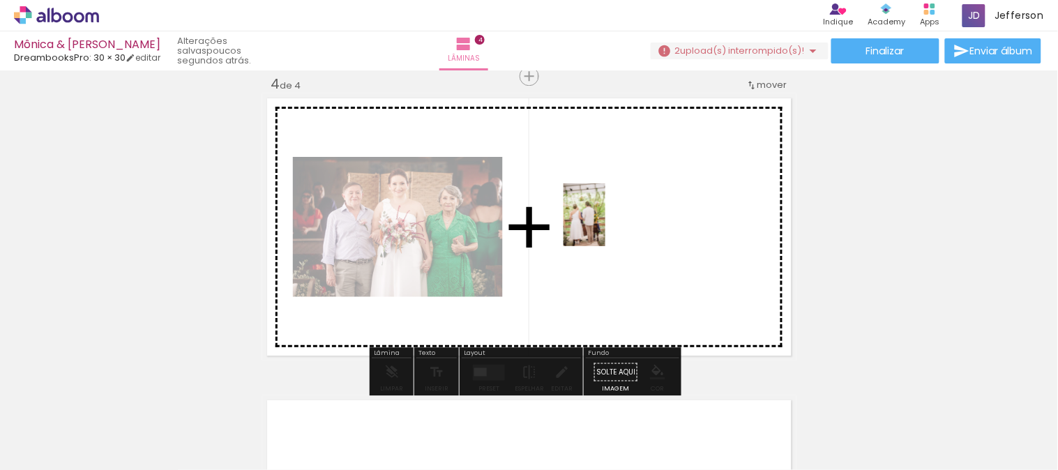
drag, startPoint x: 130, startPoint y: 424, endPoint x: 605, endPoint y: 225, distance: 515.3
click at [605, 225] on quentale-workspace at bounding box center [529, 235] width 1058 height 470
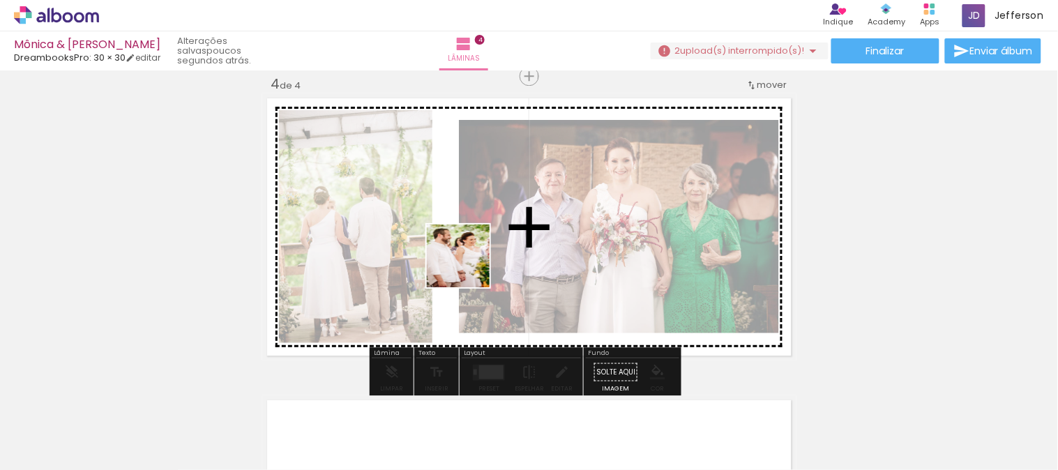
drag, startPoint x: 152, startPoint y: 417, endPoint x: 469, endPoint y: 266, distance: 350.5
click at [469, 266] on quentale-workspace at bounding box center [529, 235] width 1058 height 470
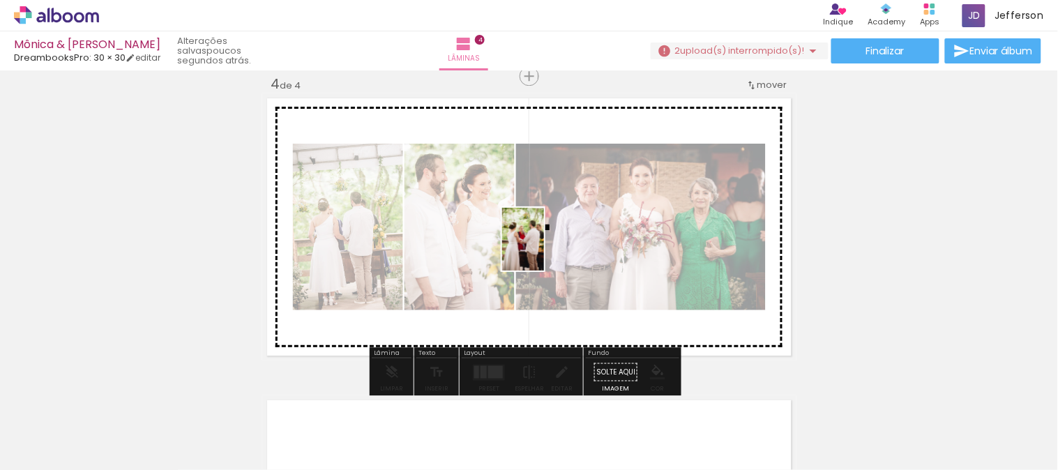
drag, startPoint x: 145, startPoint y: 416, endPoint x: 562, endPoint y: 242, distance: 451.9
click at [562, 242] on quentale-workspace at bounding box center [529, 235] width 1058 height 470
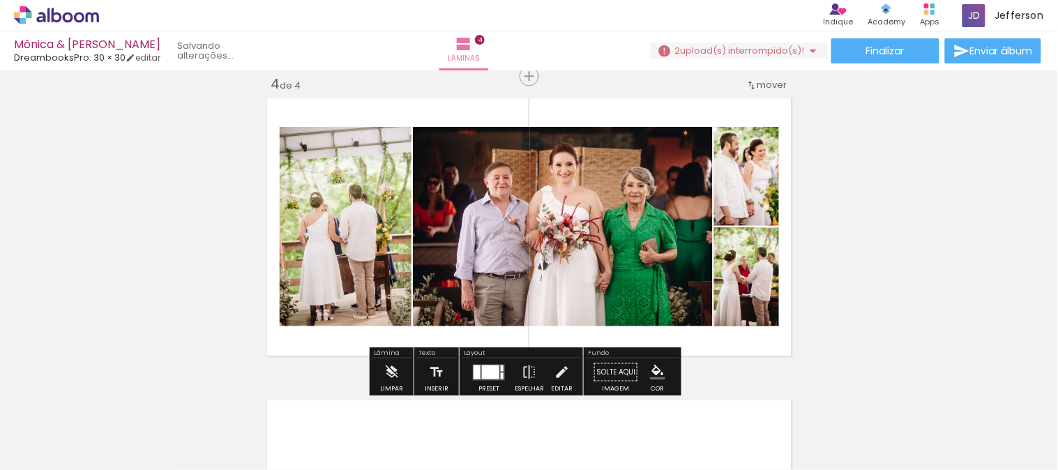
click at [482, 366] on div at bounding box center [490, 372] width 17 height 14
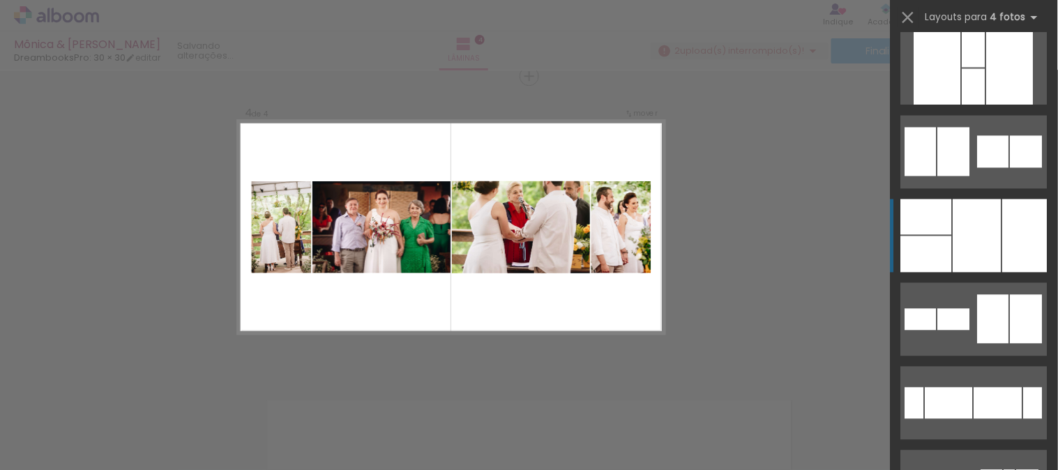
scroll to position [6275, 0]
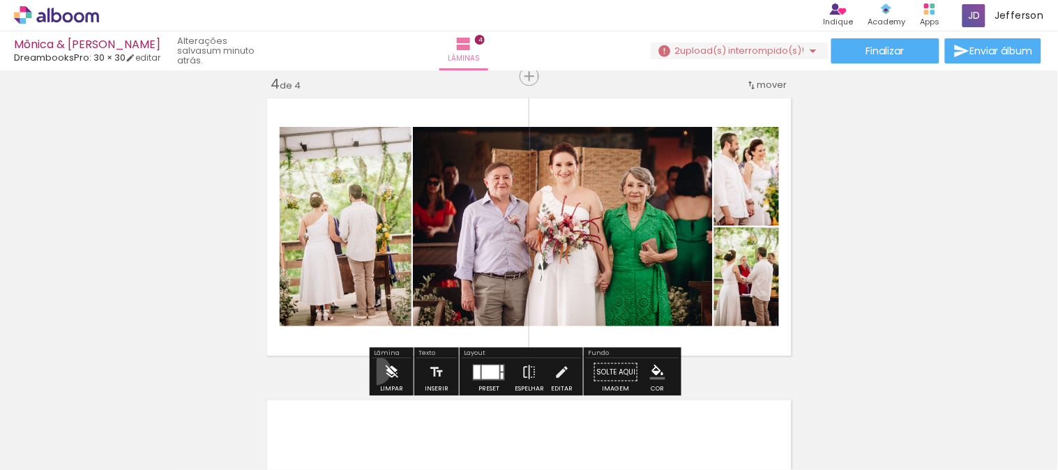
click at [376, 370] on paper-button "Limpar" at bounding box center [391, 376] width 30 height 36
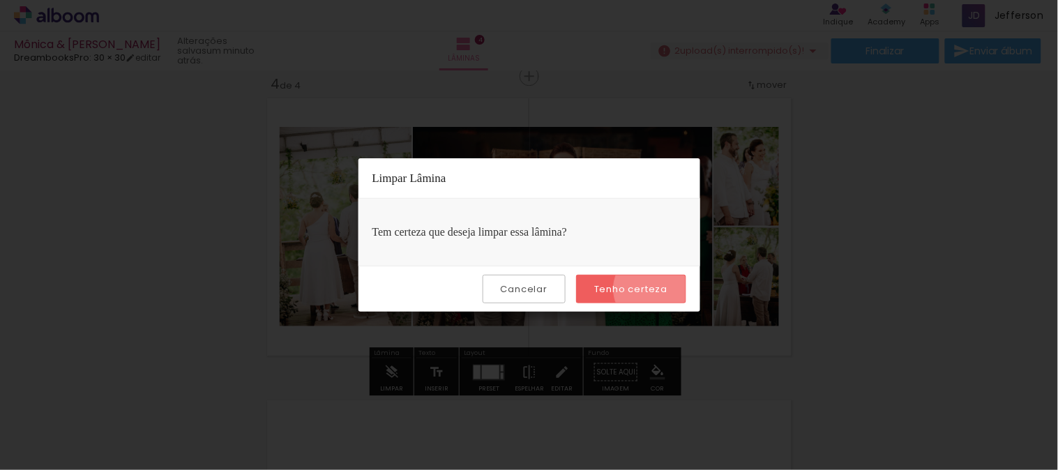
click at [0, 0] on slot "Tenho certeza" at bounding box center [0, 0] width 0 height 0
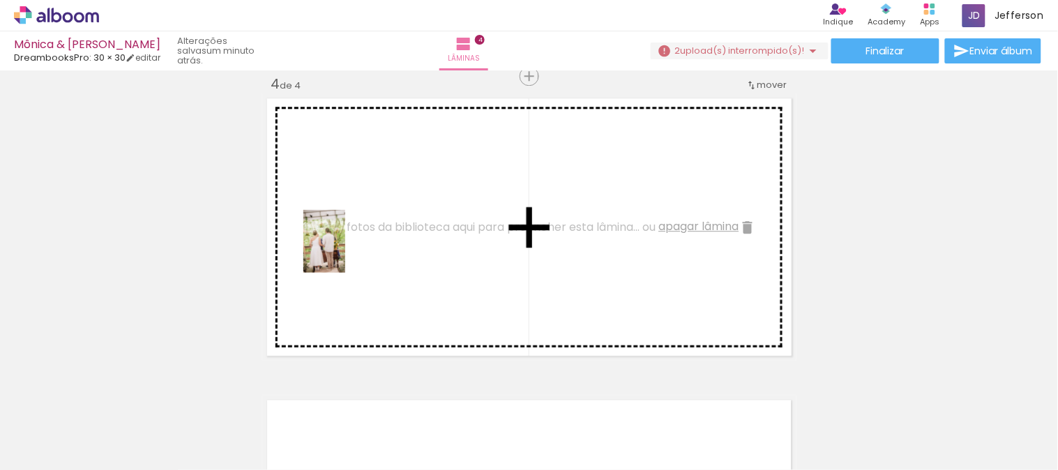
drag, startPoint x: 229, startPoint y: 429, endPoint x: 345, endPoint y: 252, distance: 211.9
click at [345, 252] on quentale-workspace at bounding box center [529, 235] width 1058 height 470
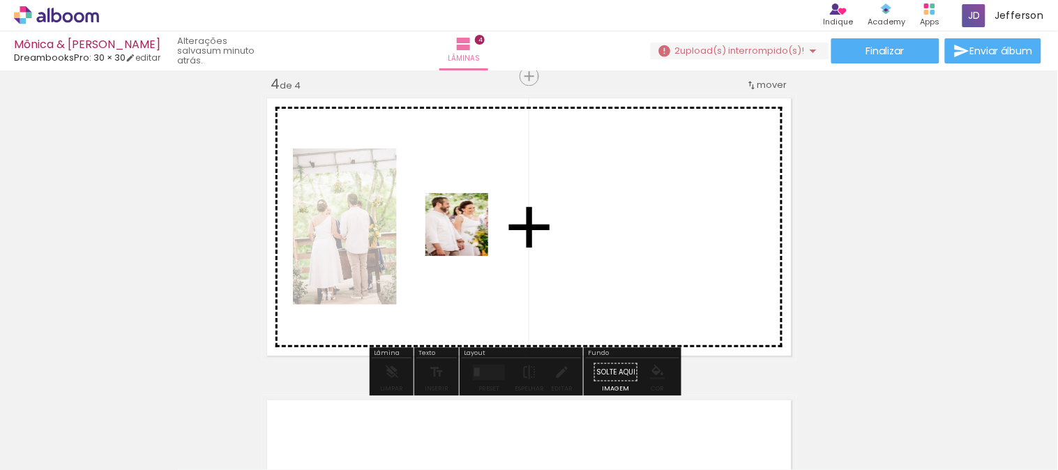
drag, startPoint x: 227, startPoint y: 422, endPoint x: 468, endPoint y: 234, distance: 306.0
click at [468, 234] on quentale-workspace at bounding box center [529, 235] width 1058 height 470
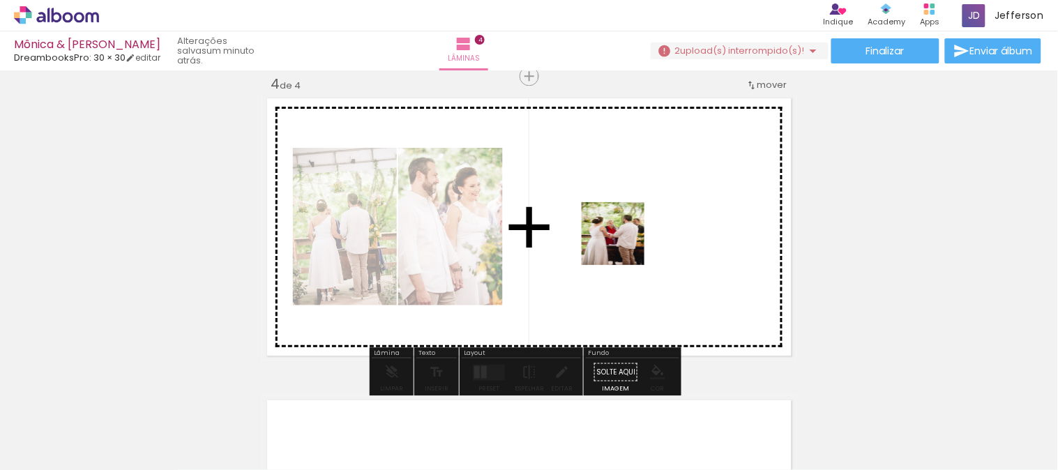
drag, startPoint x: 229, startPoint y: 426, endPoint x: 559, endPoint y: 311, distance: 349.9
click at [627, 243] on quentale-workspace at bounding box center [529, 235] width 1058 height 470
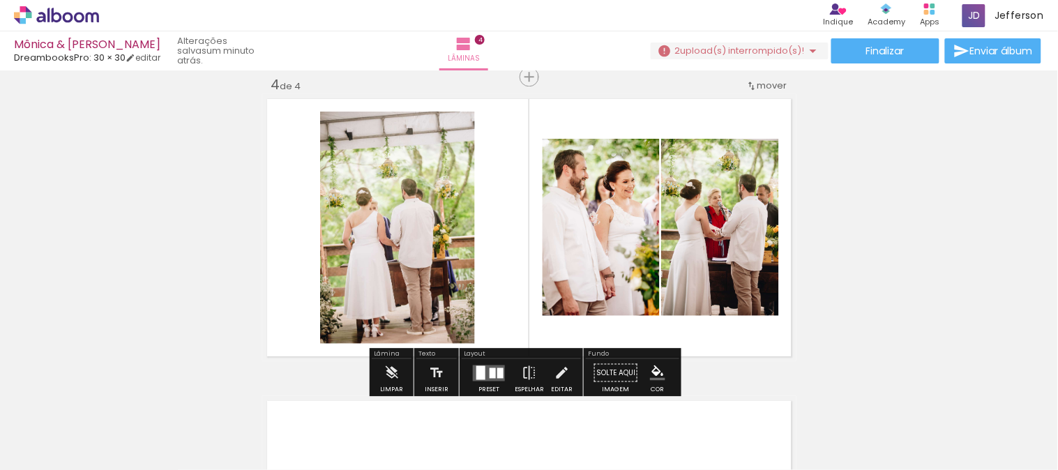
scroll to position [923, 0]
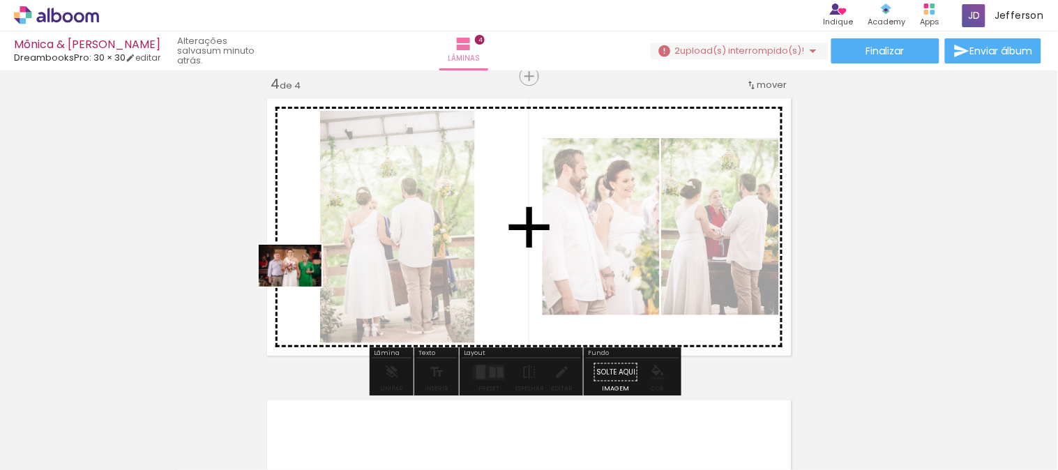
drag, startPoint x: 152, startPoint y: 434, endPoint x: 231, endPoint y: 447, distance: 80.5
click at [302, 286] on quentale-workspace at bounding box center [529, 235] width 1058 height 470
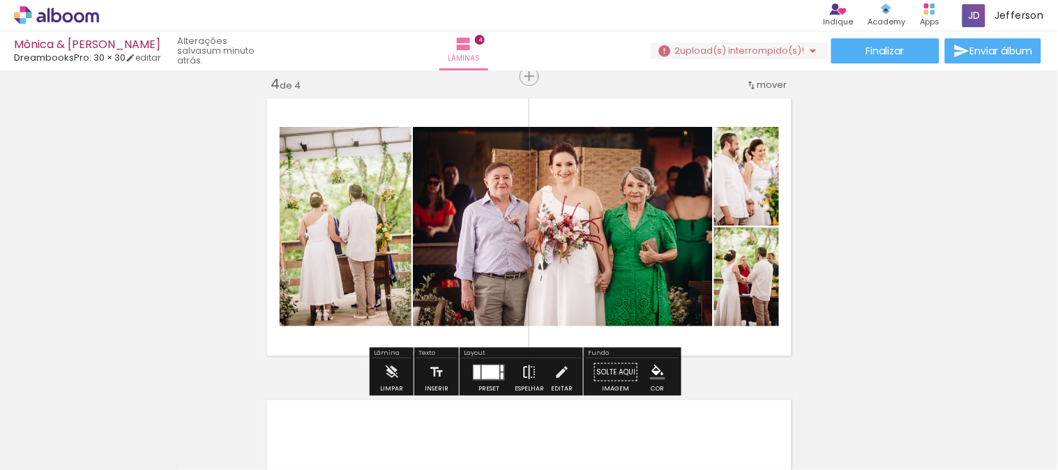
click at [522, 374] on iron-icon at bounding box center [529, 372] width 15 height 28
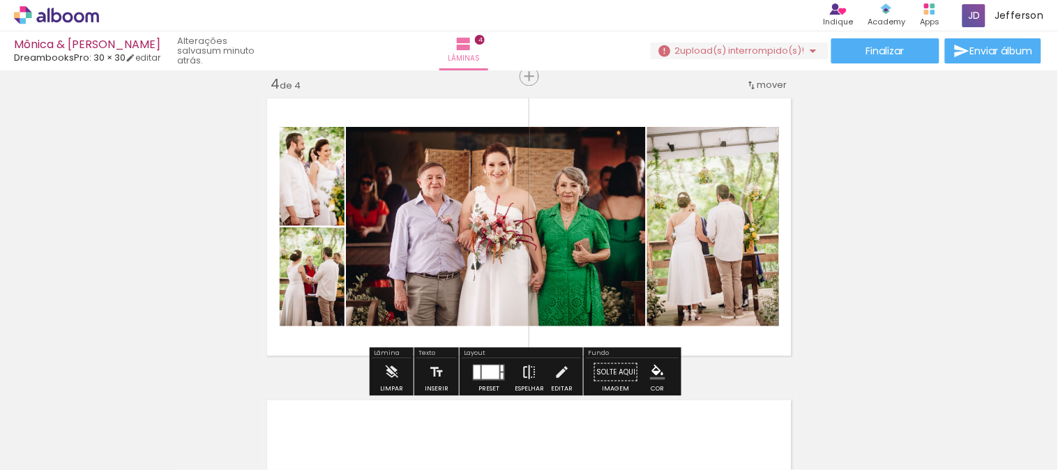
click at [522, 374] on iron-icon at bounding box center [529, 372] width 15 height 28
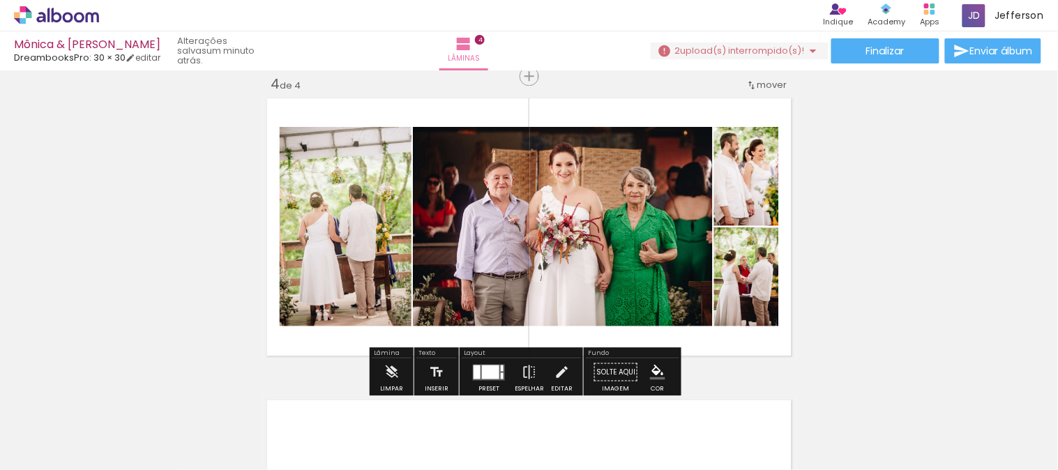
click at [494, 376] on div at bounding box center [490, 372] width 17 height 14
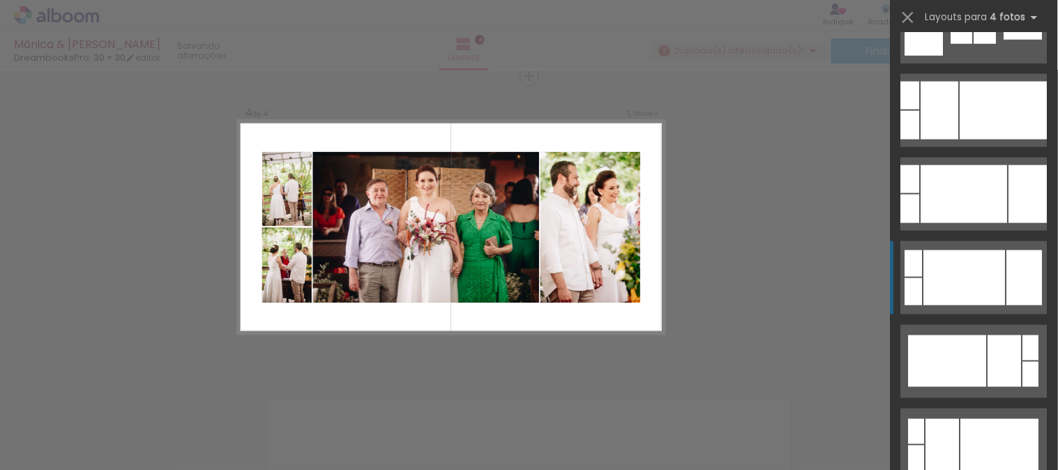
scroll to position [0, 0]
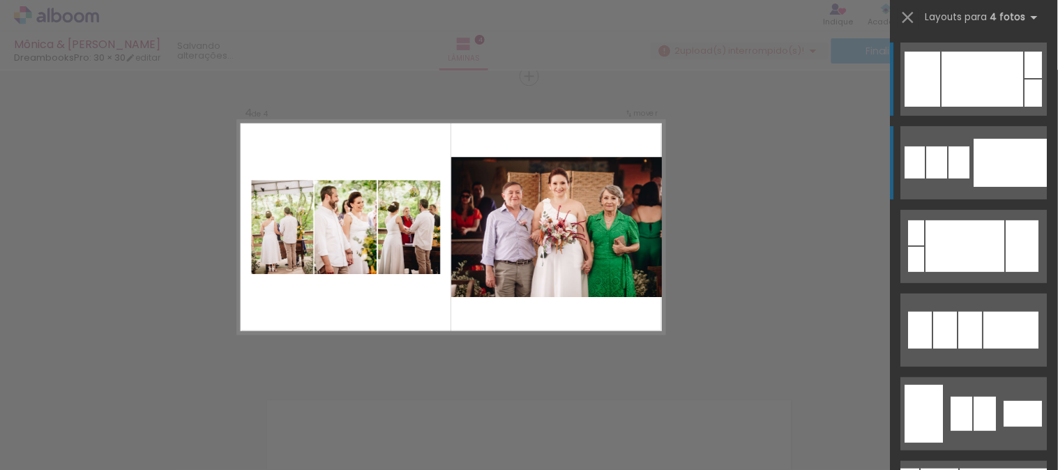
click at [982, 144] on div at bounding box center [1010, 163] width 73 height 48
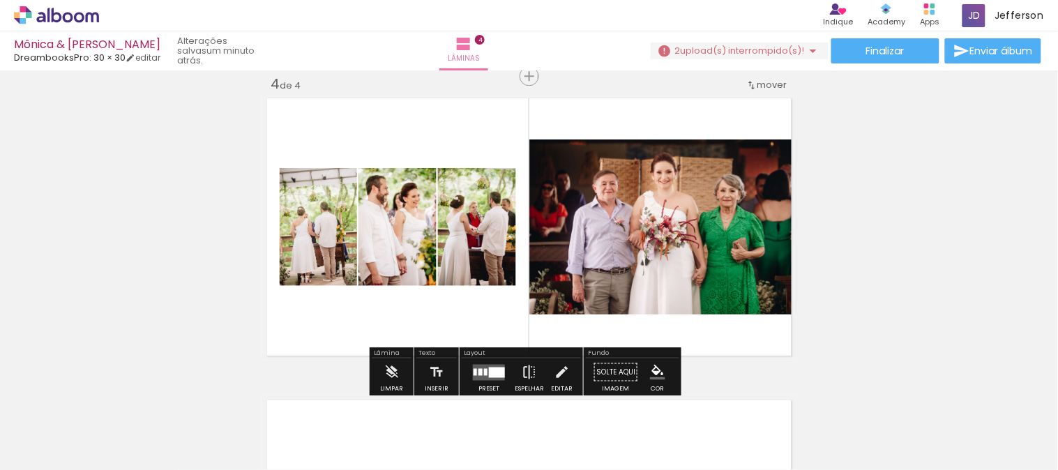
click at [522, 370] on iron-icon at bounding box center [529, 372] width 15 height 28
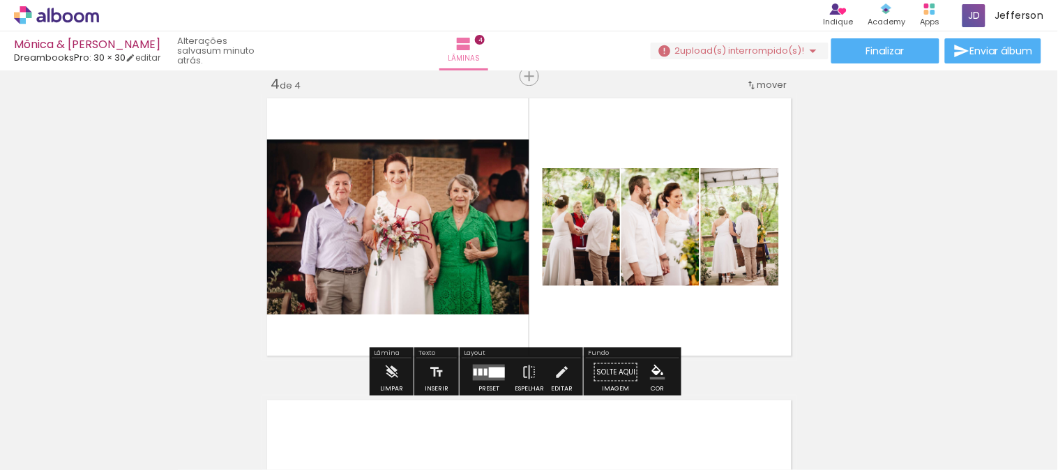
scroll to position [1000, 0]
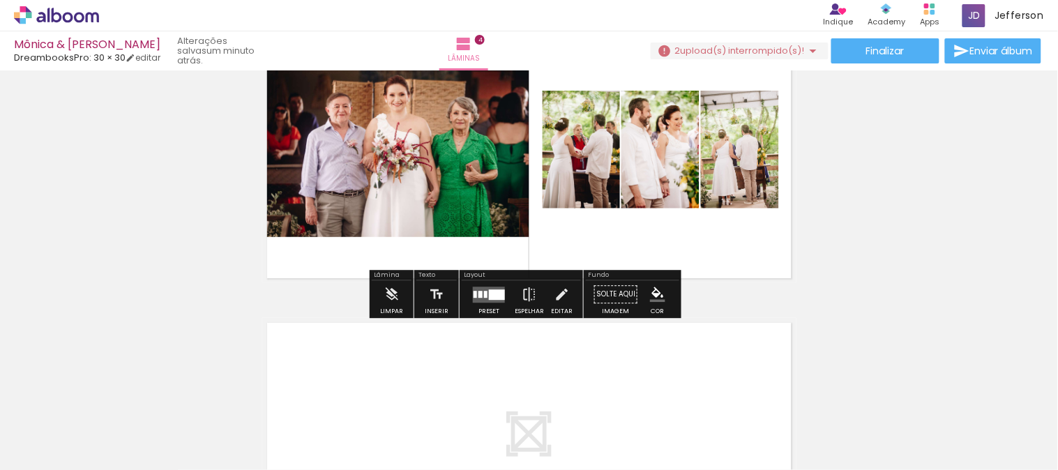
click at [501, 291] on div at bounding box center [497, 294] width 16 height 10
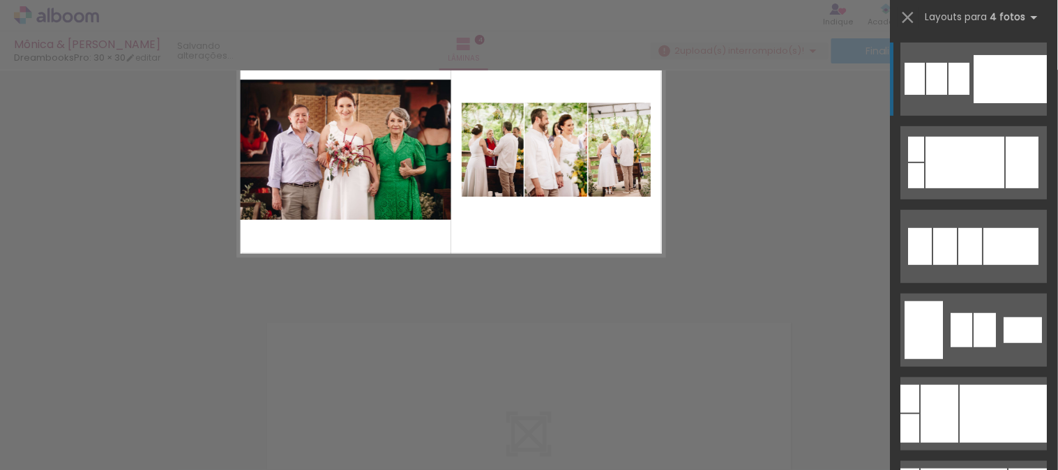
scroll to position [923, 0]
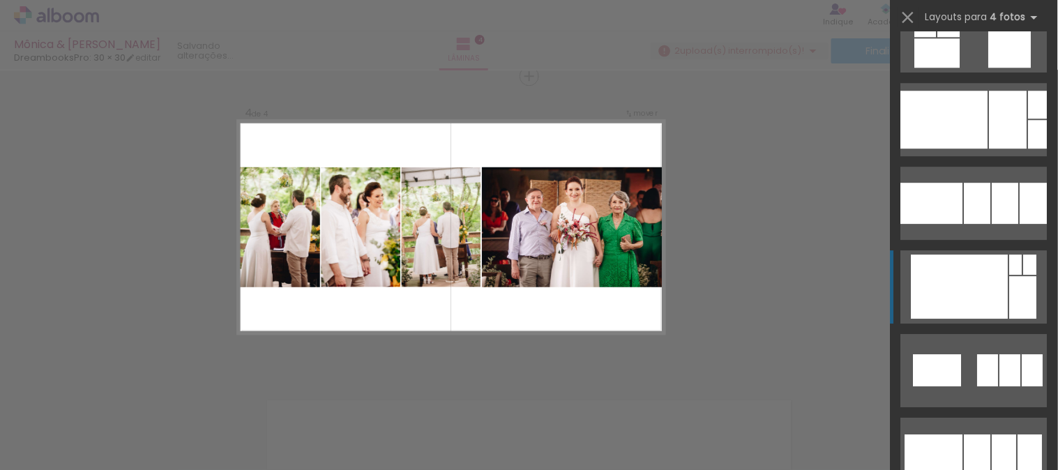
scroll to position [3802, 0]
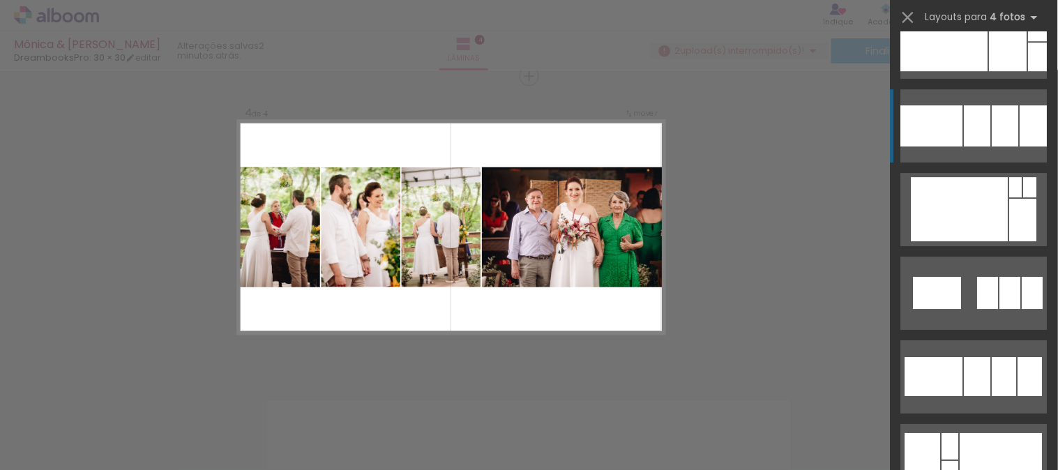
click at [967, 127] on div at bounding box center [977, 125] width 26 height 41
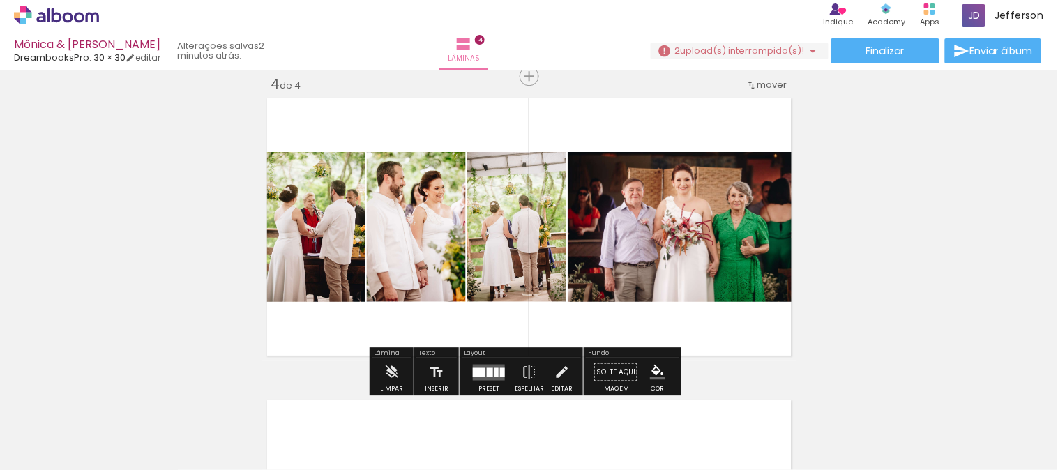
click at [525, 368] on iron-icon at bounding box center [529, 372] width 15 height 28
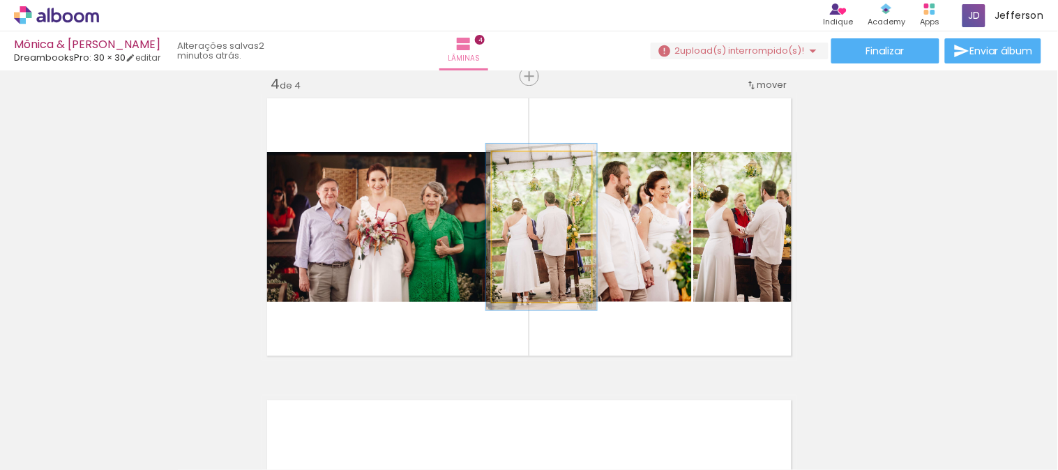
type paper-slider "111"
click at [524, 164] on div at bounding box center [528, 166] width 13 height 13
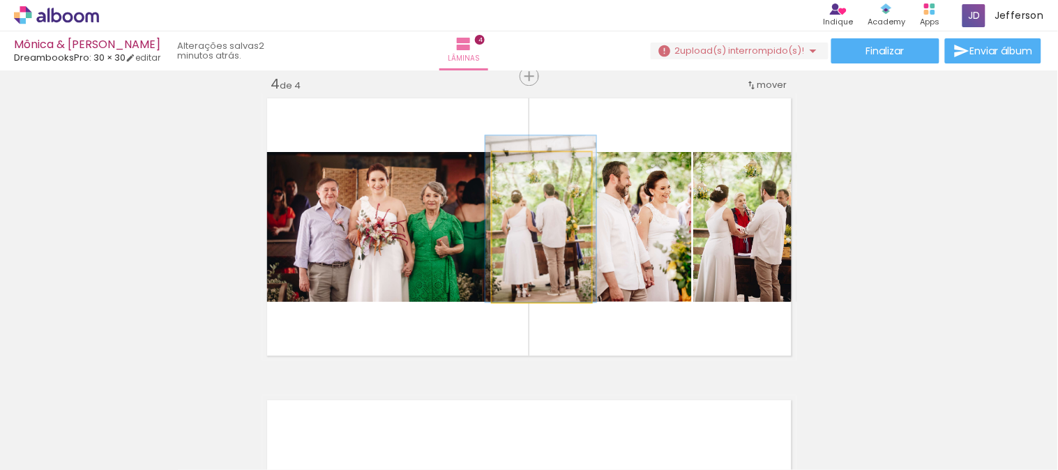
drag, startPoint x: 533, startPoint y: 258, endPoint x: 533, endPoint y: 229, distance: 29.3
drag, startPoint x: 544, startPoint y: 229, endPoint x: 545, endPoint y: 218, distance: 11.2
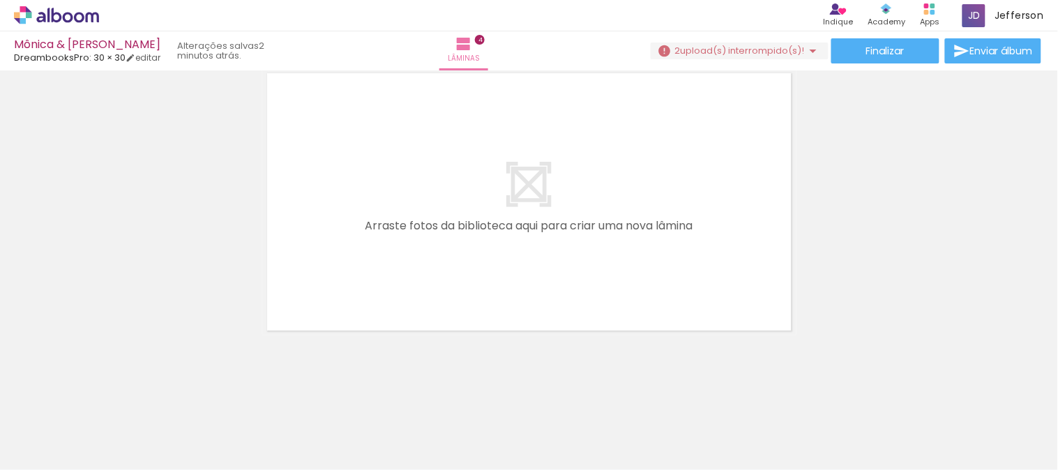
scroll to position [1251, 0]
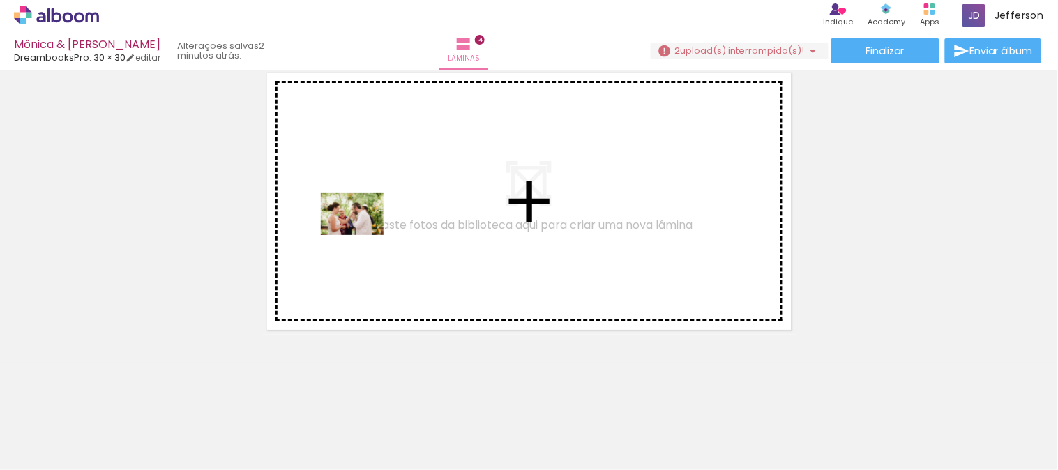
drag, startPoint x: 130, startPoint y: 428, endPoint x: 363, endPoint y: 235, distance: 302.0
click at [363, 235] on quentale-workspace at bounding box center [529, 235] width 1058 height 470
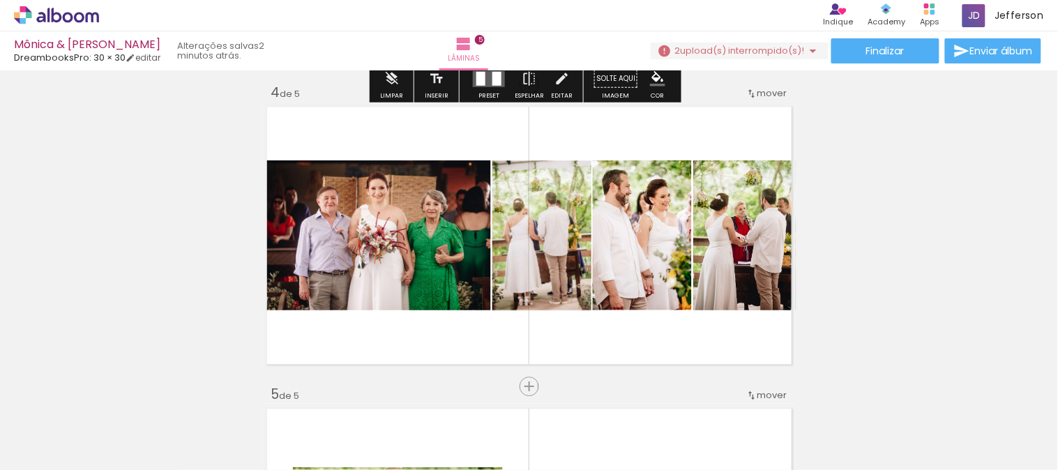
scroll to position [992, 0]
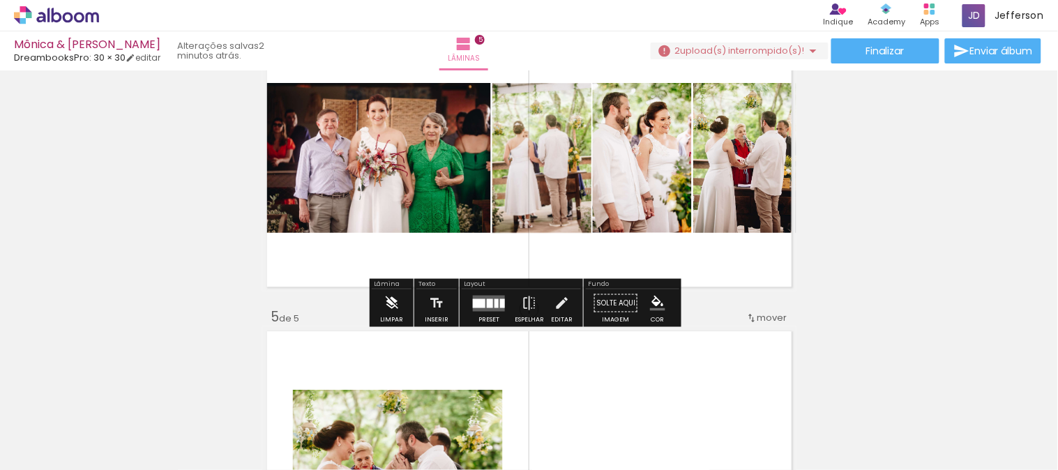
click at [393, 301] on iron-icon at bounding box center [391, 303] width 15 height 28
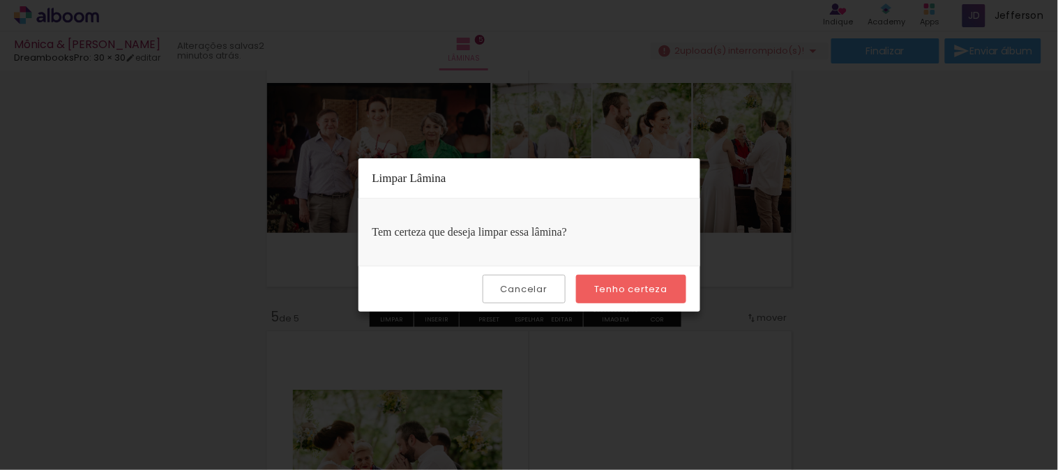
click at [0, 0] on slot "Tenho certeza" at bounding box center [0, 0] width 0 height 0
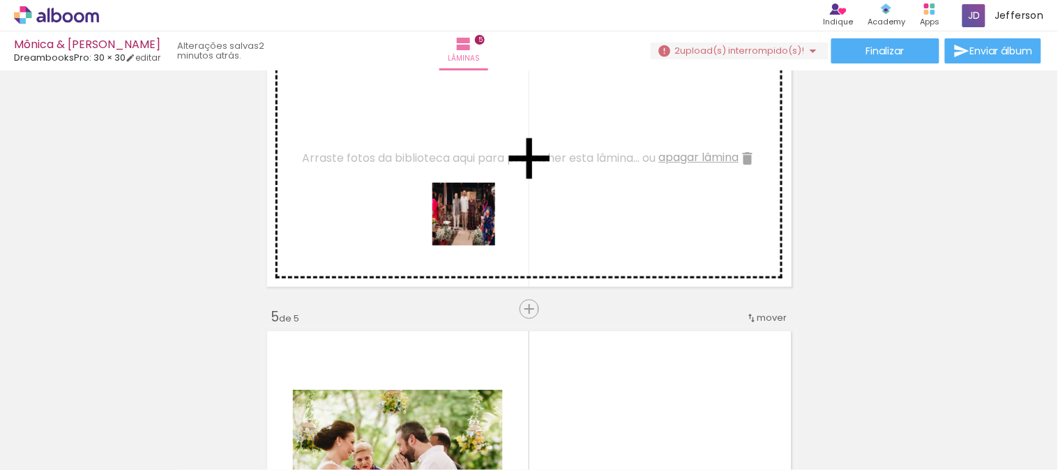
drag, startPoint x: 690, startPoint y: 420, endPoint x: 429, endPoint y: 258, distance: 307.2
click at [455, 194] on quentale-workspace at bounding box center [529, 235] width 1058 height 470
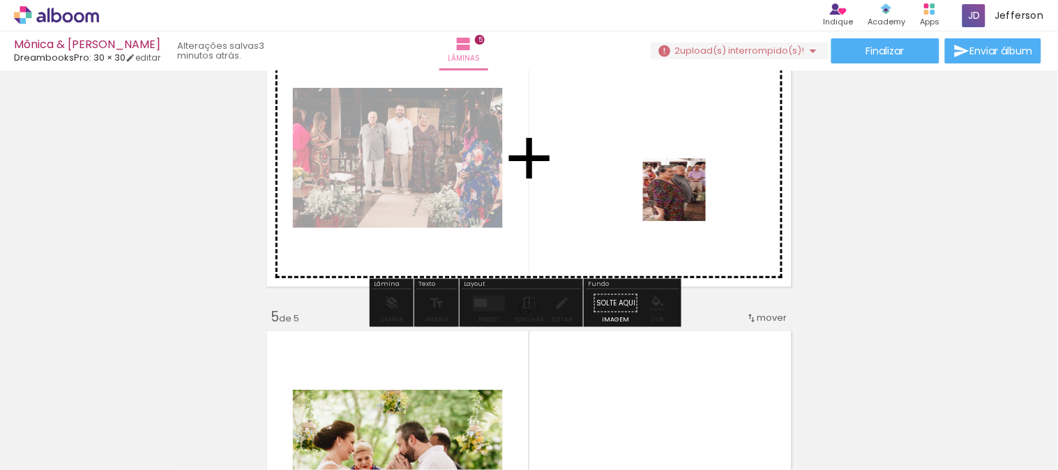
drag, startPoint x: 783, startPoint y: 330, endPoint x: 657, endPoint y: 165, distance: 207.9
click at [657, 165] on quentale-workspace at bounding box center [529, 235] width 1058 height 470
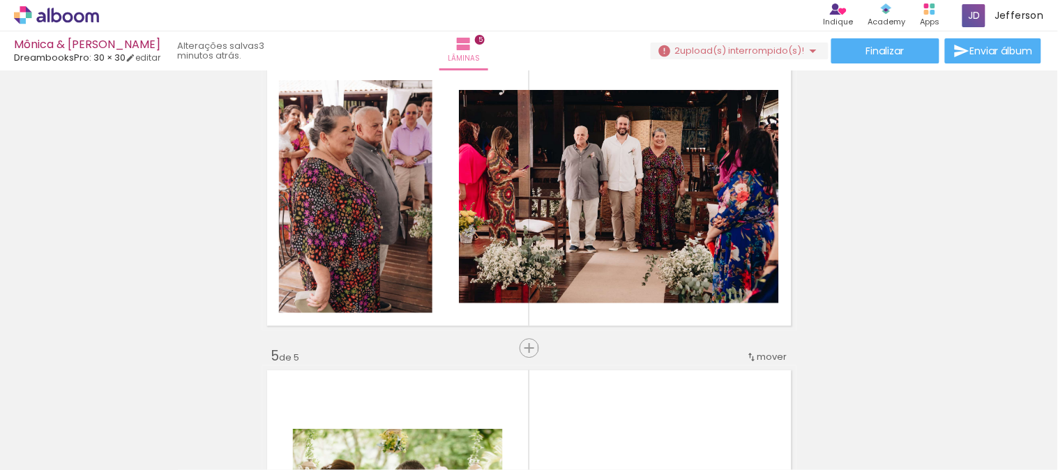
scroll to position [915, 0]
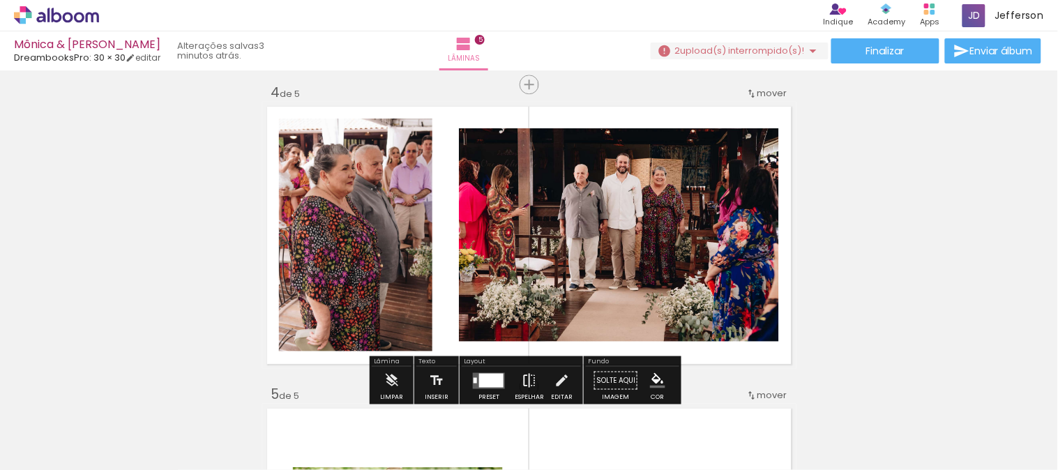
click at [527, 377] on iron-icon at bounding box center [529, 380] width 15 height 28
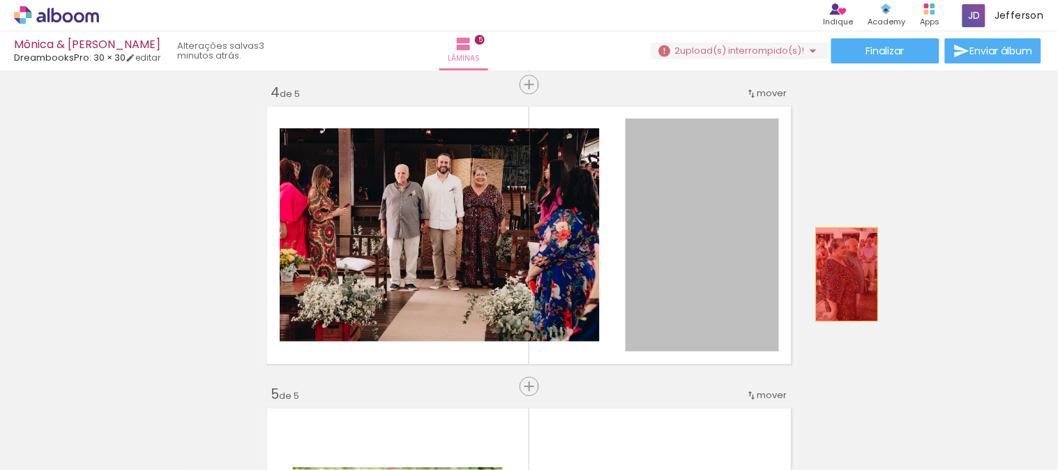
drag, startPoint x: 670, startPoint y: 307, endPoint x: 767, endPoint y: 282, distance: 99.9
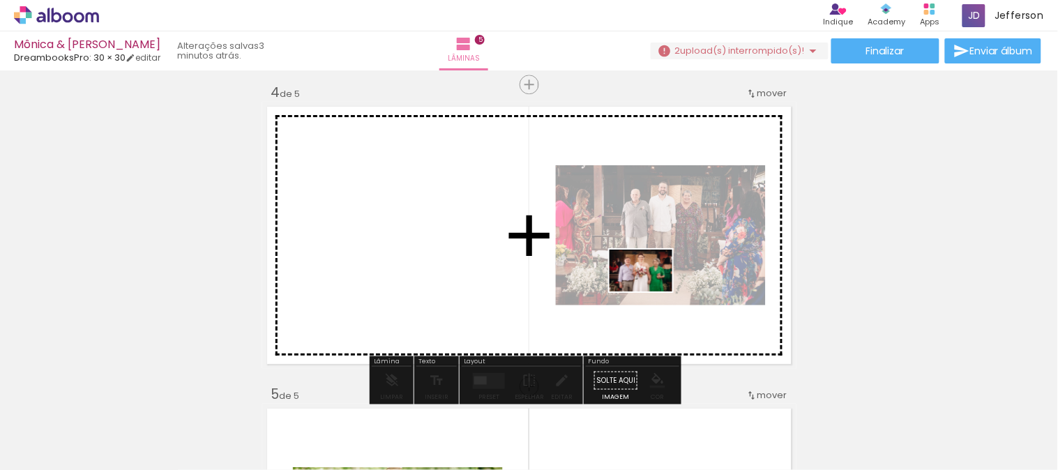
drag, startPoint x: 257, startPoint y: 402, endPoint x: 651, endPoint y: 291, distance: 409.9
click at [651, 291] on quentale-workspace at bounding box center [529, 235] width 1058 height 470
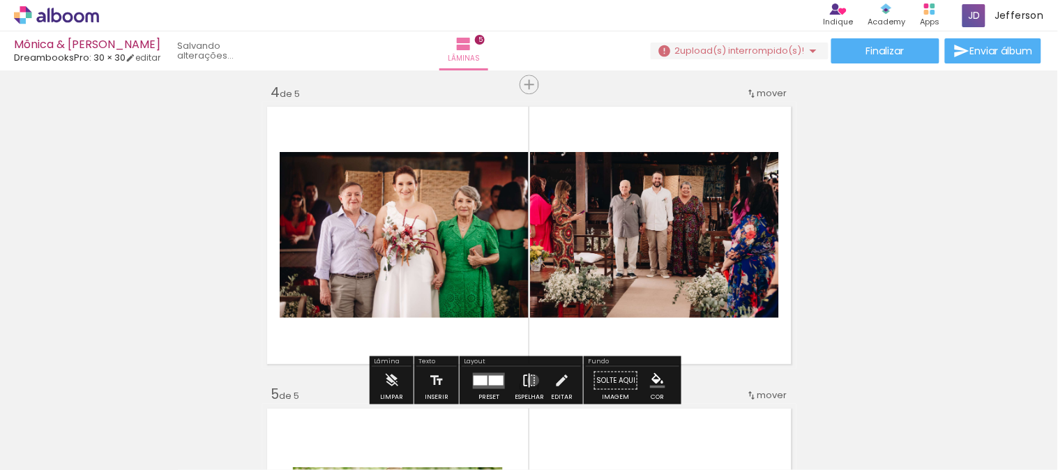
click at [530, 380] on iron-icon at bounding box center [529, 380] width 15 height 28
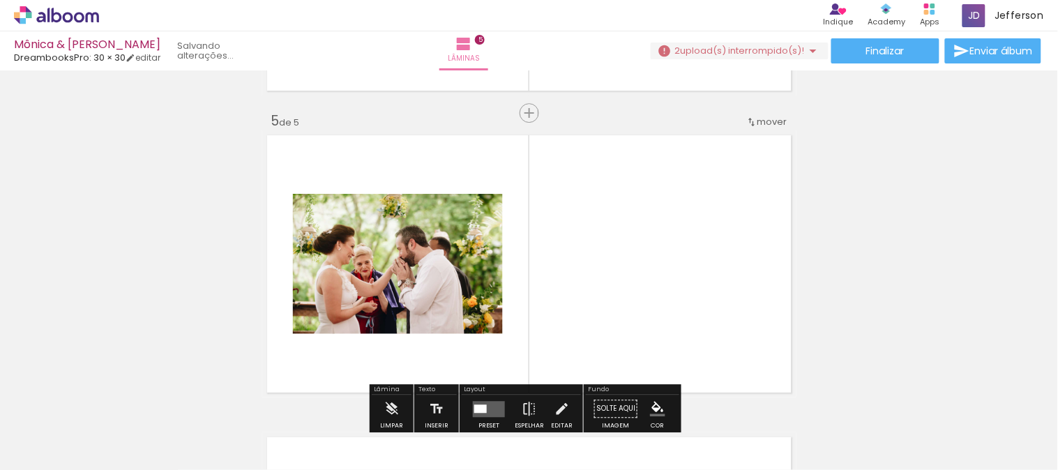
scroll to position [1224, 0]
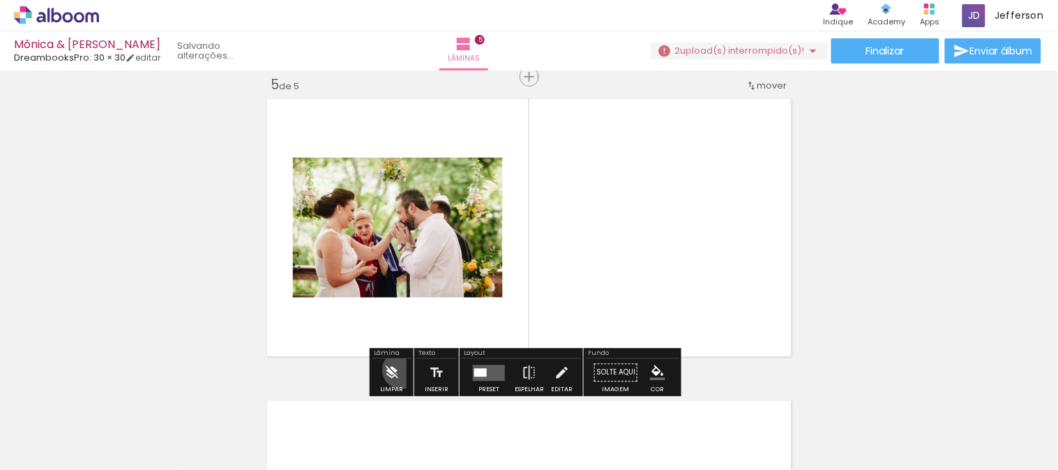
click at [401, 370] on paper-button "Limpar" at bounding box center [391, 376] width 30 height 36
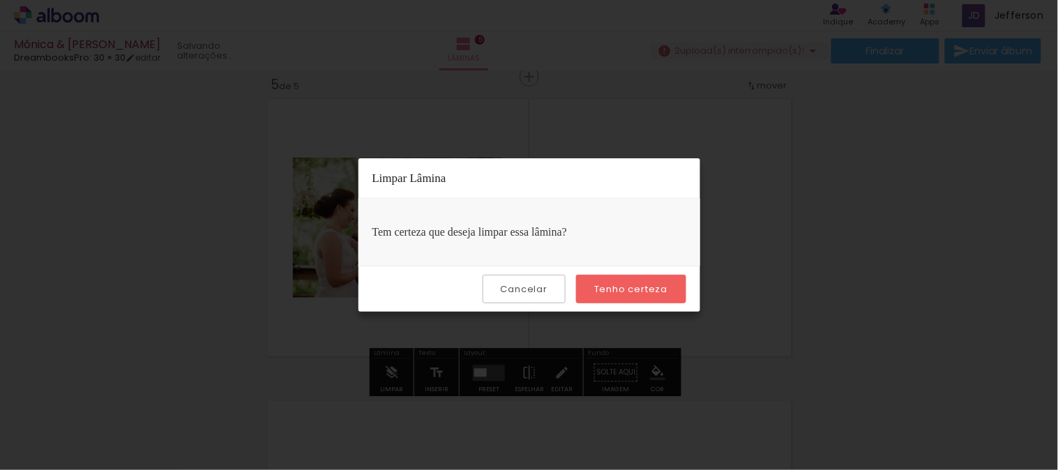
click at [0, 0] on slot "Tenho certeza" at bounding box center [0, 0] width 0 height 0
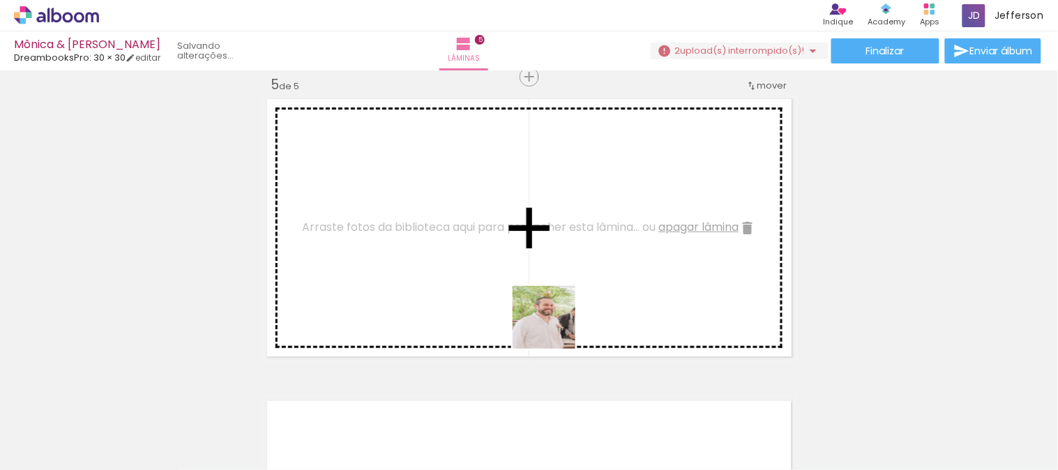
drag, startPoint x: 554, startPoint y: 328, endPoint x: 363, endPoint y: 243, distance: 209.1
click at [363, 243] on quentale-workspace at bounding box center [529, 235] width 1058 height 470
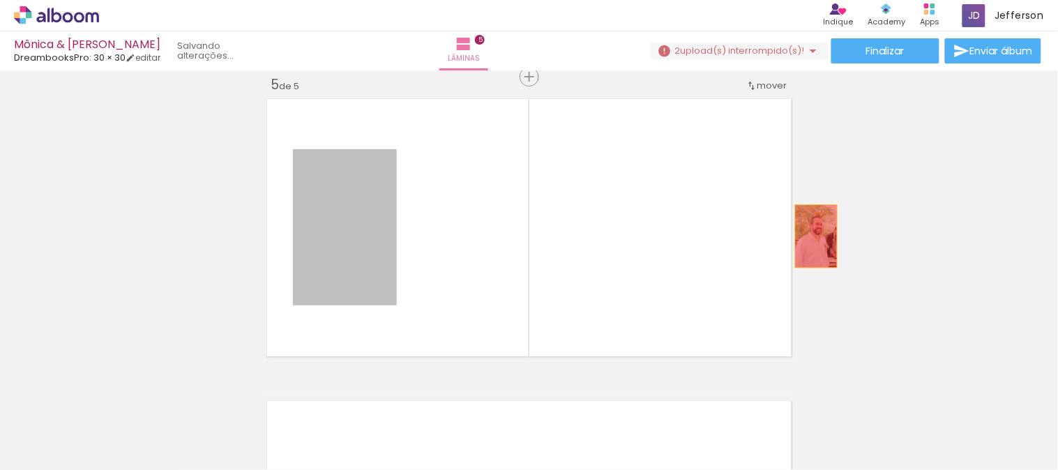
drag, startPoint x: 305, startPoint y: 238, endPoint x: 814, endPoint y: 236, distance: 509.0
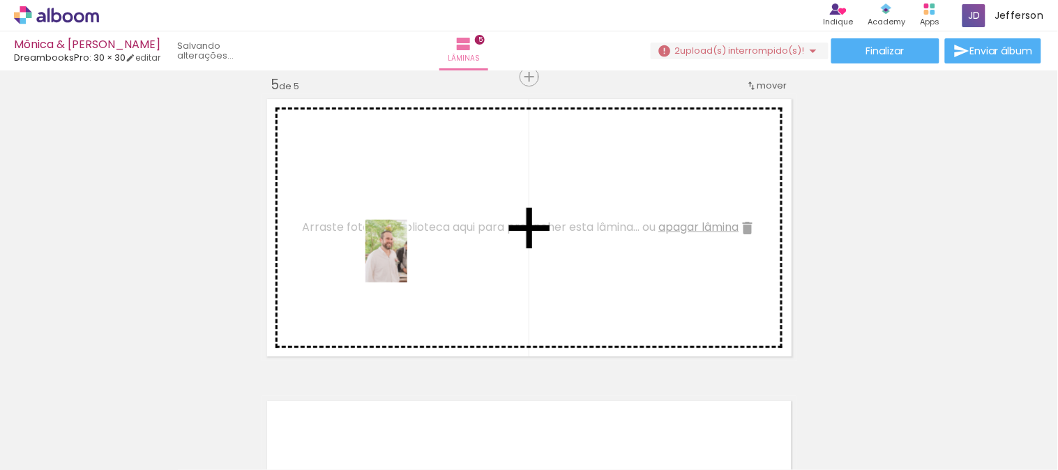
drag, startPoint x: 702, startPoint y: 425, endPoint x: 383, endPoint y: 338, distance: 330.3
click at [383, 258] on quentale-workspace at bounding box center [529, 235] width 1058 height 470
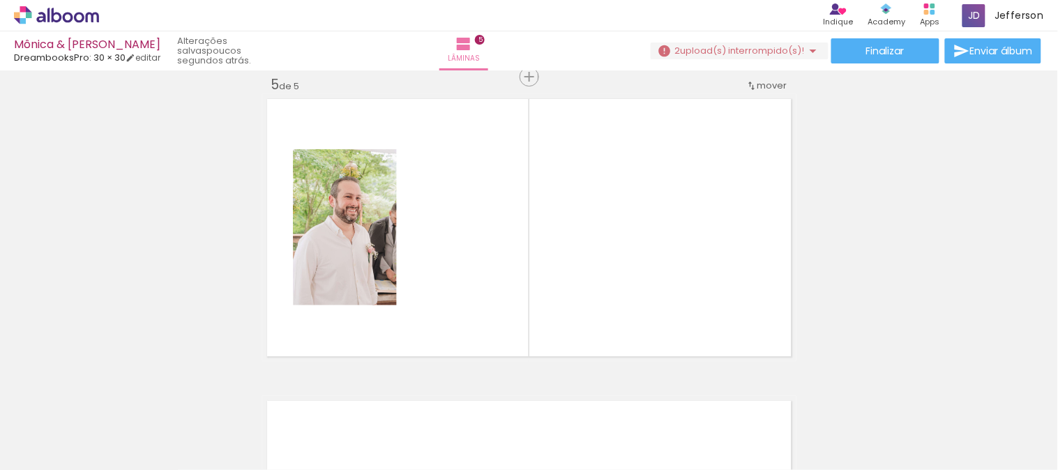
scroll to position [0, 0]
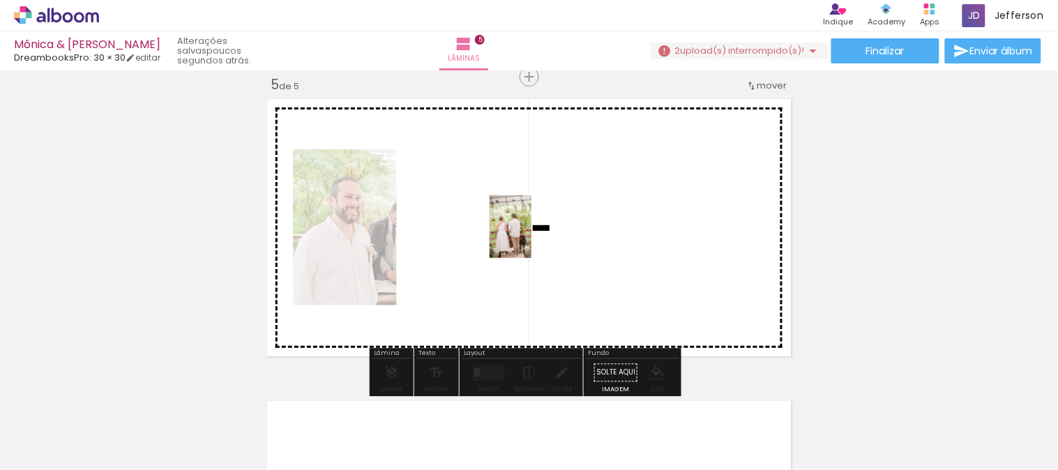
drag, startPoint x: 123, startPoint y: 435, endPoint x: 531, endPoint y: 237, distance: 454.0
click at [531, 237] on quentale-workspace at bounding box center [529, 235] width 1058 height 470
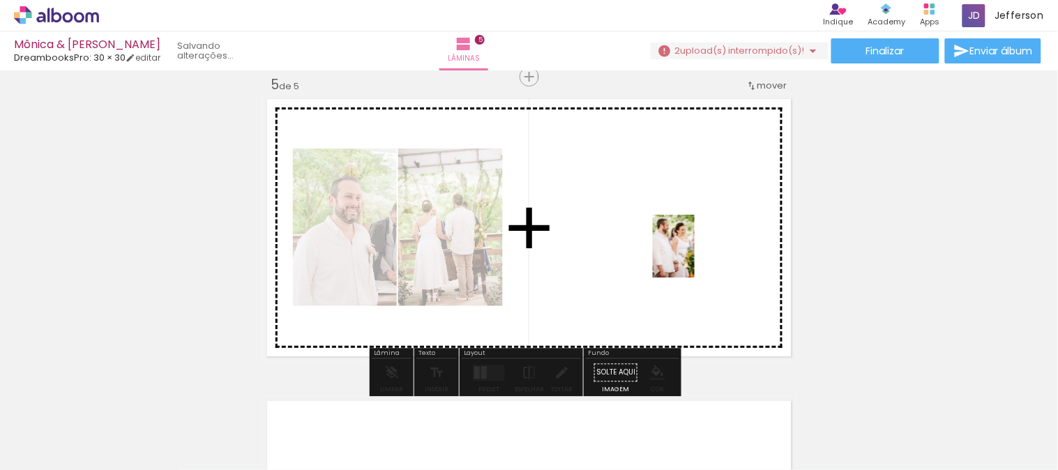
drag, startPoint x: 138, startPoint y: 429, endPoint x: 266, endPoint y: 393, distance: 132.8
click at [697, 254] on quentale-workspace at bounding box center [529, 235] width 1058 height 470
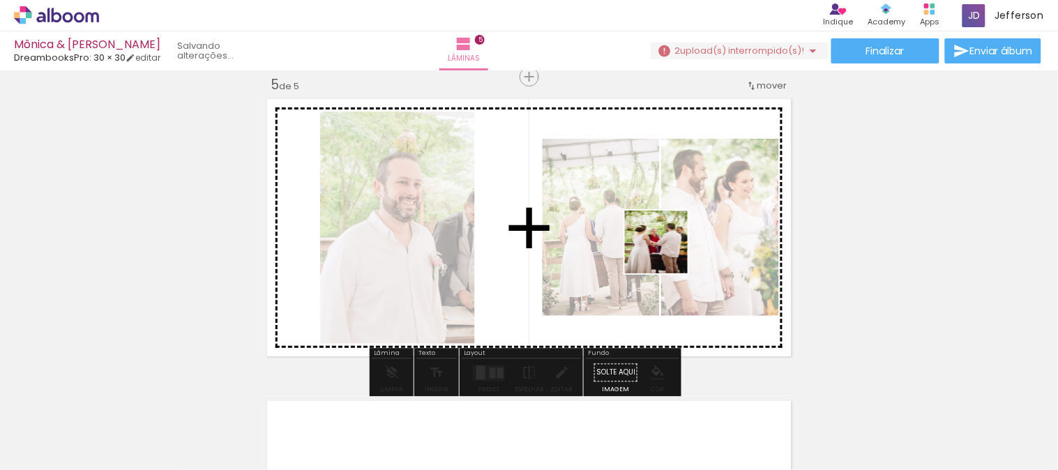
drag, startPoint x: 149, startPoint y: 426, endPoint x: 573, endPoint y: 307, distance: 441.0
click at [667, 252] on quentale-workspace at bounding box center [529, 235] width 1058 height 470
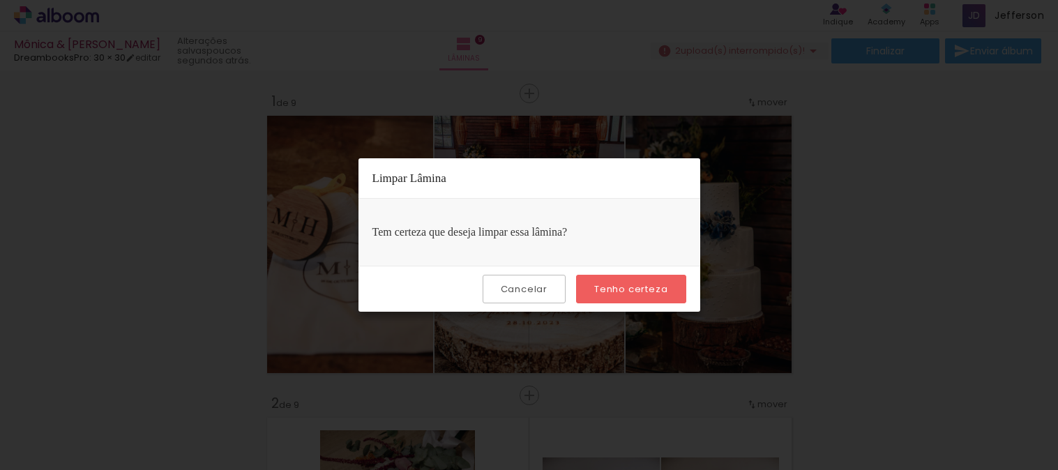
click at [0, 0] on slot "Tenho certeza" at bounding box center [0, 0] width 0 height 0
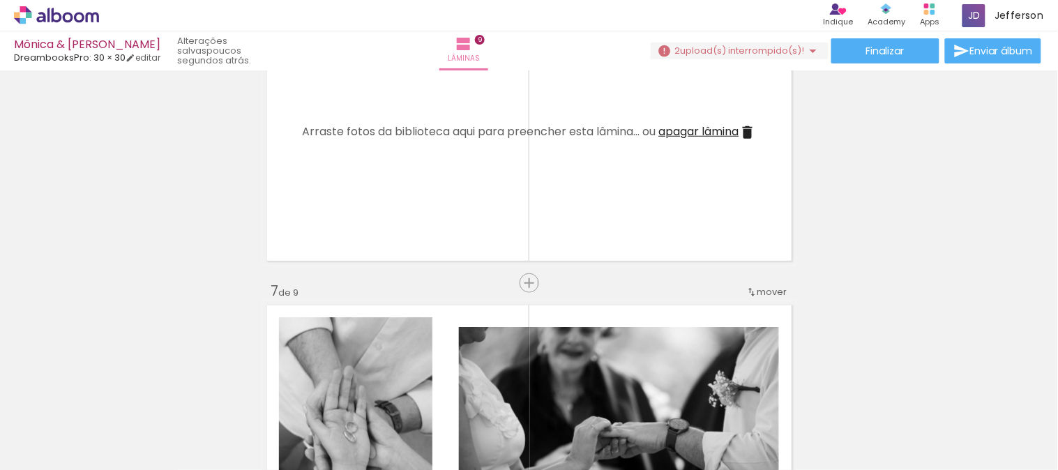
scroll to position [1511, 0]
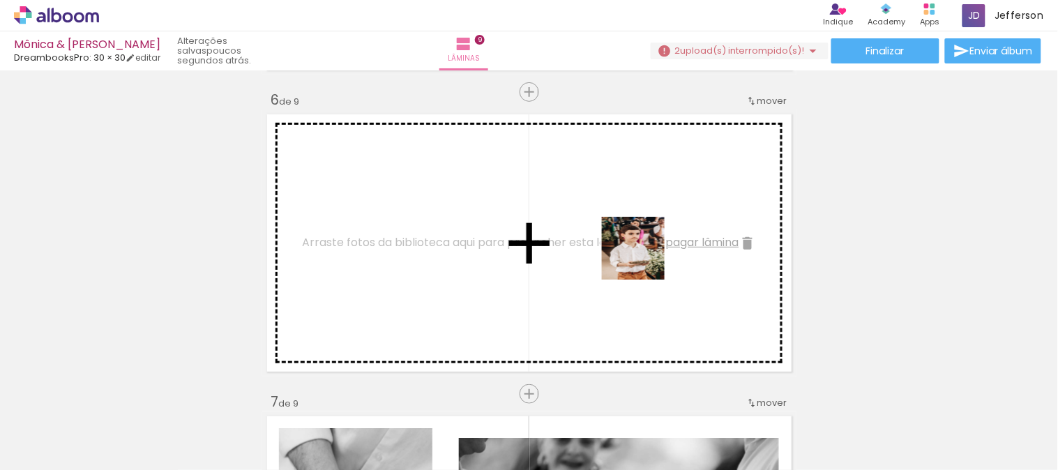
drag, startPoint x: 692, startPoint y: 409, endPoint x: 645, endPoint y: 241, distance: 173.9
click at [645, 241] on quentale-workspace at bounding box center [529, 235] width 1058 height 470
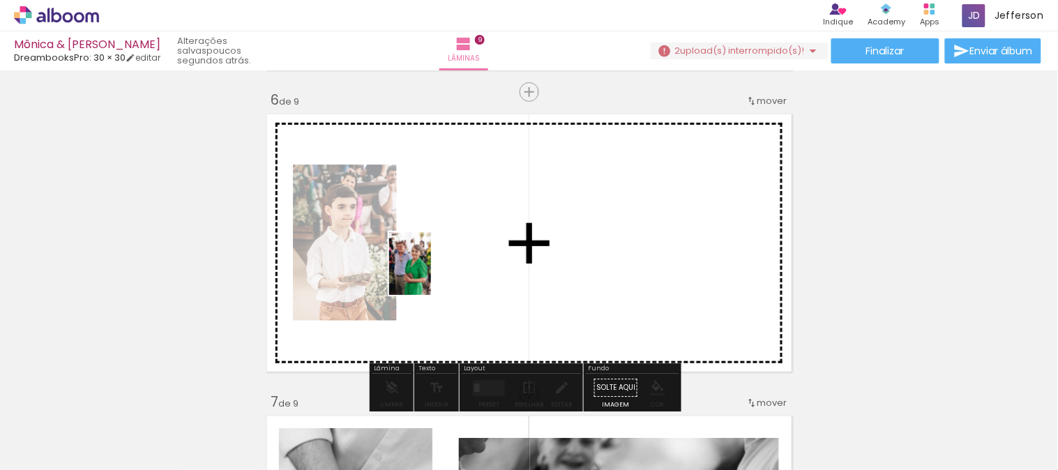
drag, startPoint x: 150, startPoint y: 429, endPoint x: 231, endPoint y: 437, distance: 81.9
click at [477, 268] on quentale-workspace at bounding box center [529, 235] width 1058 height 470
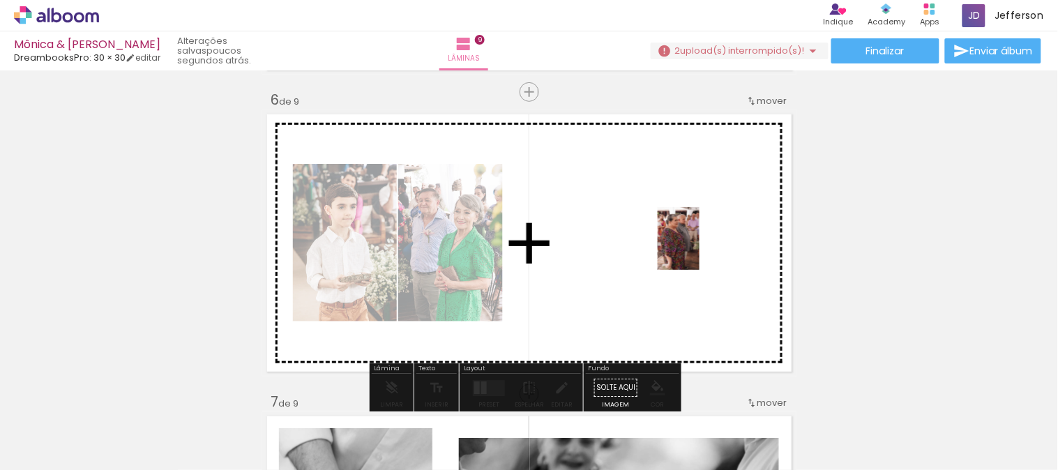
drag, startPoint x: 144, startPoint y: 430, endPoint x: 702, endPoint y: 248, distance: 586.9
click at [702, 248] on quentale-workspace at bounding box center [529, 235] width 1058 height 470
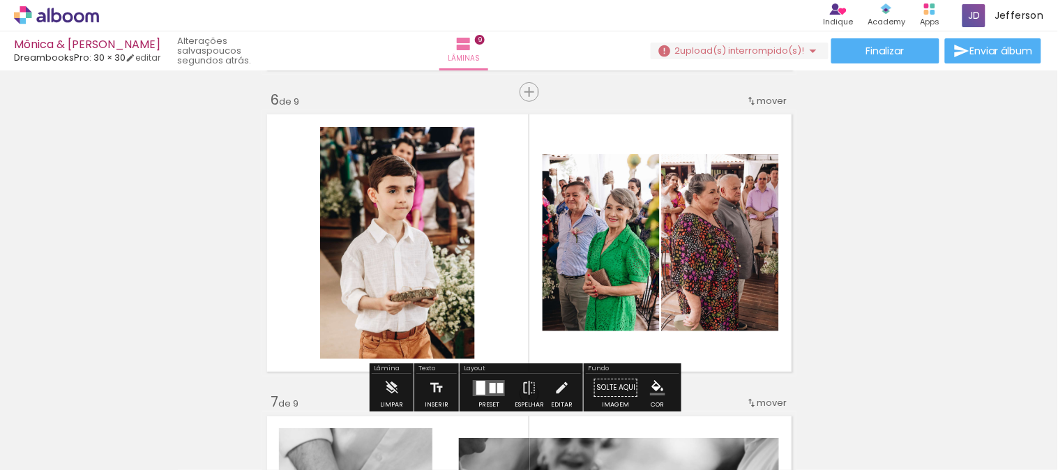
scroll to position [1588, 0]
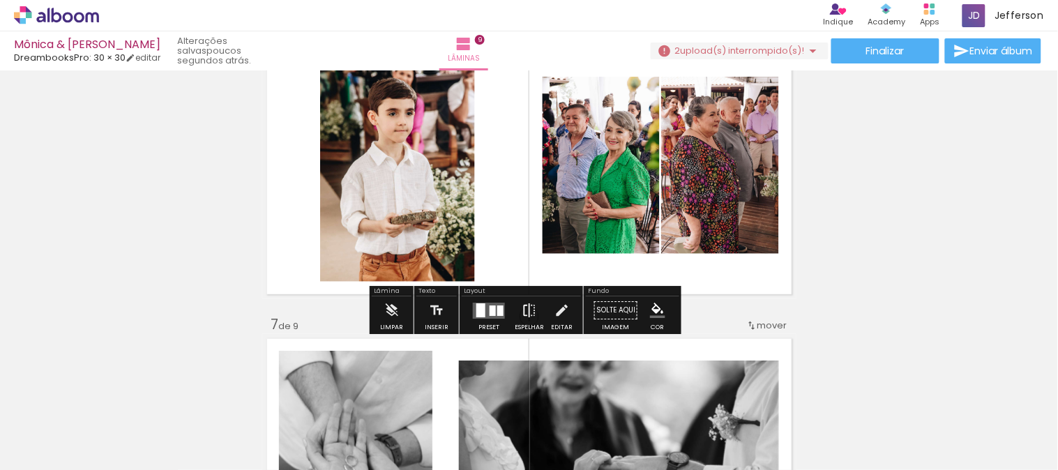
click at [534, 308] on paper-button "Espelhar" at bounding box center [529, 314] width 36 height 36
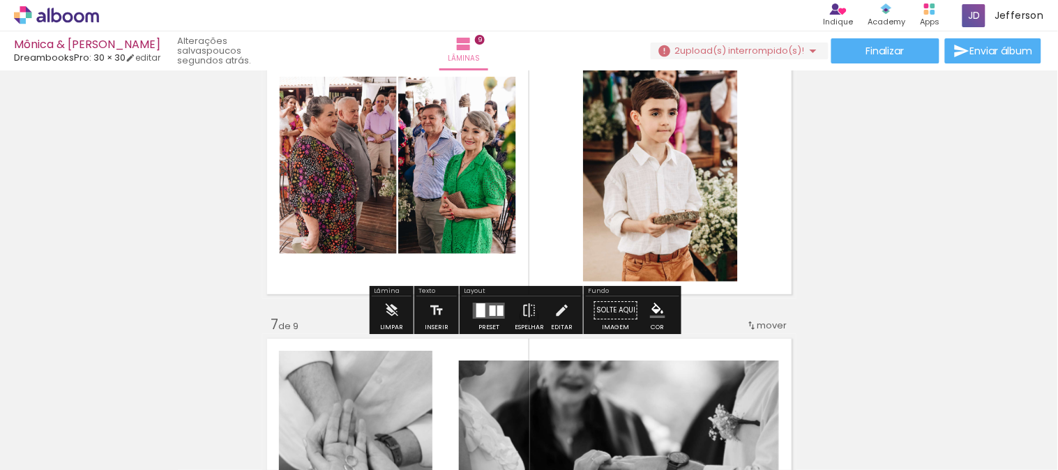
scroll to position [1511, 0]
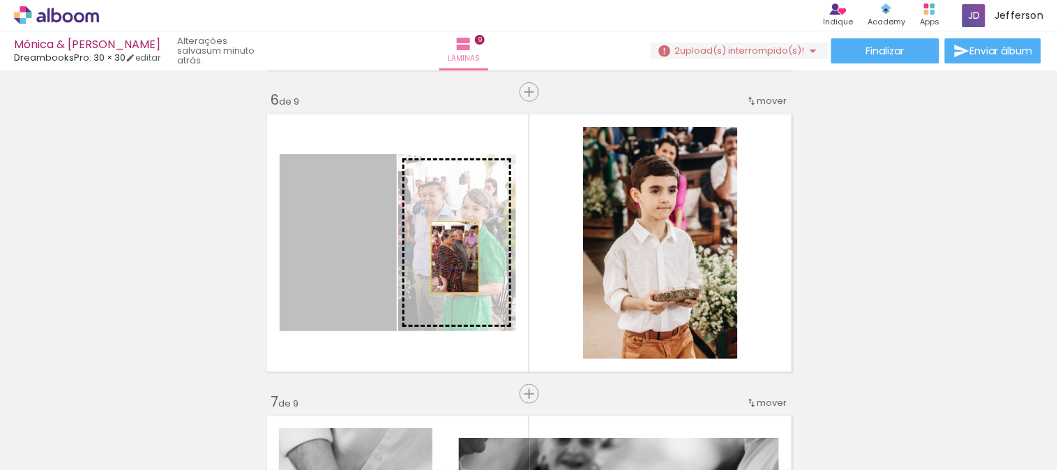
drag, startPoint x: 344, startPoint y: 266, endPoint x: 449, endPoint y: 257, distance: 105.0
click at [0, 0] on slot at bounding box center [0, 0] width 0 height 0
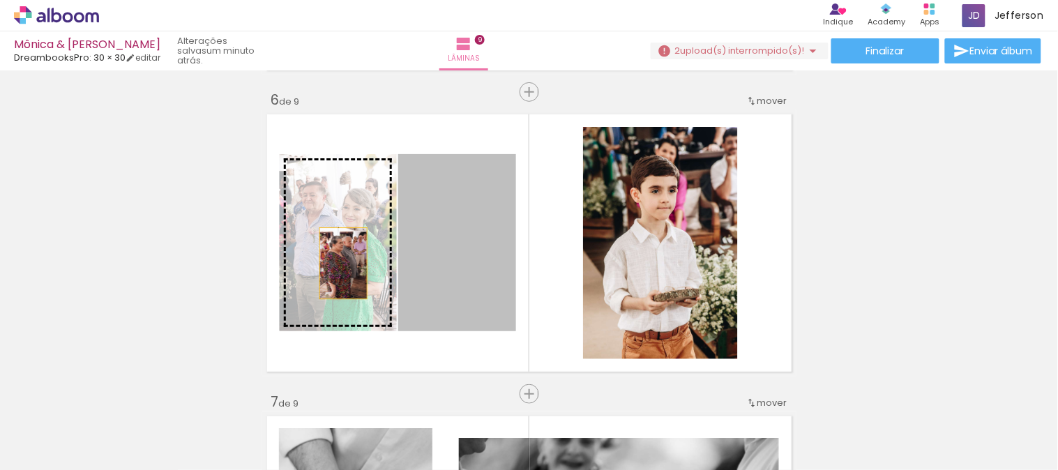
drag, startPoint x: 450, startPoint y: 275, endPoint x: 337, endPoint y: 263, distance: 113.6
click at [0, 0] on slot at bounding box center [0, 0] width 0 height 0
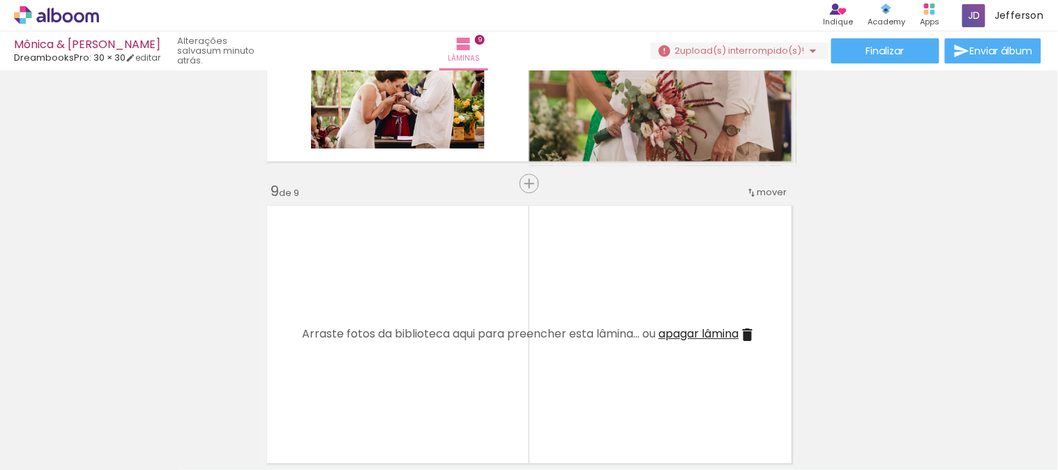
scroll to position [2363, 0]
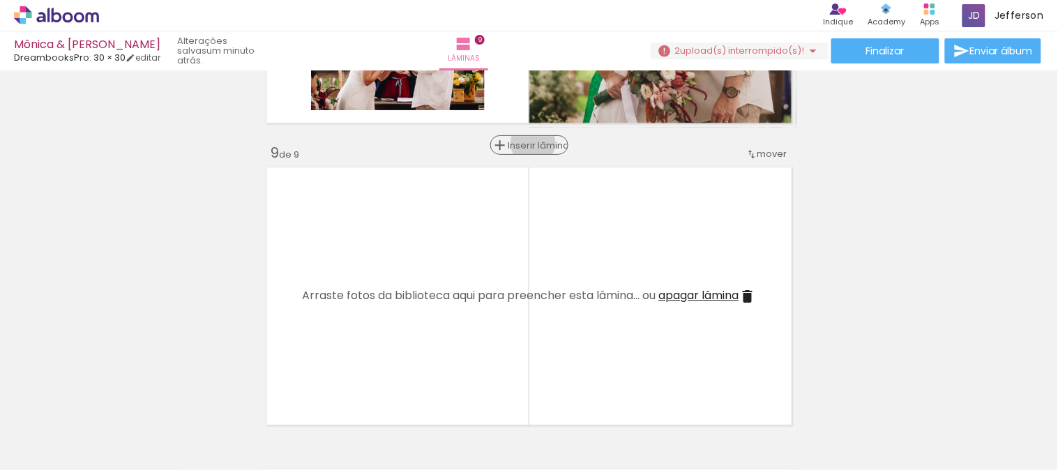
click at [527, 143] on span "Inserir lâmina" at bounding box center [535, 145] width 54 height 9
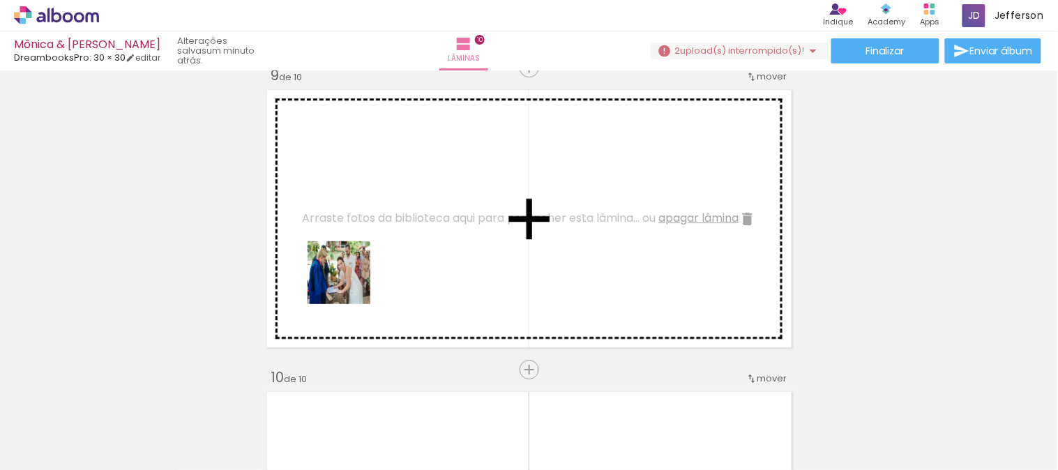
drag, startPoint x: 315, startPoint y: 314, endPoint x: 367, endPoint y: 268, distance: 69.6
click at [367, 268] on quentale-workspace at bounding box center [529, 235] width 1058 height 470
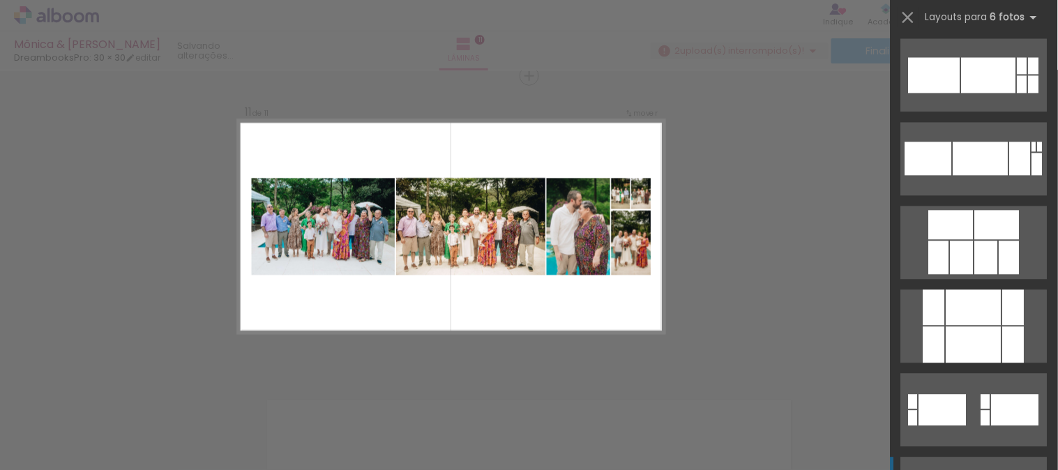
scroll to position [2169, 0]
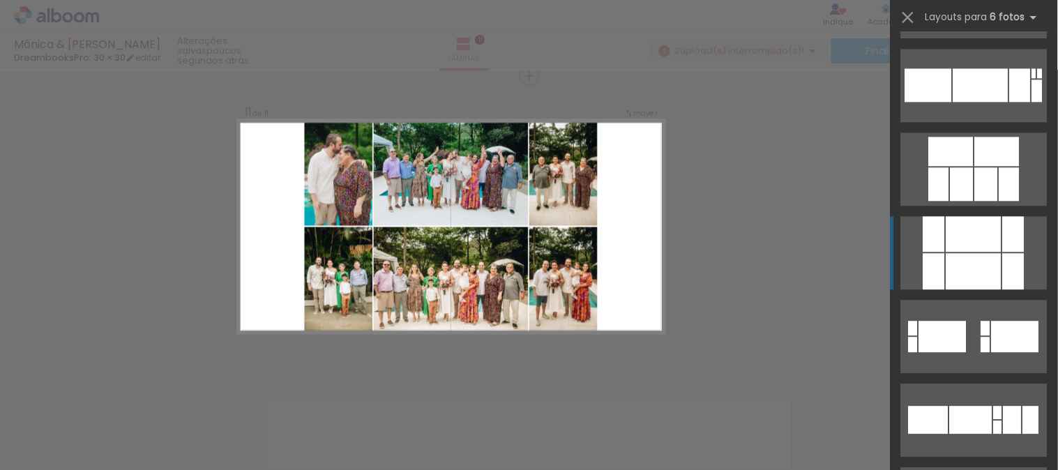
click at [950, 246] on div at bounding box center [973, 234] width 55 height 36
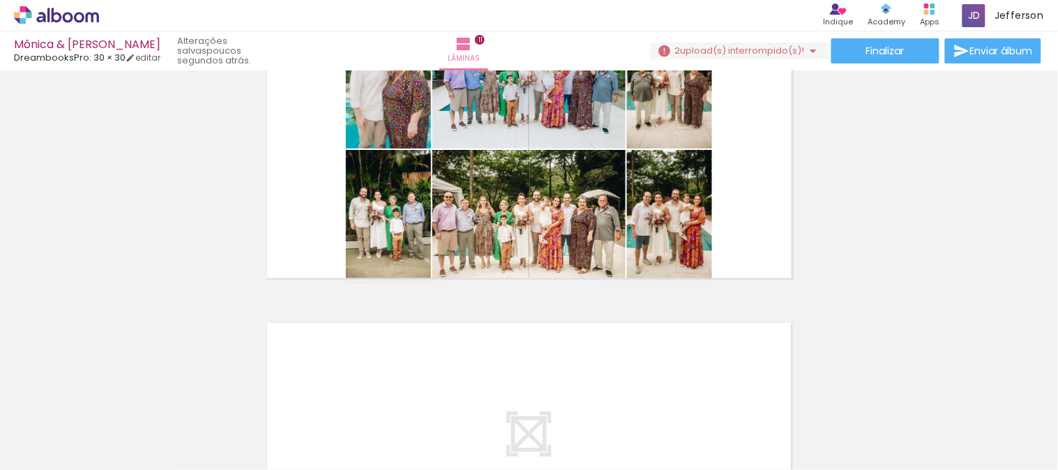
scroll to position [3036, 0]
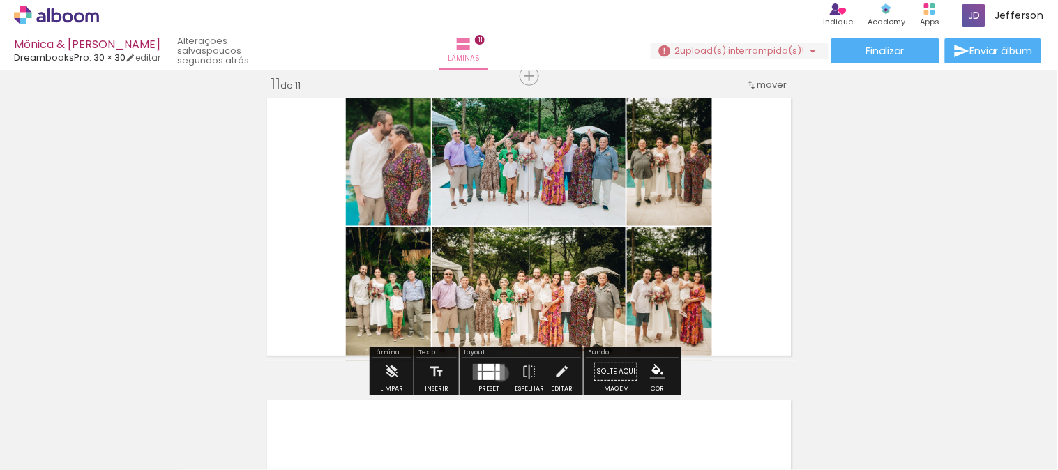
click at [497, 373] on quentale-layouter at bounding box center [489, 372] width 32 height 16
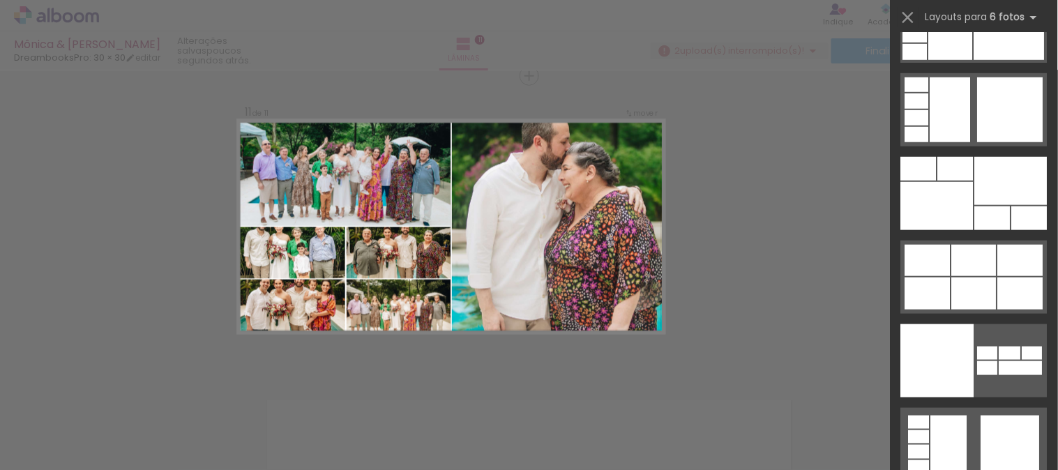
scroll to position [43670, 0]
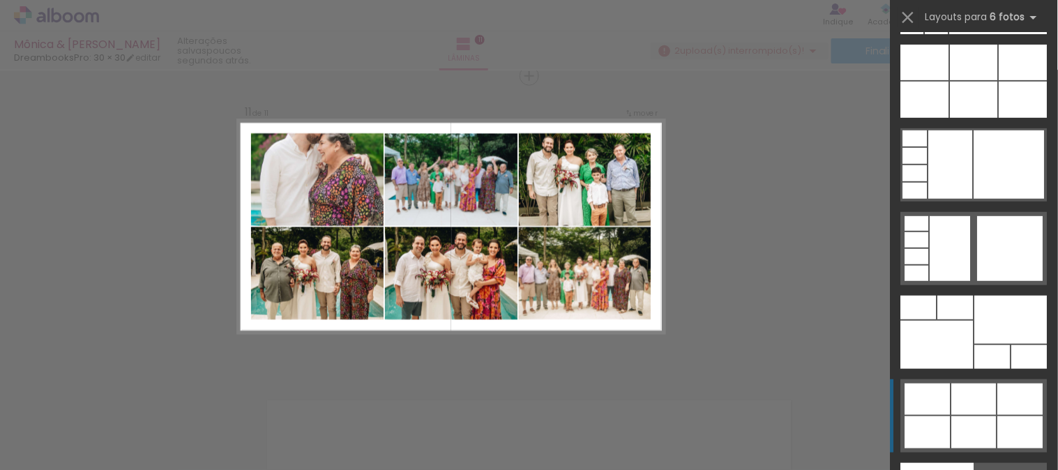
click at [982, 404] on div at bounding box center [974, 398] width 45 height 31
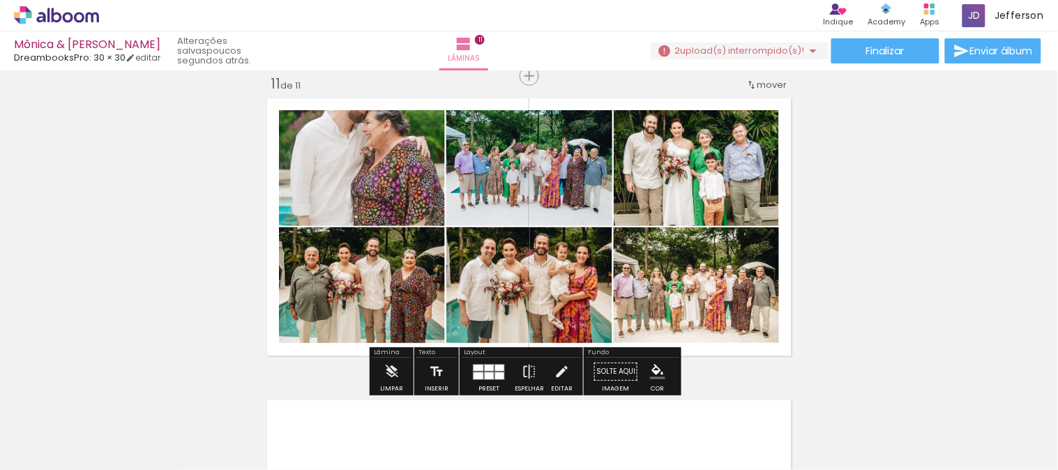
click at [409, 156] on quentale-photo at bounding box center [362, 168] width 166 height 116
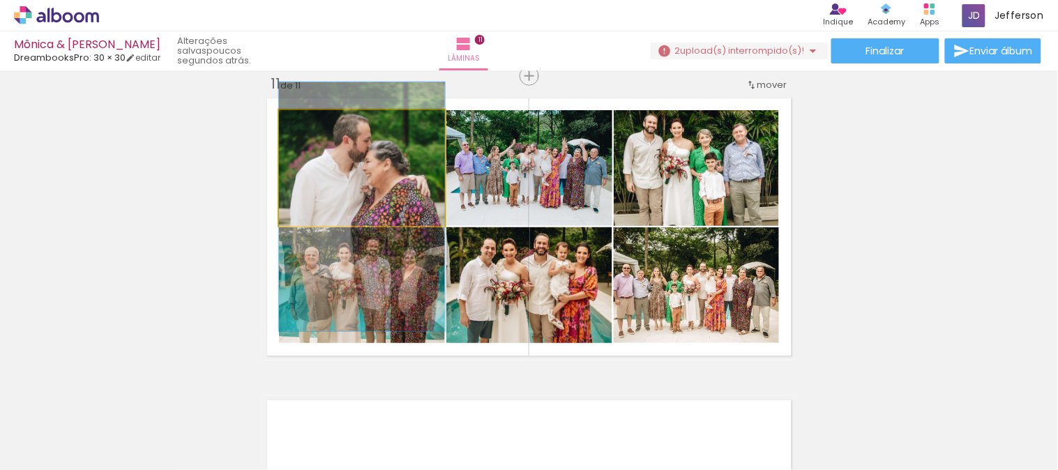
drag, startPoint x: 409, startPoint y: 156, endPoint x: 409, endPoint y: 195, distance: 39.0
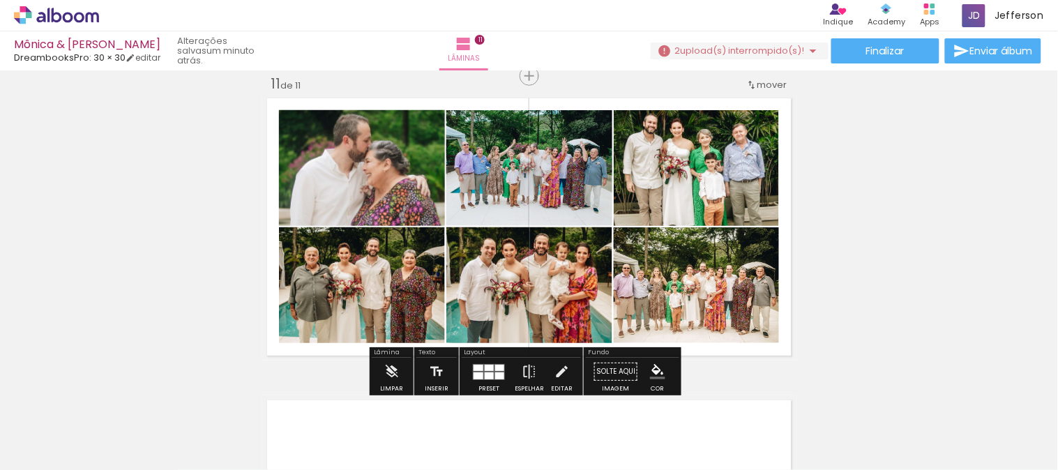
click at [485, 363] on div at bounding box center [489, 372] width 38 height 28
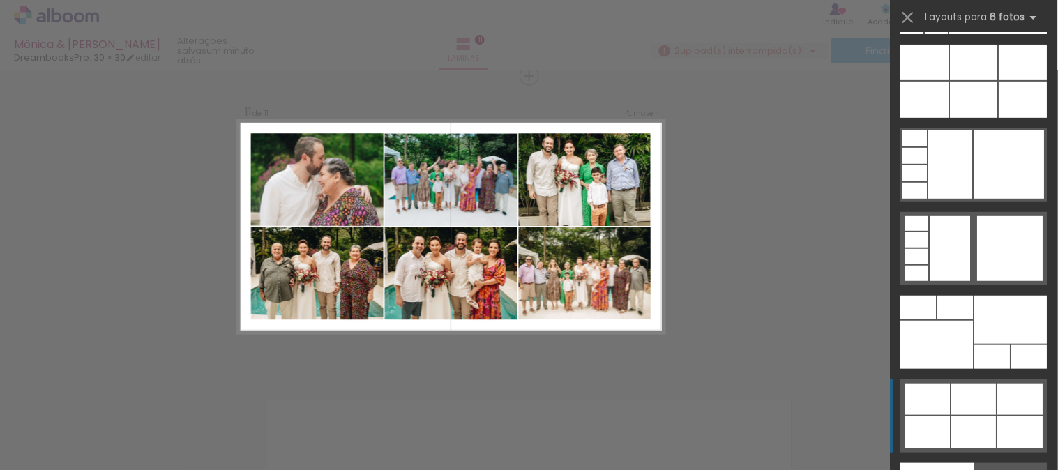
scroll to position [43515, 0]
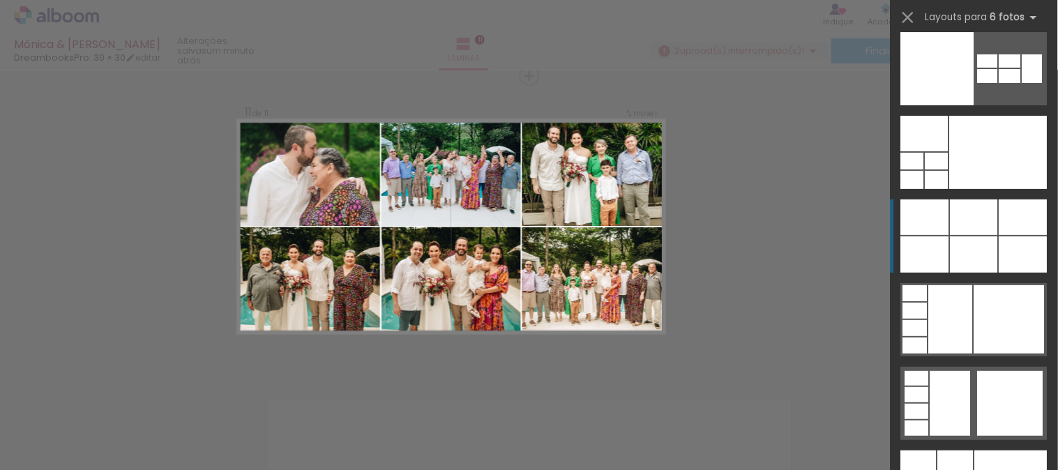
click at [961, 241] on div at bounding box center [973, 254] width 47 height 36
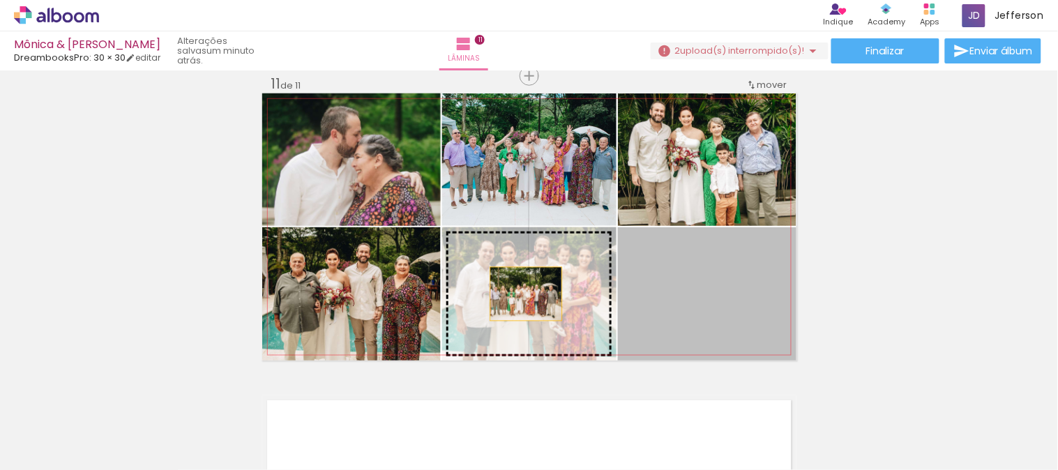
drag, startPoint x: 703, startPoint y: 319, endPoint x: 512, endPoint y: 294, distance: 192.1
click at [0, 0] on slot at bounding box center [0, 0] width 0 height 0
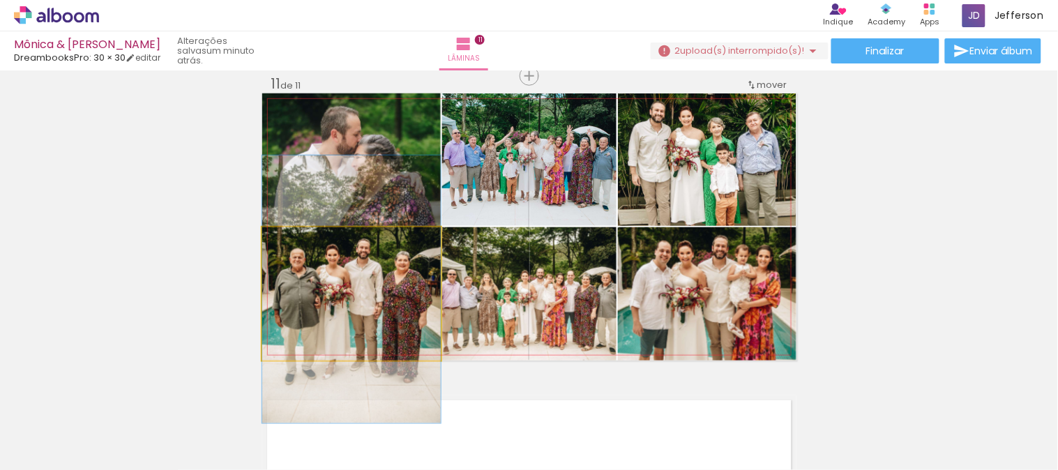
drag, startPoint x: 330, startPoint y: 288, endPoint x: 351, endPoint y: 284, distance: 22.0
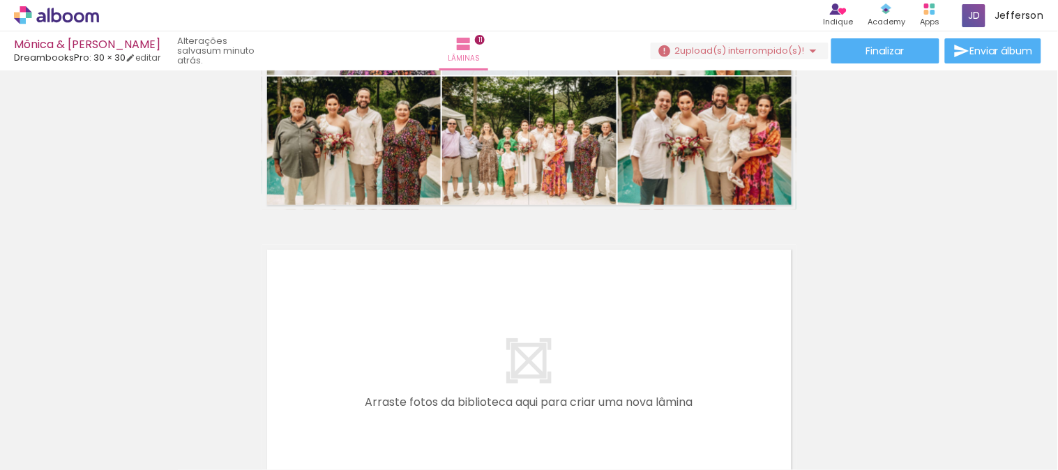
scroll to position [3191, 0]
